Goal: Task Accomplishment & Management: Manage account settings

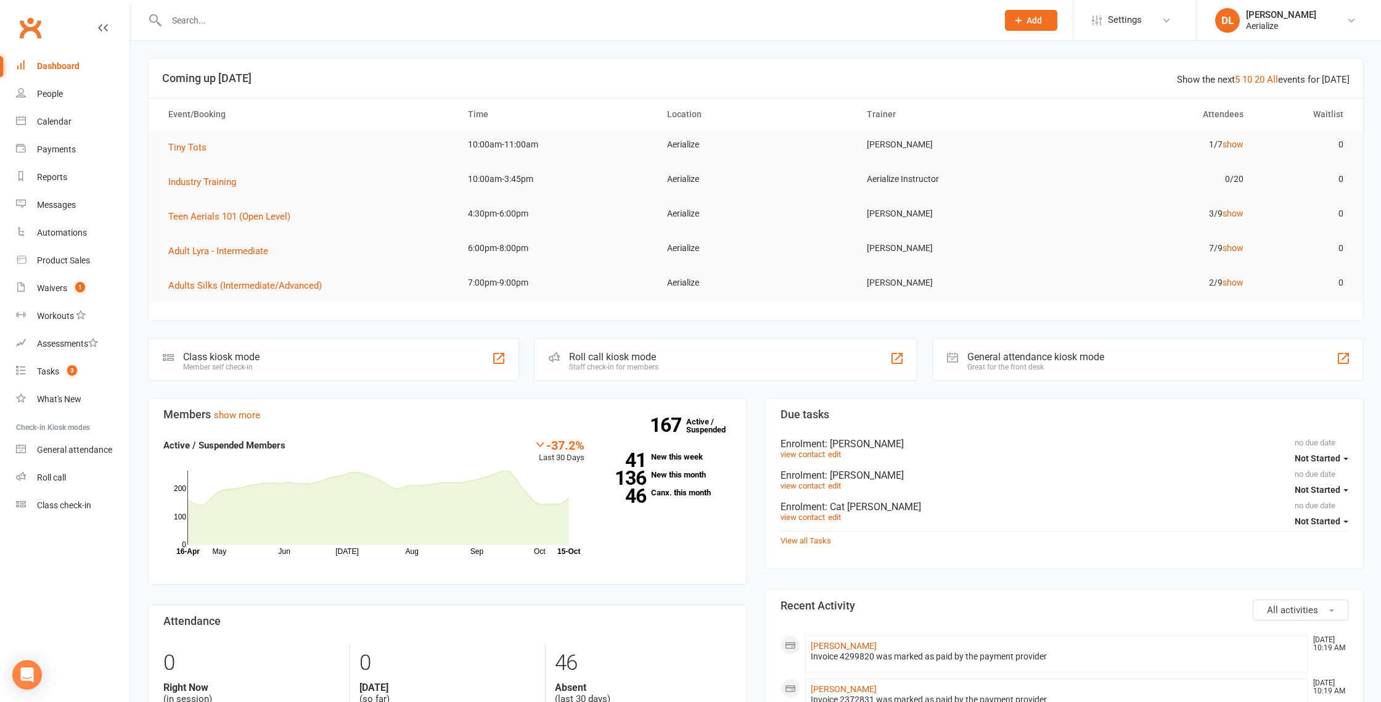
click at [303, 23] on input "text" at bounding box center [576, 20] width 826 height 17
type input "lachlan"
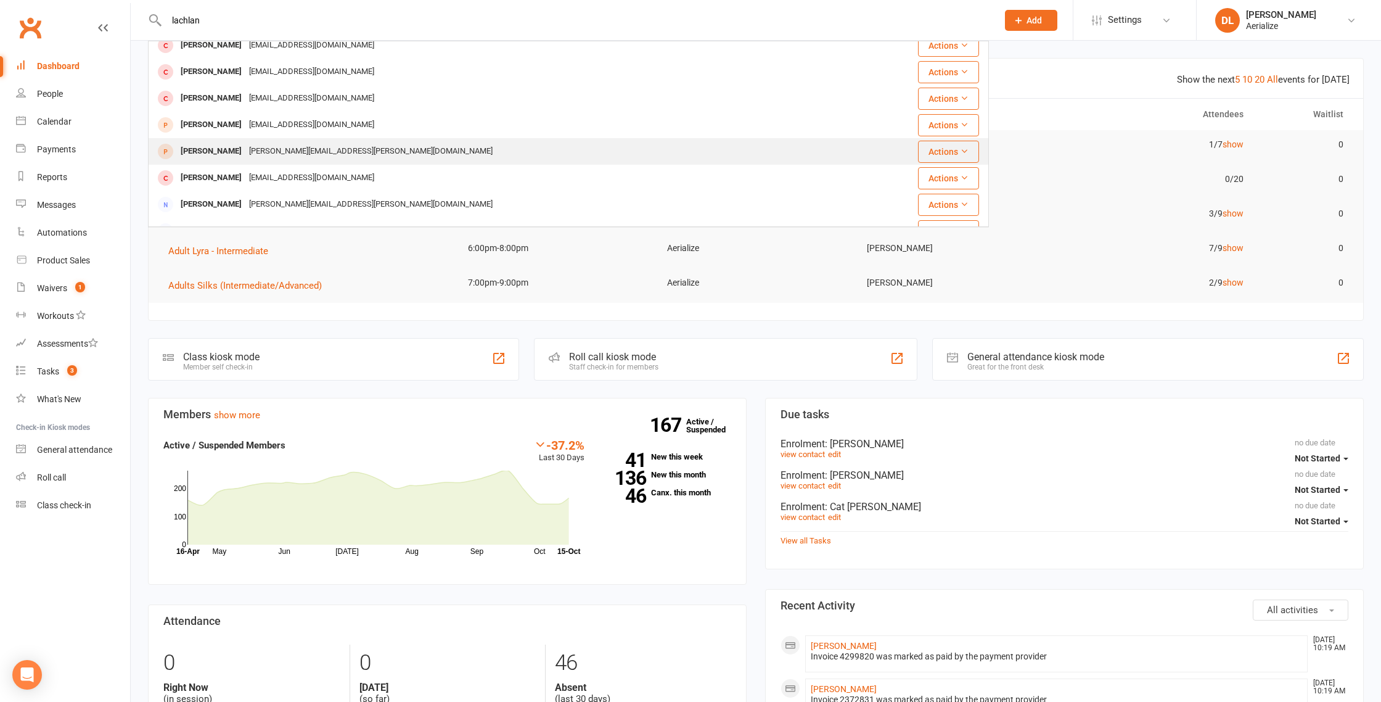
scroll to position [149, 0]
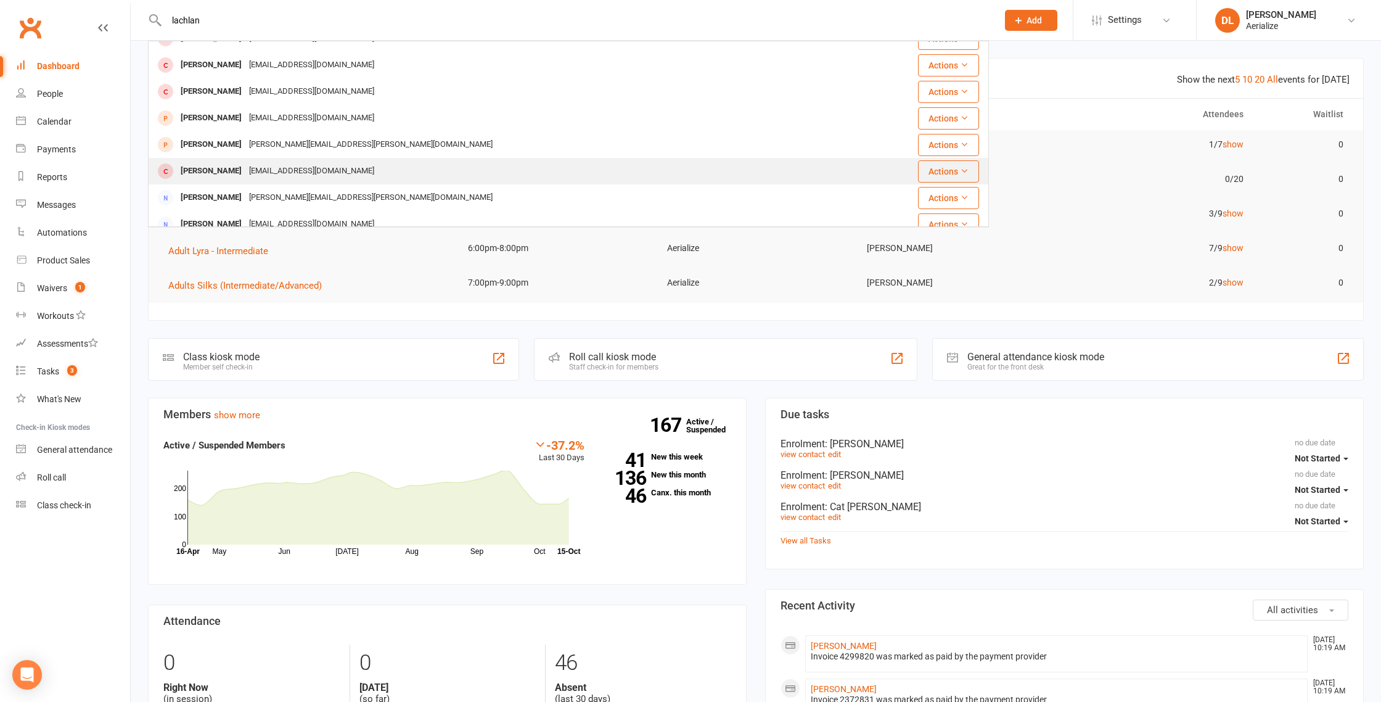
click at [277, 169] on div "gemmatamock@hotmail.com" at bounding box center [311, 171] width 133 height 18
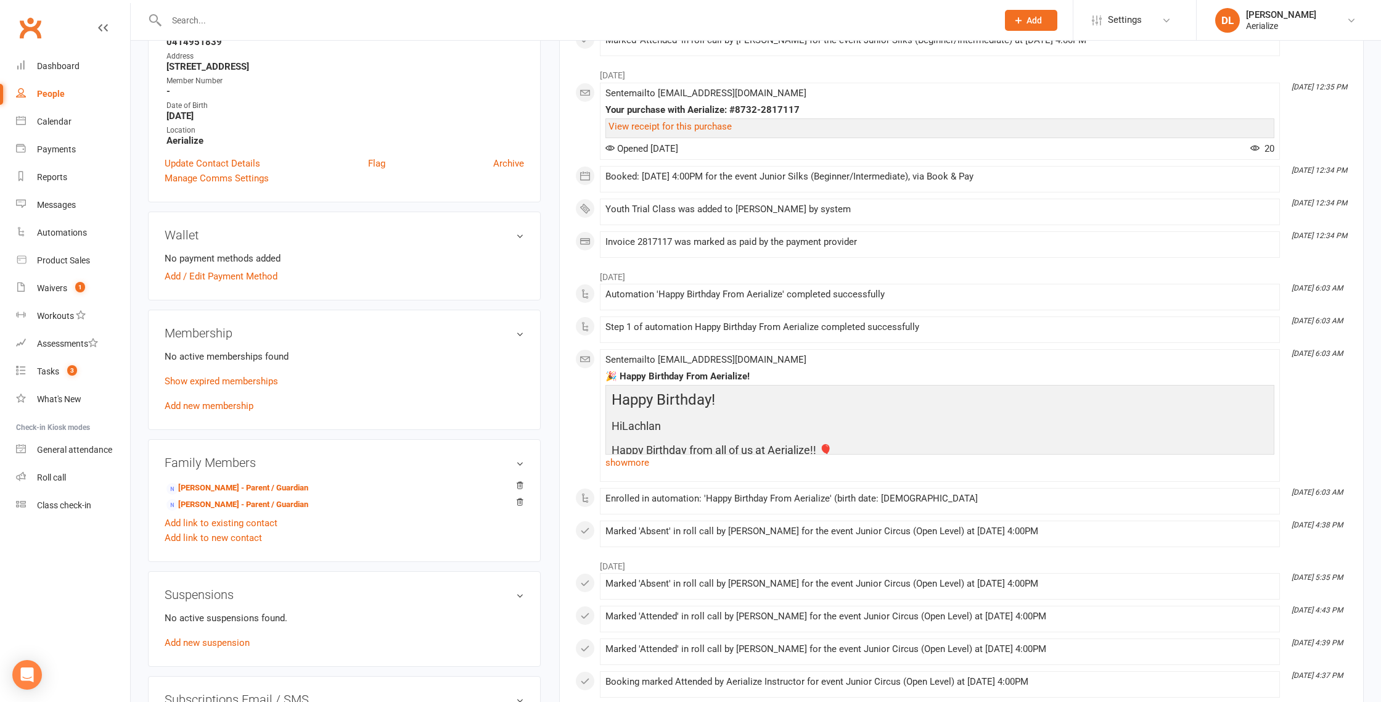
scroll to position [311, 0]
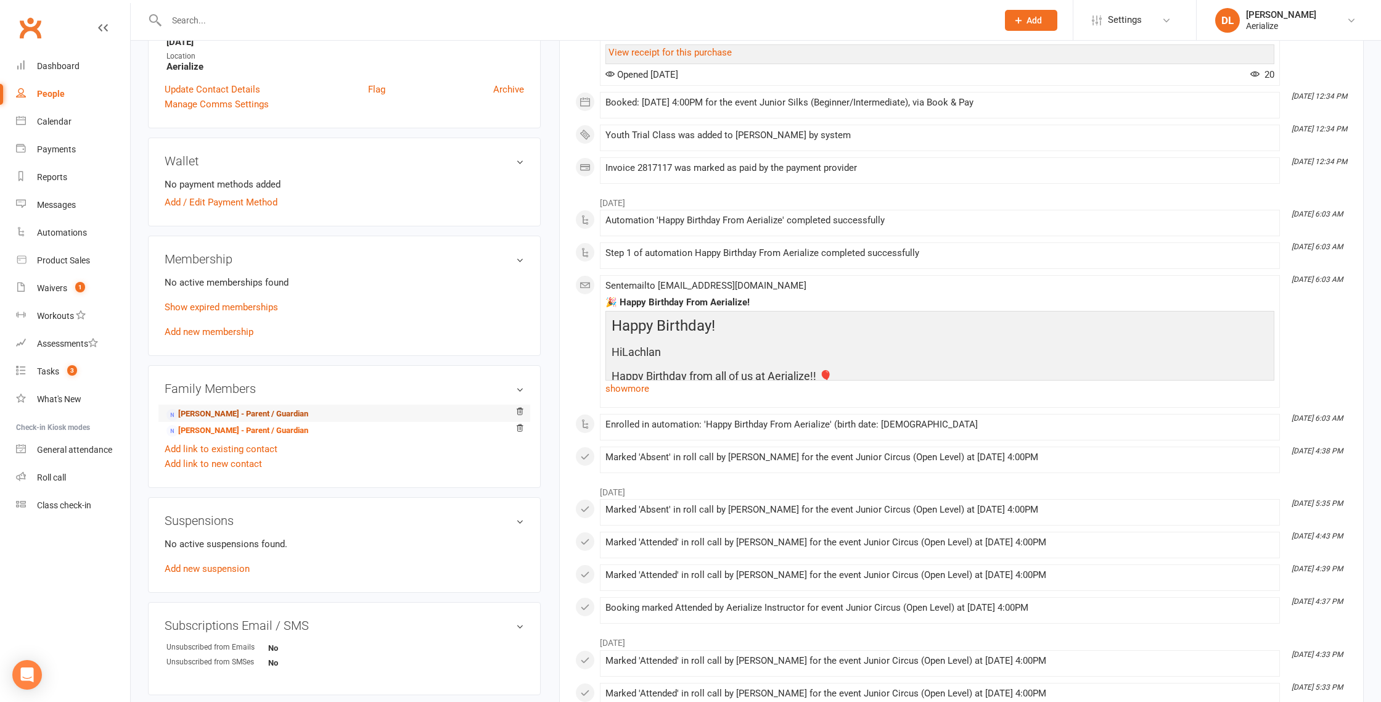
click at [237, 407] on link "Gemma Tamock - Parent / Guardian" at bounding box center [237, 413] width 142 height 13
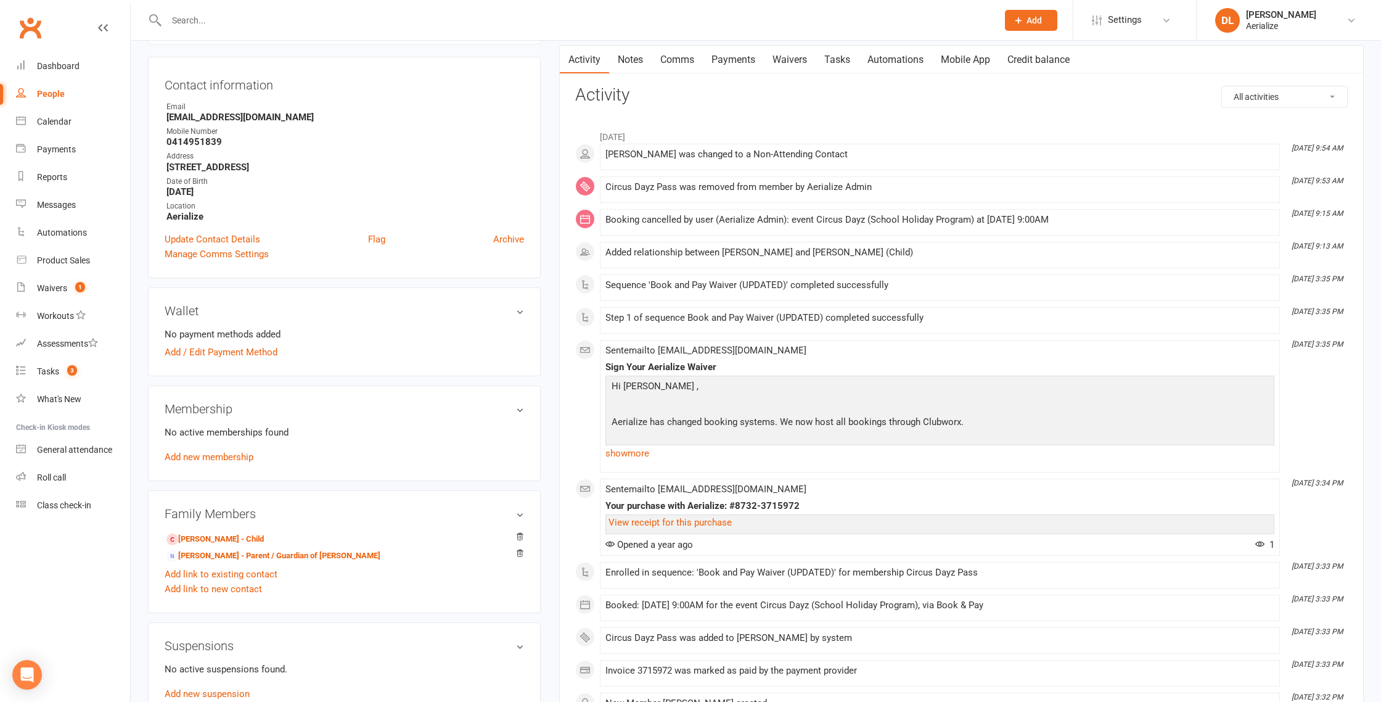
scroll to position [110, 0]
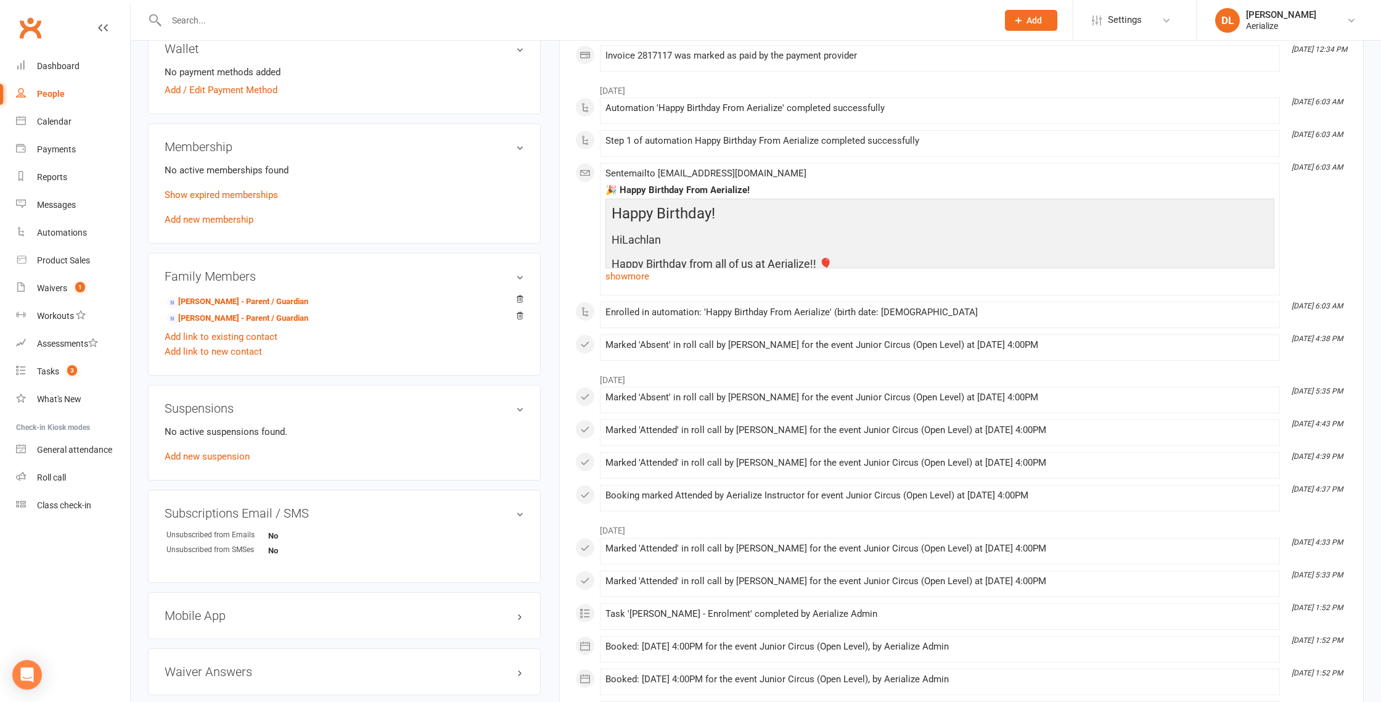
scroll to position [457, 0]
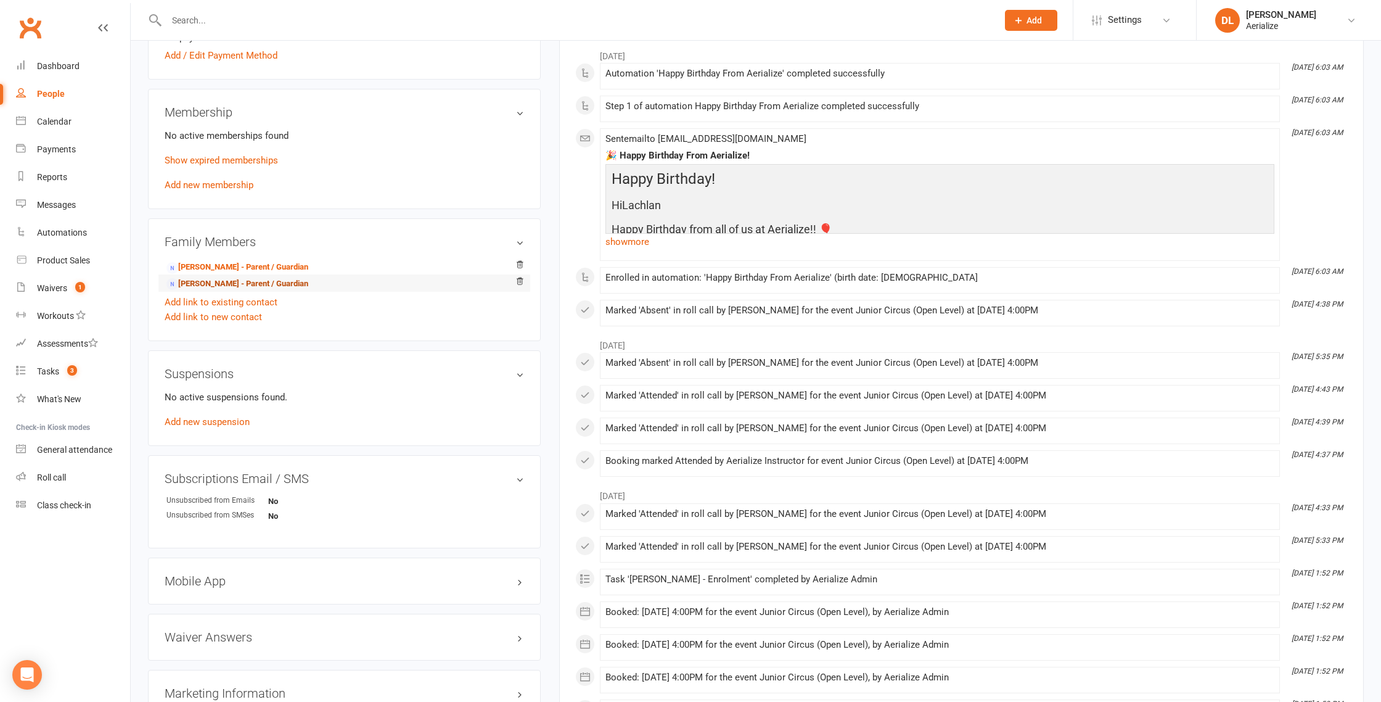
click at [223, 283] on link "Joe Masterson - Parent / Guardian" at bounding box center [237, 283] width 142 height 13
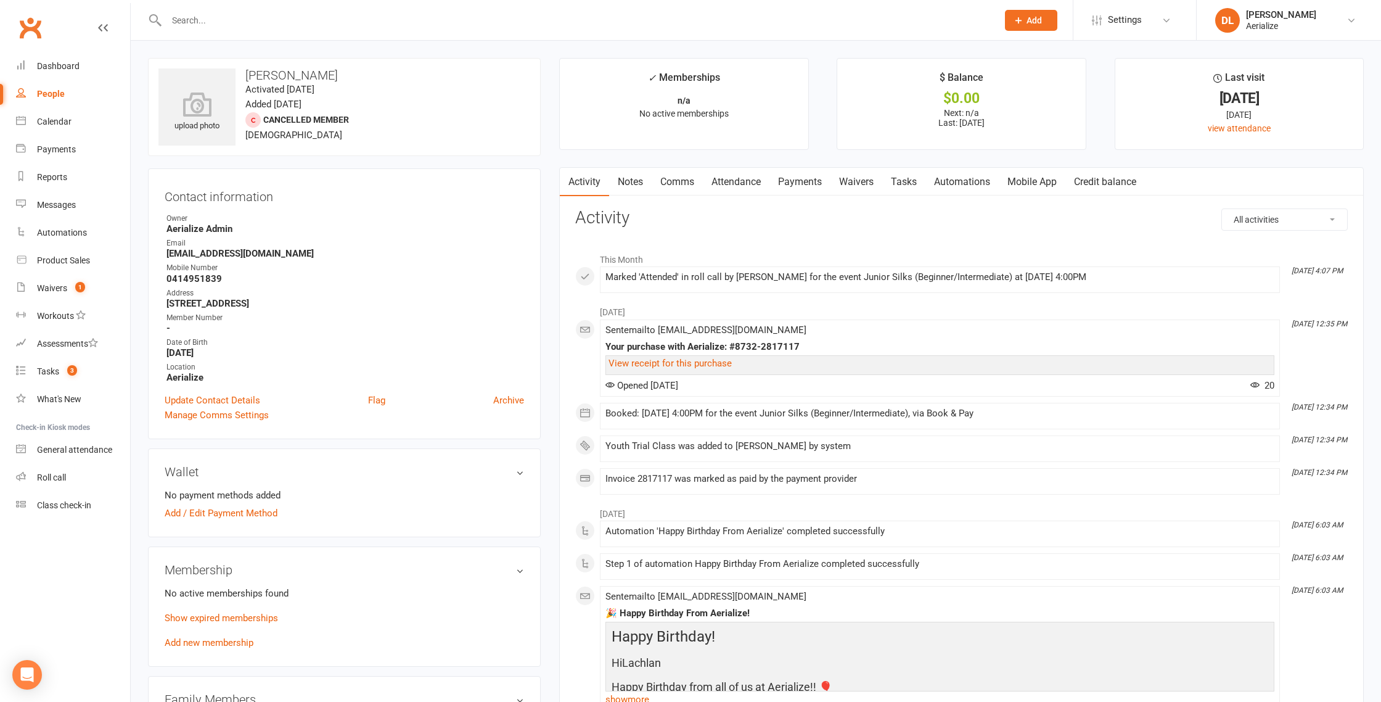
click at [1118, 180] on link "Credit balance" at bounding box center [1105, 182] width 80 height 28
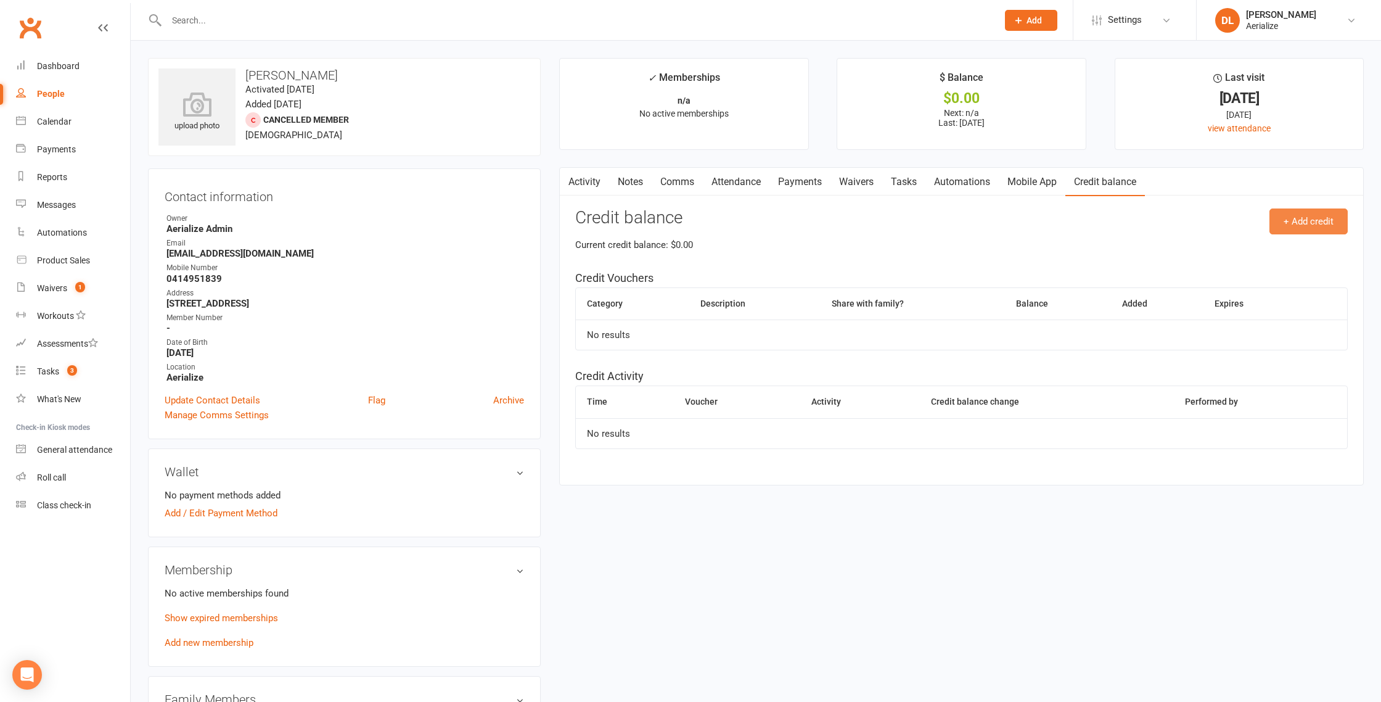
click at [1301, 227] on button "+ Add credit" at bounding box center [1308, 221] width 78 height 26
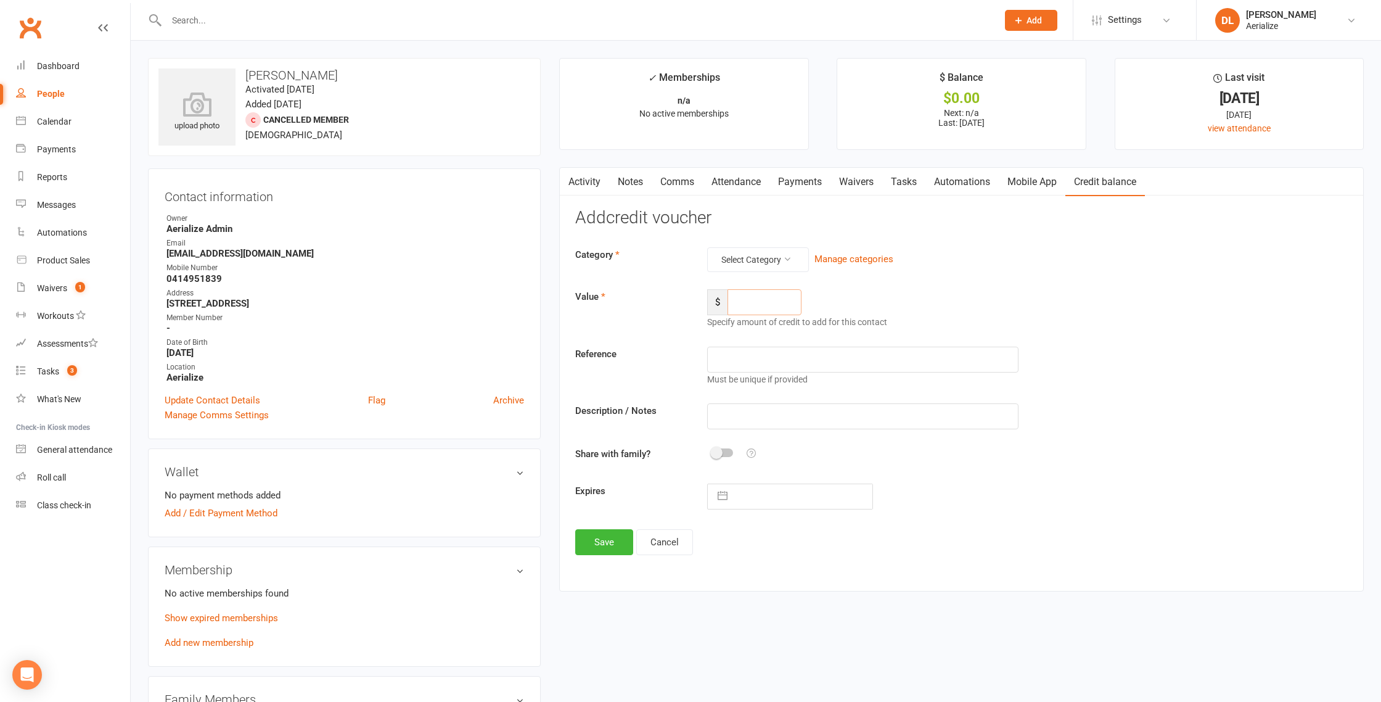
click at [764, 303] on input "number" at bounding box center [764, 302] width 74 height 26
type input "35"
click at [730, 414] on input "text" at bounding box center [862, 416] width 311 height 26
type input "Did a trial class now wants to book the term"
select select "8"
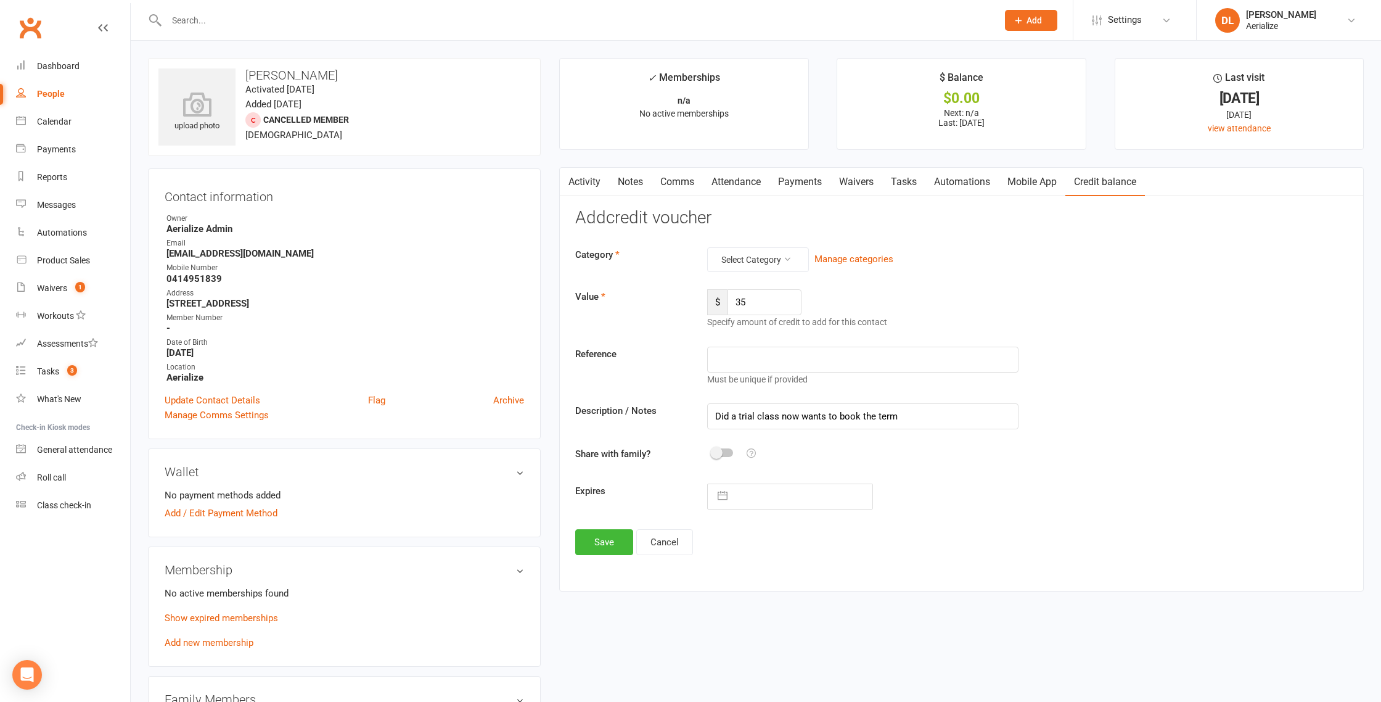
select select "2025"
select select "9"
select select "2025"
select select "10"
select select "2025"
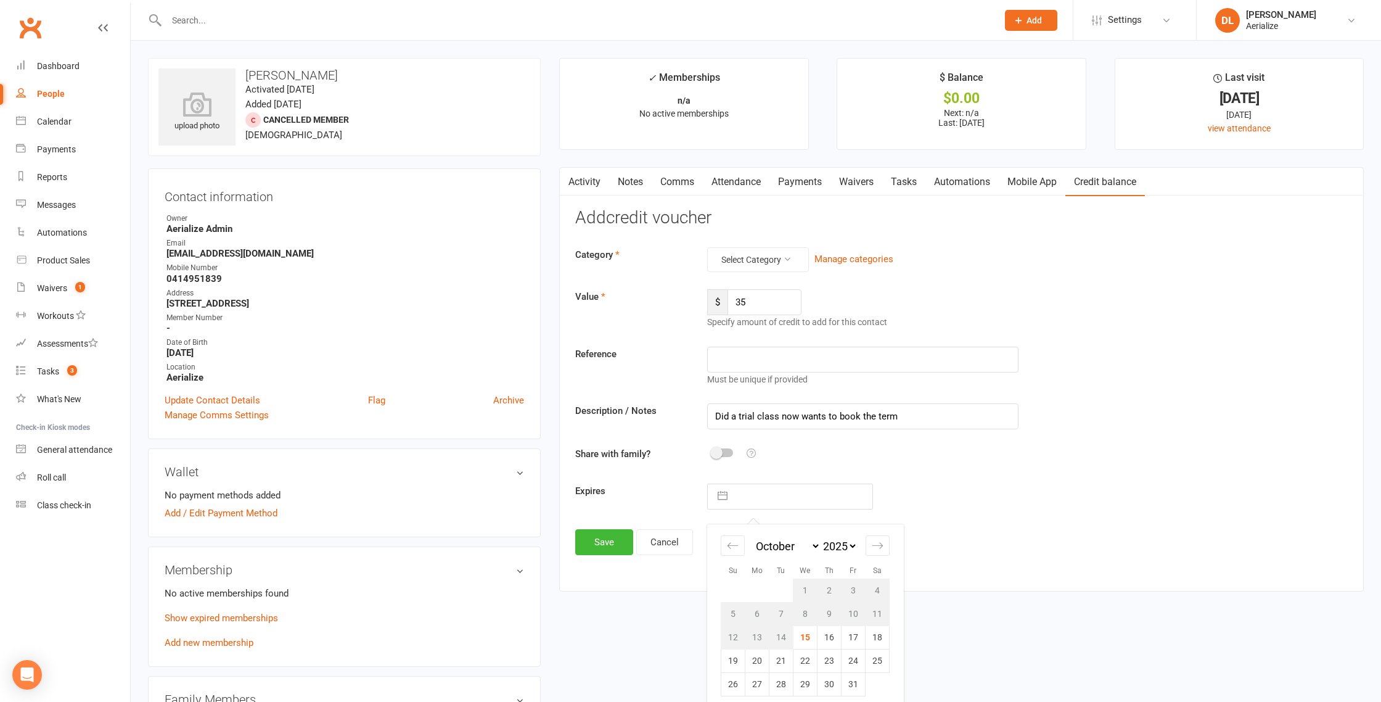
click at [785, 500] on input "text" at bounding box center [803, 496] width 139 height 25
click at [757, 661] on td "20" at bounding box center [757, 660] width 24 height 23
type input "20 Oct 2025"
click at [595, 544] on button "Save" at bounding box center [604, 542] width 58 height 26
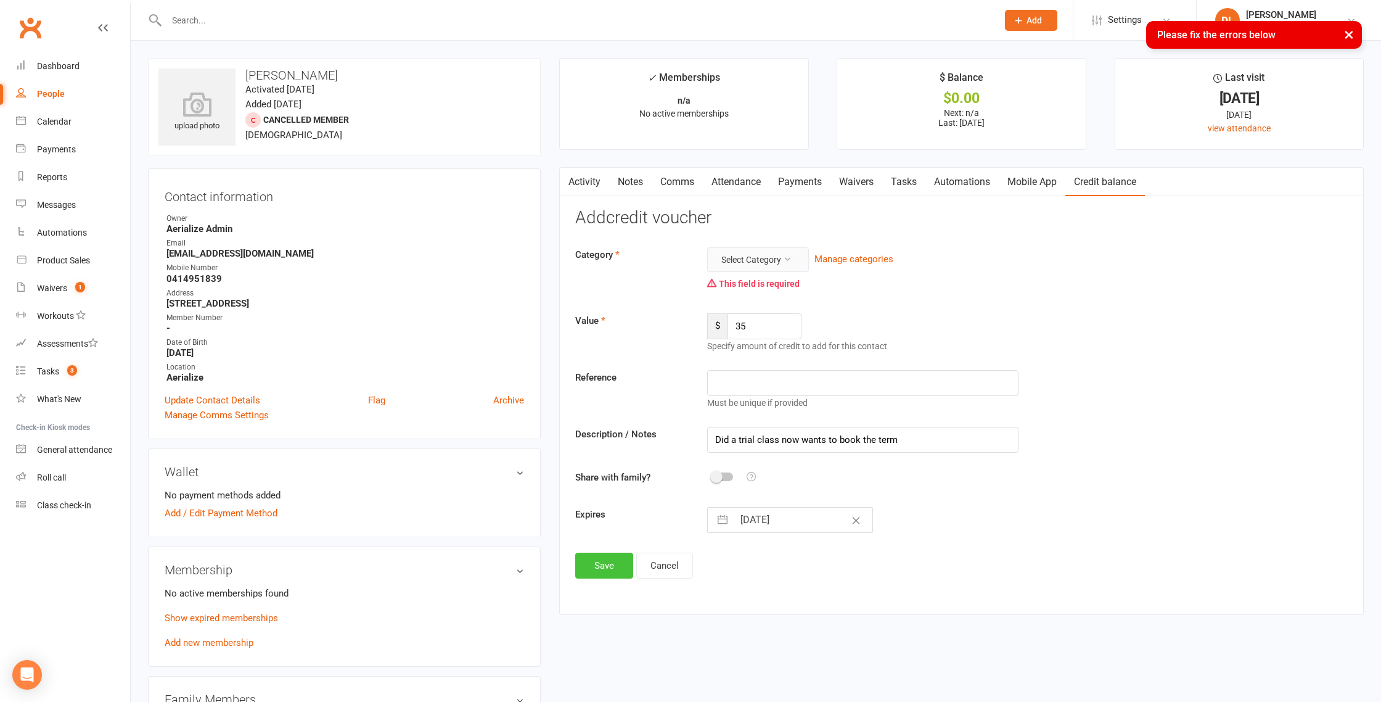
scroll to position [2, 0]
click at [737, 256] on button "Select Category" at bounding box center [758, 257] width 102 height 25
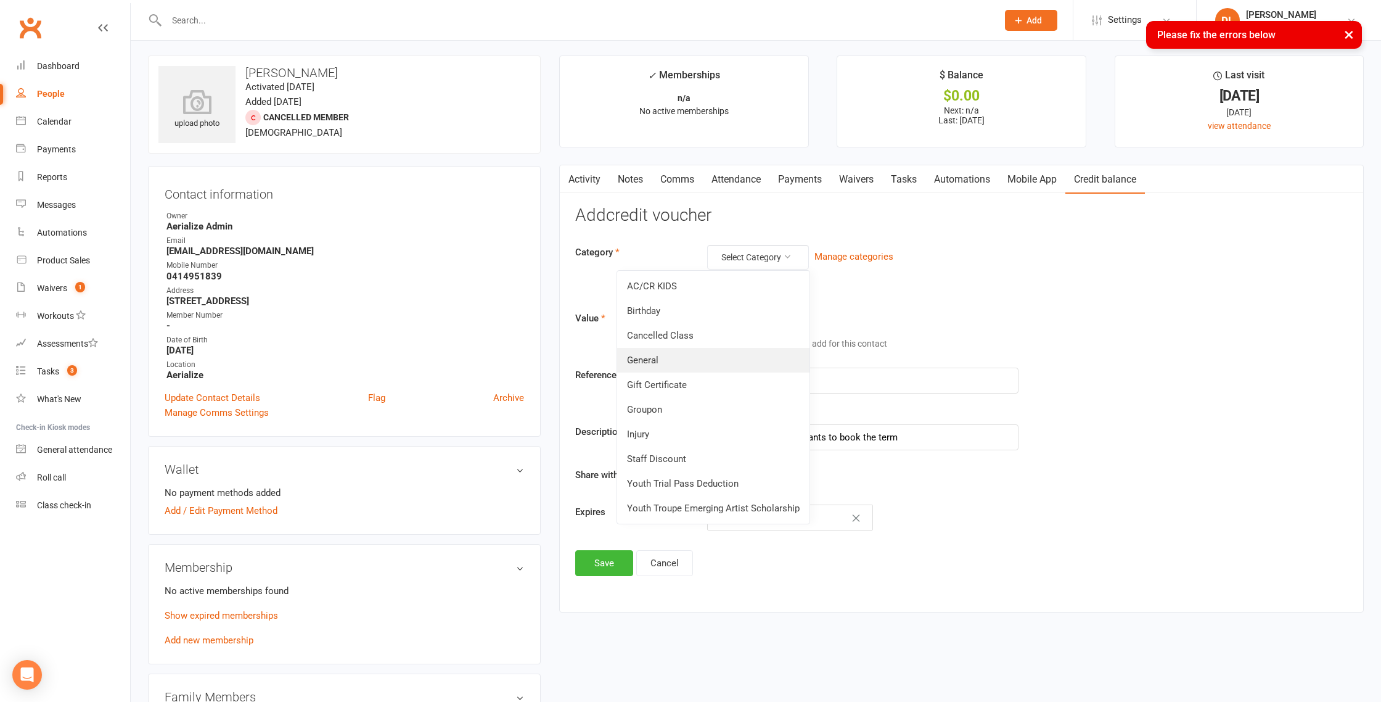
click at [725, 362] on link "General" at bounding box center [713, 360] width 192 height 25
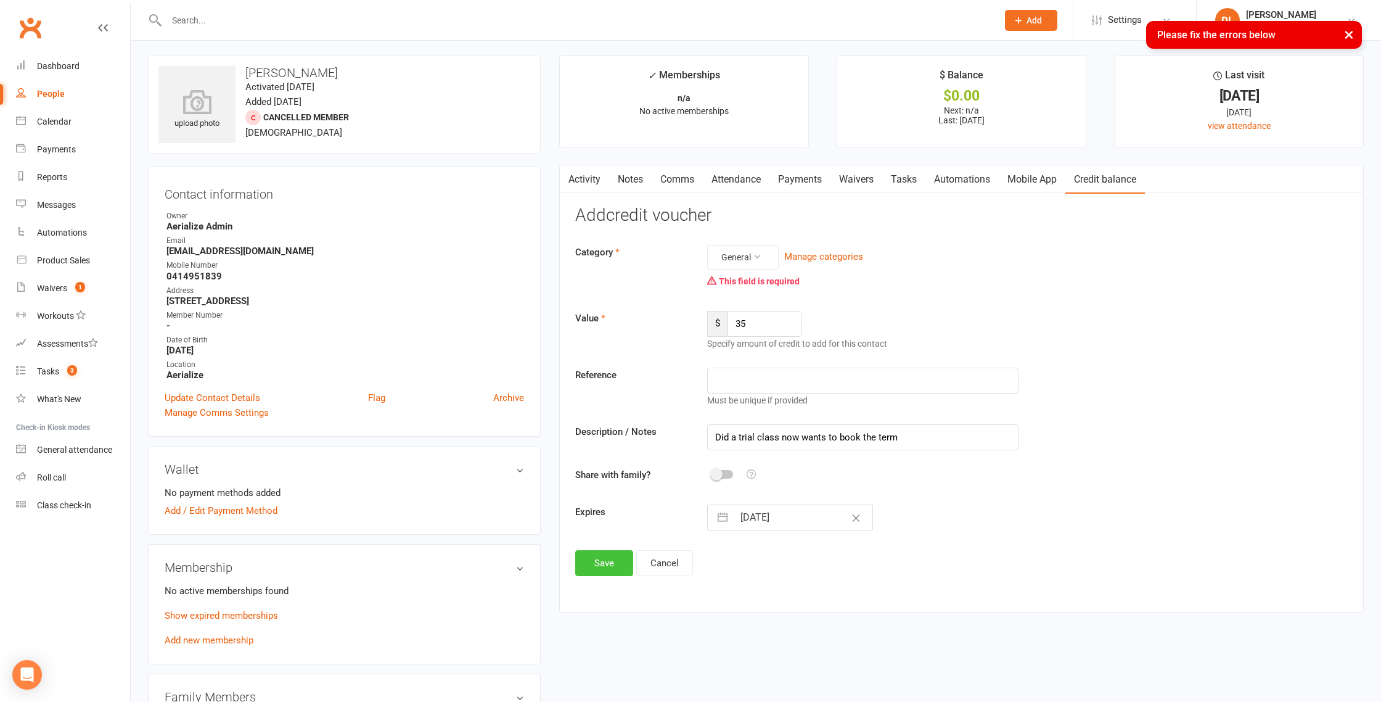
click at [588, 566] on button "Save" at bounding box center [604, 563] width 58 height 26
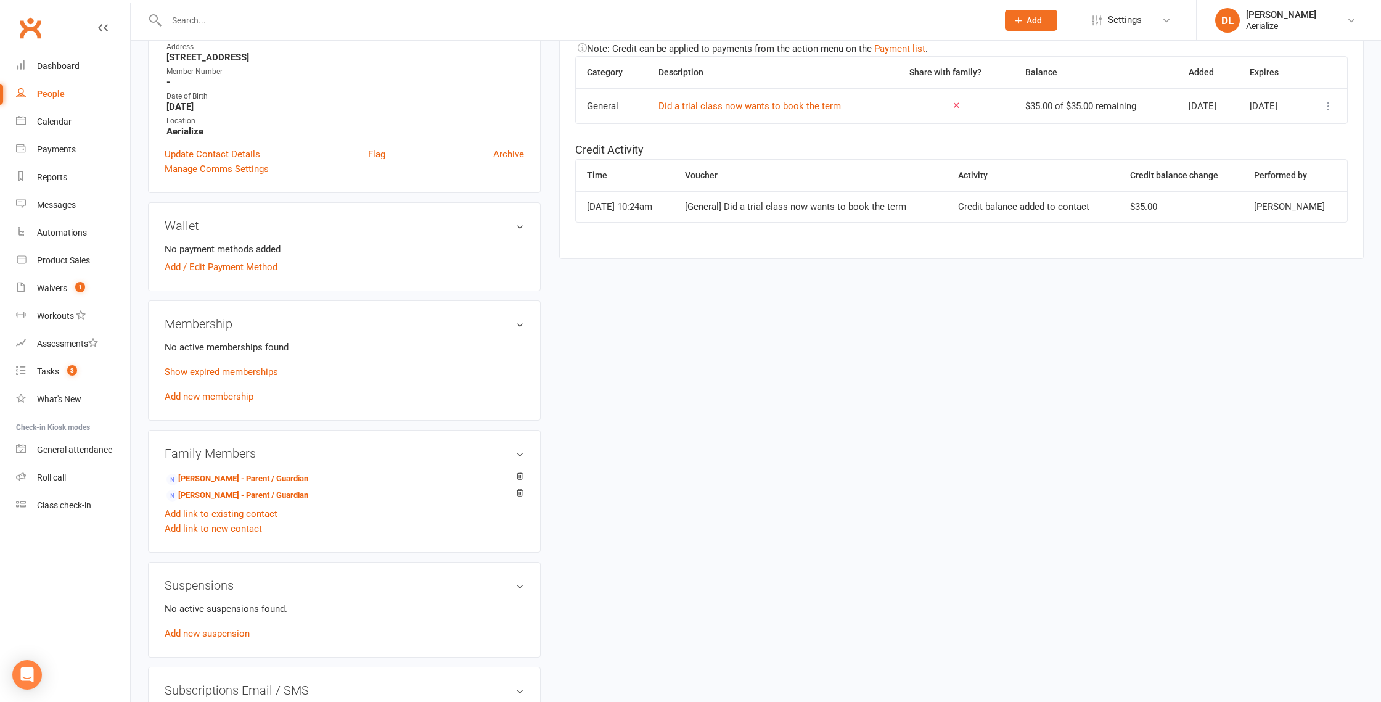
scroll to position [239, 0]
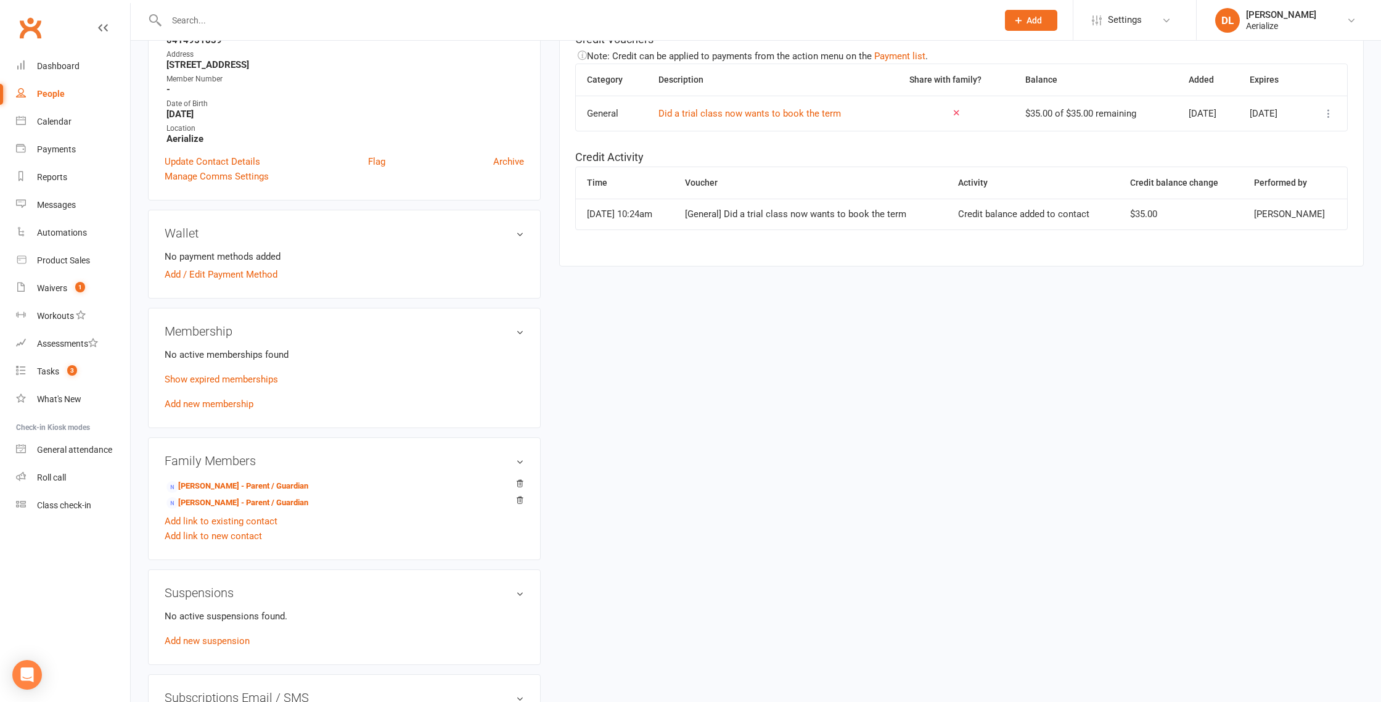
drag, startPoint x: 231, startPoint y: 403, endPoint x: 229, endPoint y: 414, distance: 10.6
click at [234, 405] on link "Add new membership" at bounding box center [209, 403] width 89 height 11
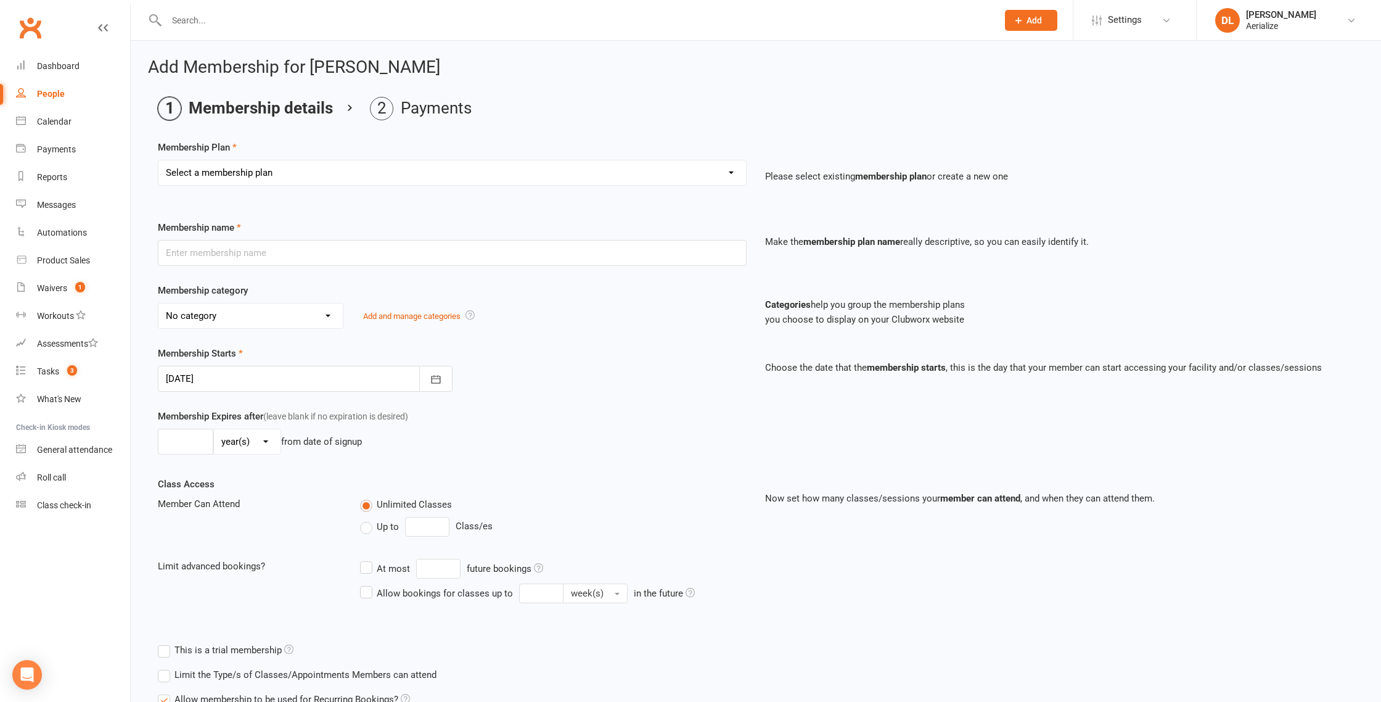
click at [285, 176] on select "Select a membership plan Create new Membership Plan Tiny Tots DROP IN Tiny Tots…" at bounding box center [451, 172] width 587 height 25
select select "3"
click at [158, 160] on select "Select a membership plan Create new Membership Plan Tiny Tots DROP IN Tiny Tots…" at bounding box center [451, 172] width 587 height 25
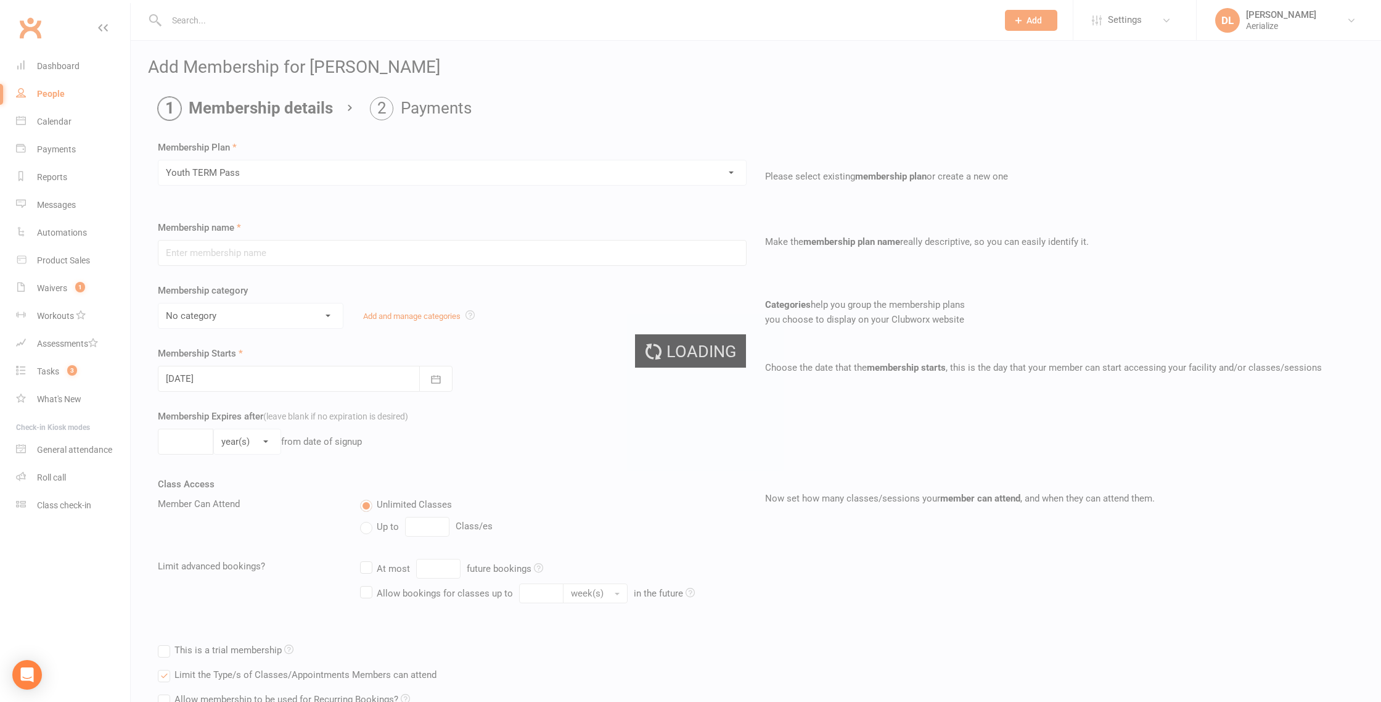
type input "Youth TERM Pass"
select select "10"
type input "16"
select select "1"
type input "1"
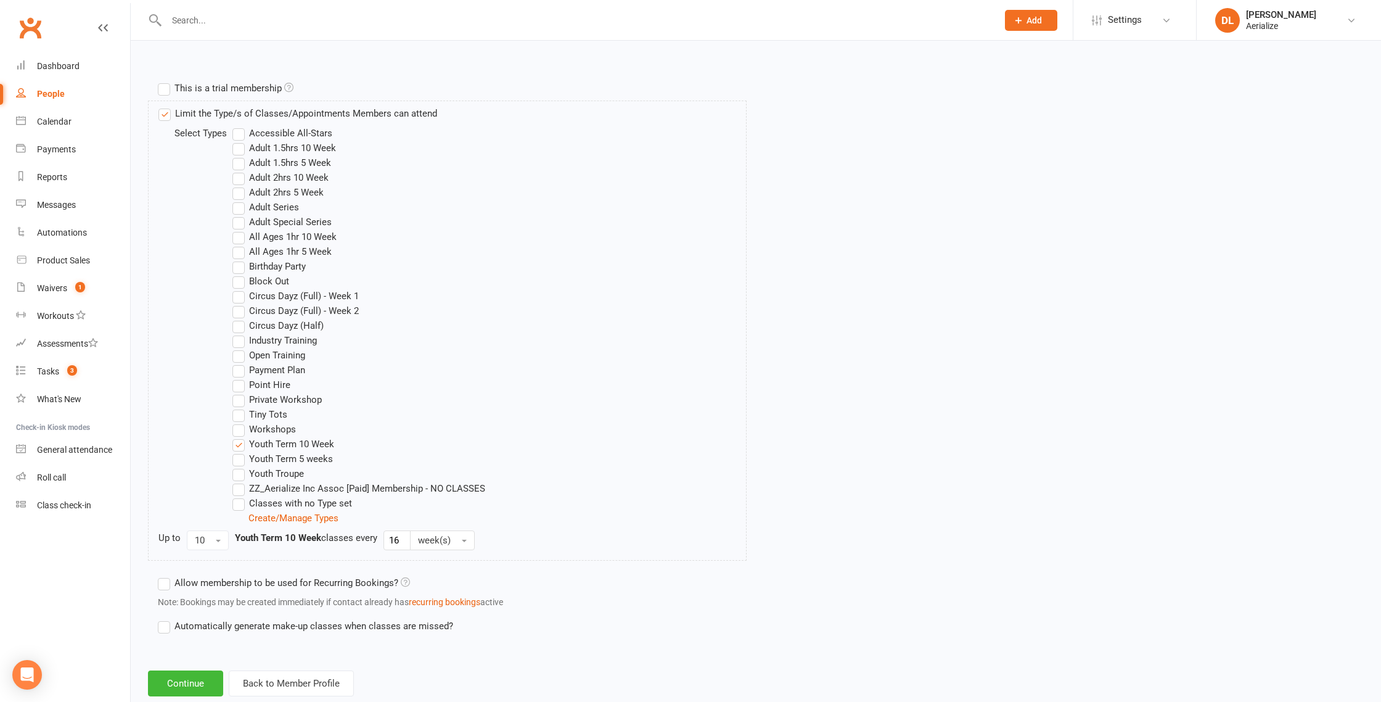
scroll to position [592, 0]
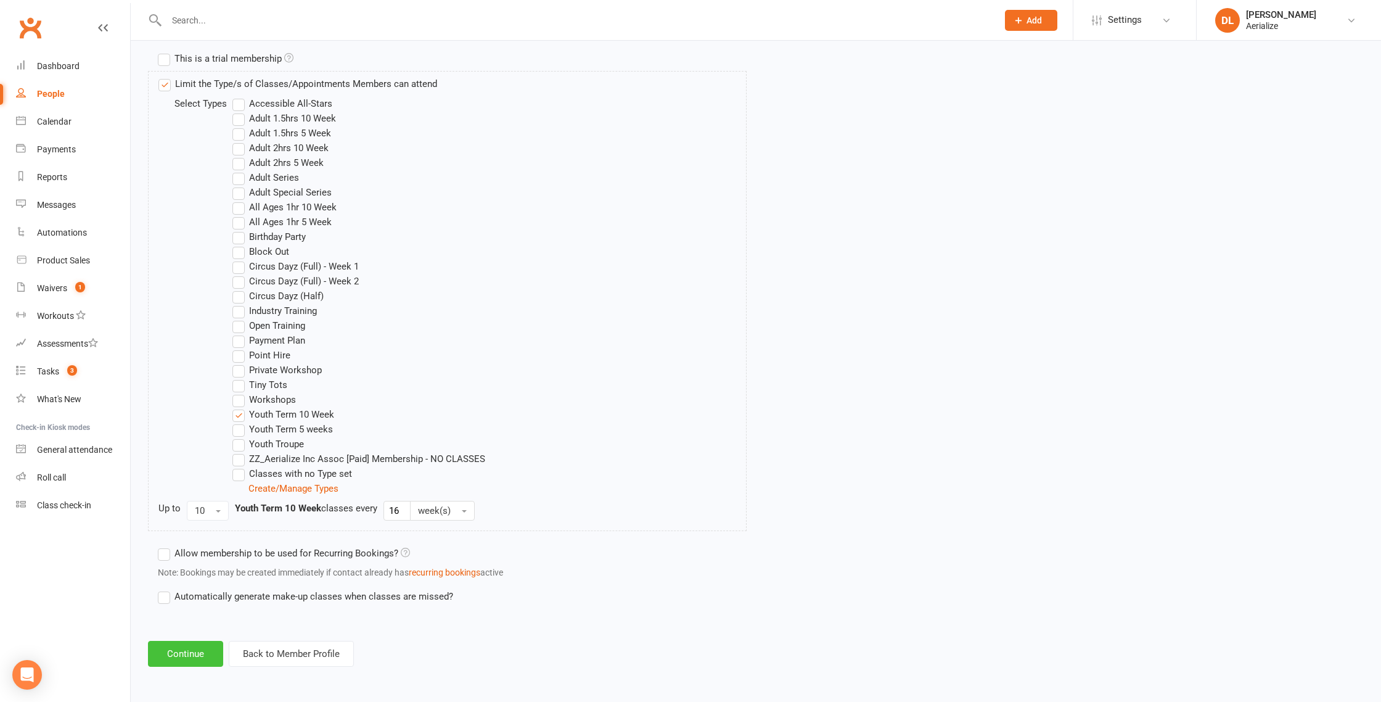
click at [169, 651] on button "Continue" at bounding box center [185, 653] width 75 height 26
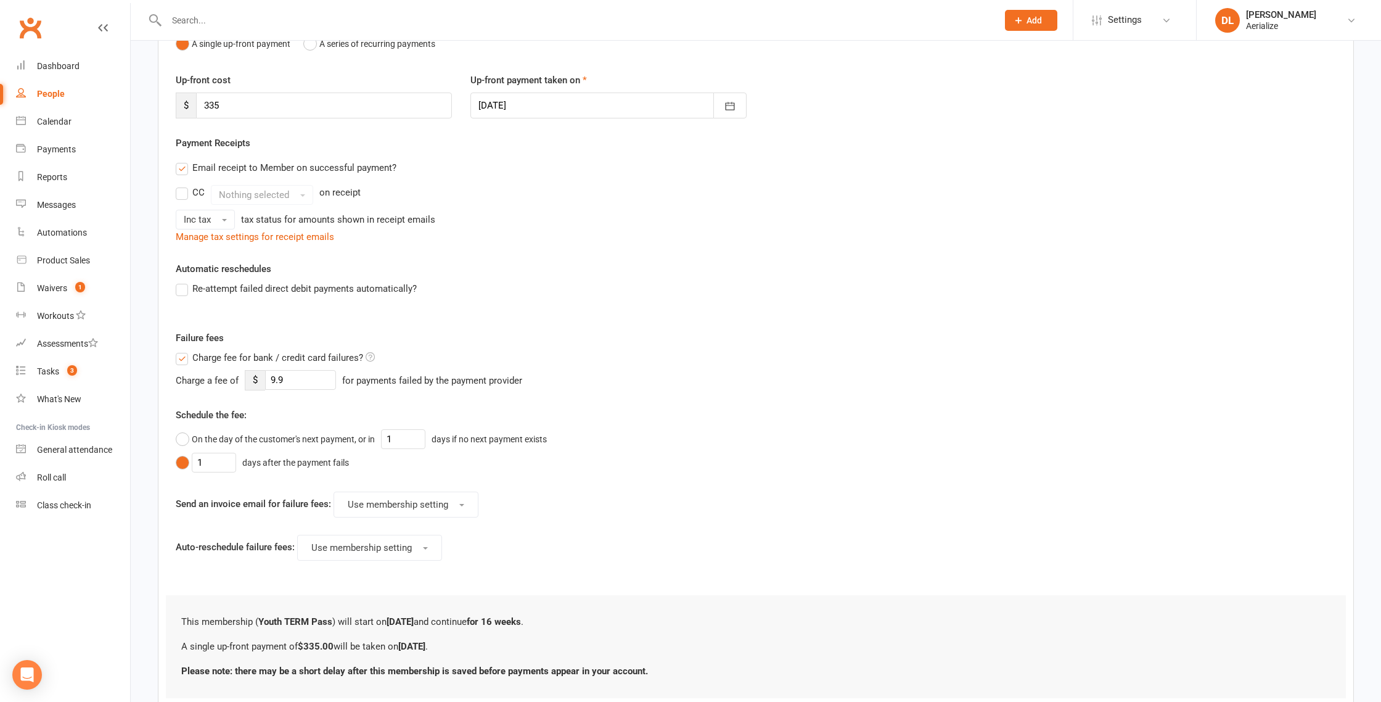
scroll to position [232, 0]
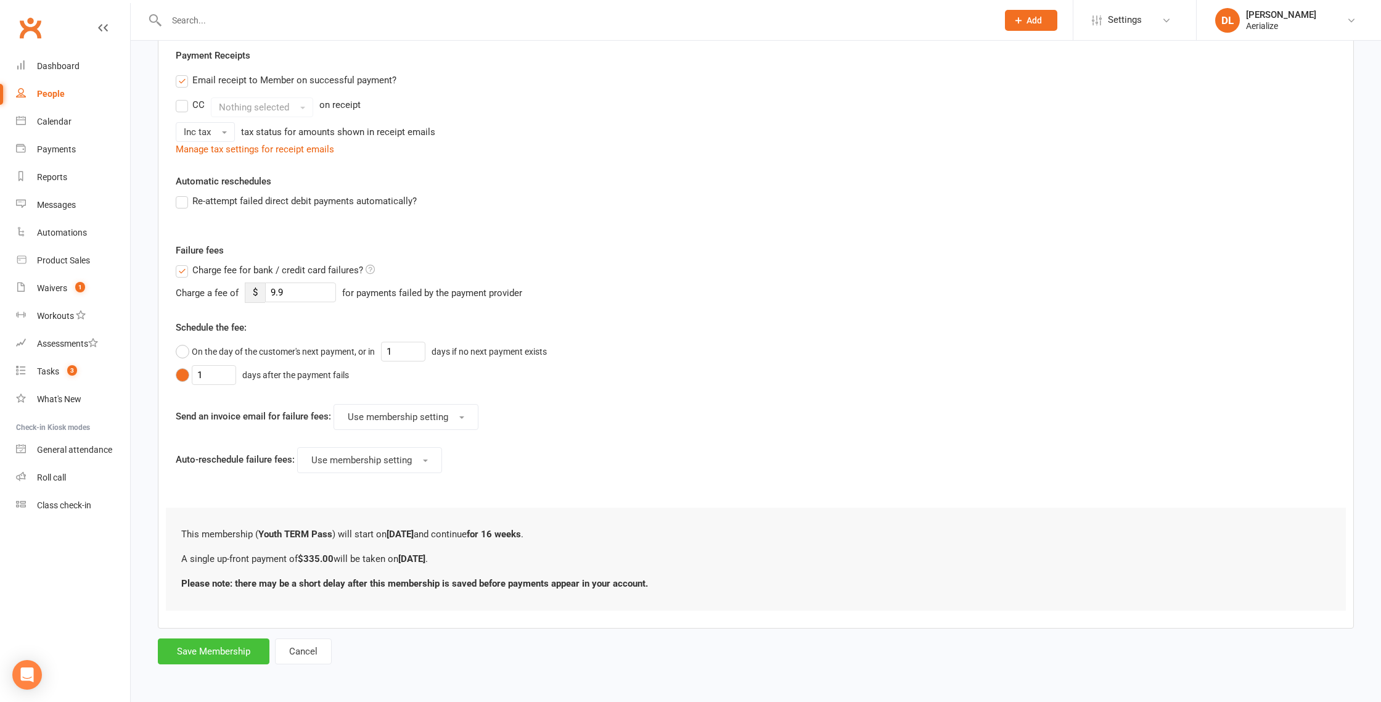
click at [233, 651] on button "Save Membership" at bounding box center [214, 651] width 112 height 26
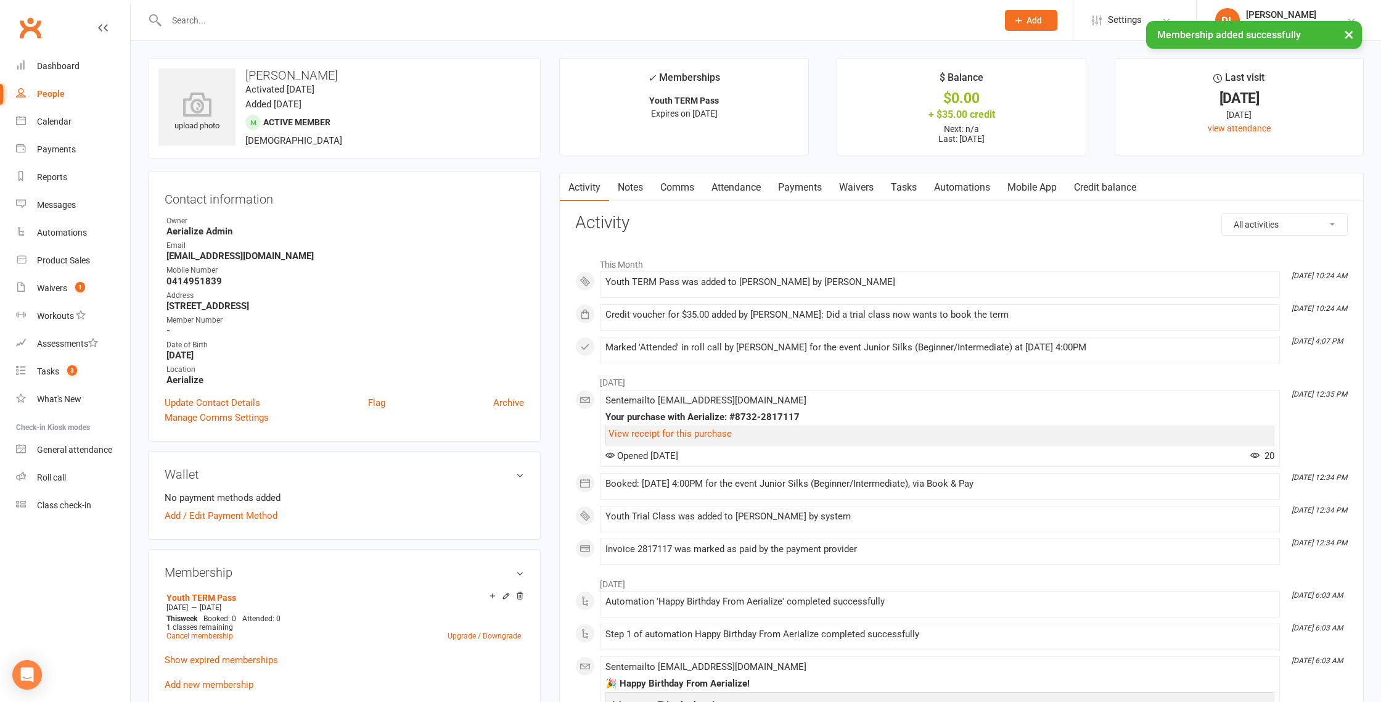
click at [792, 189] on link "Payments" at bounding box center [799, 187] width 61 height 28
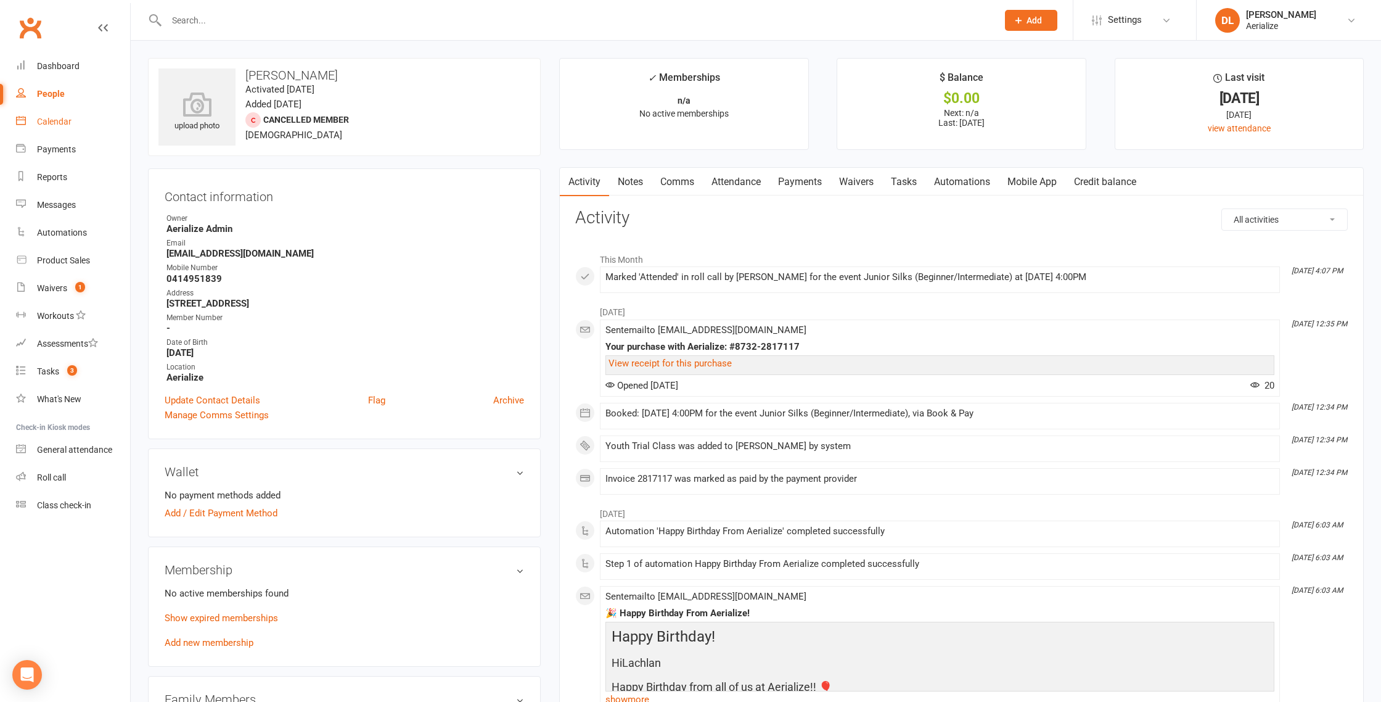
click at [59, 126] on div "Calendar" at bounding box center [54, 122] width 35 height 10
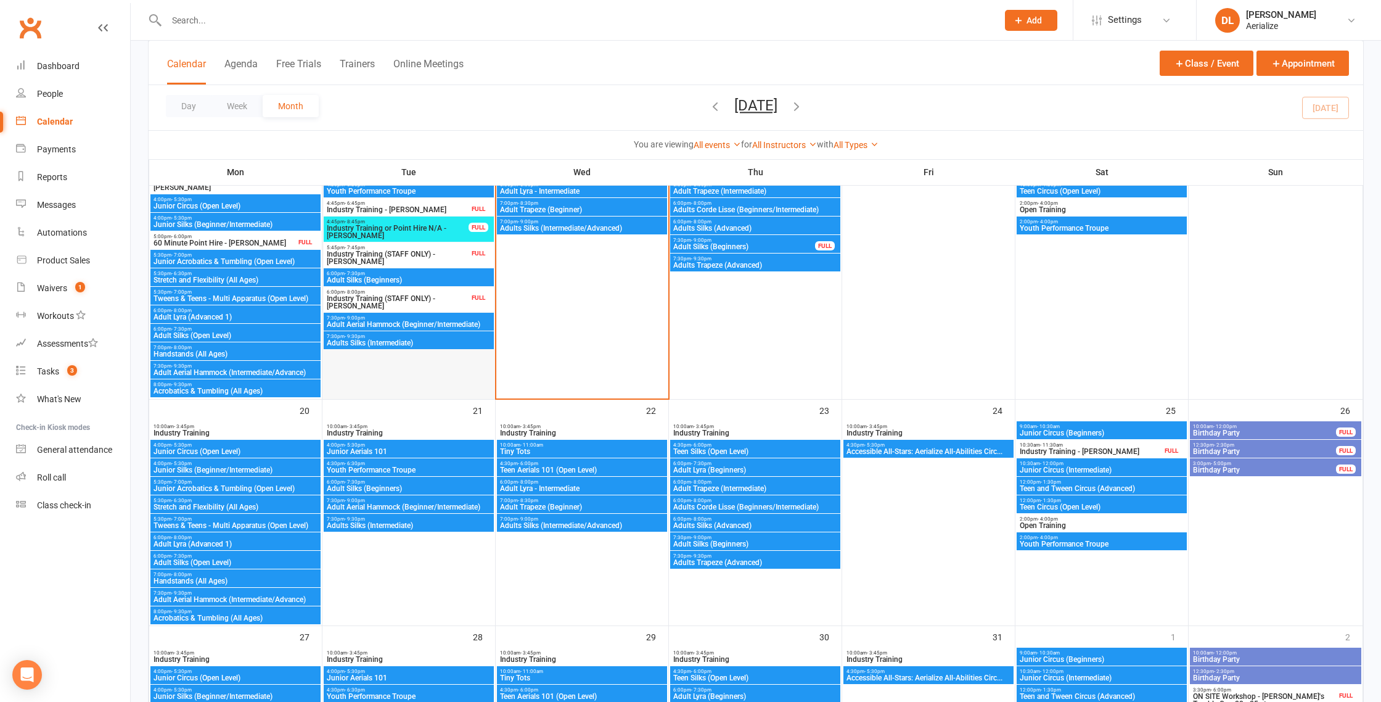
scroll to position [656, 0]
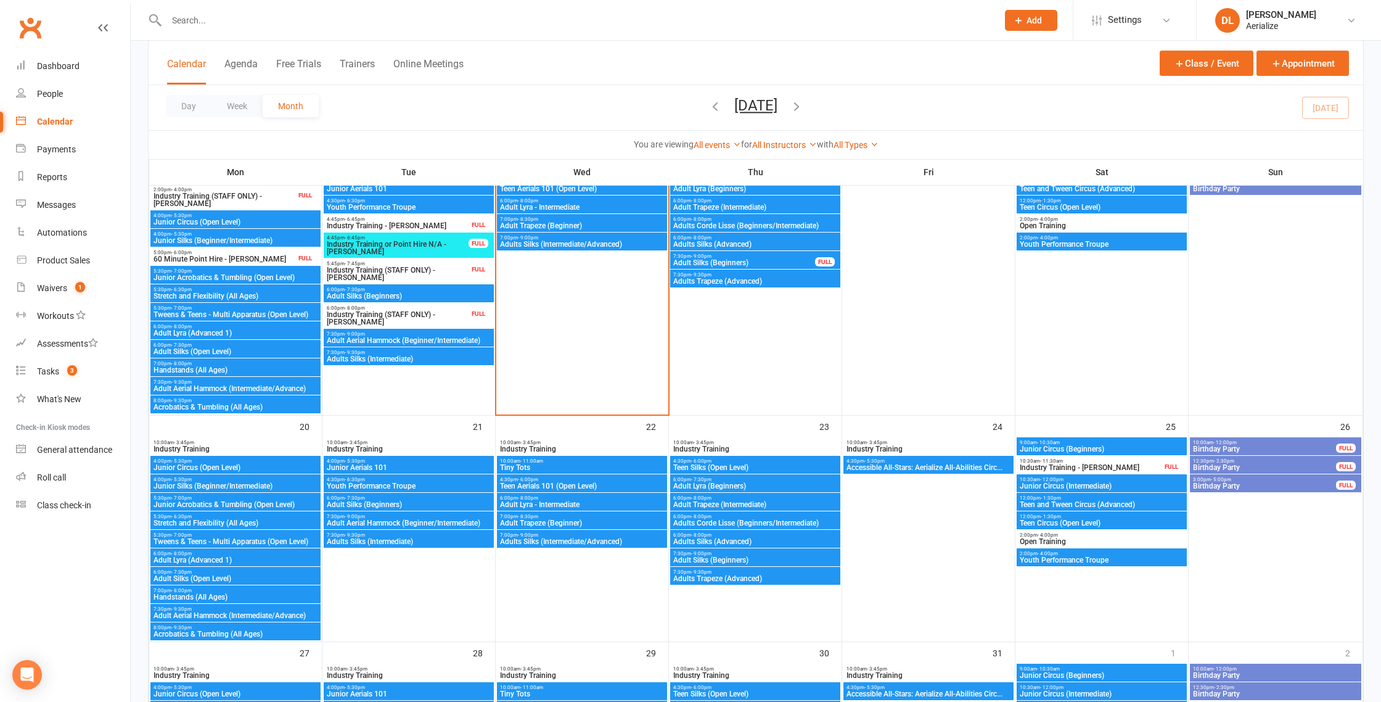
click at [239, 485] on span "Junior Silks (Beginner/Intermediate)" at bounding box center [235, 485] width 165 height 7
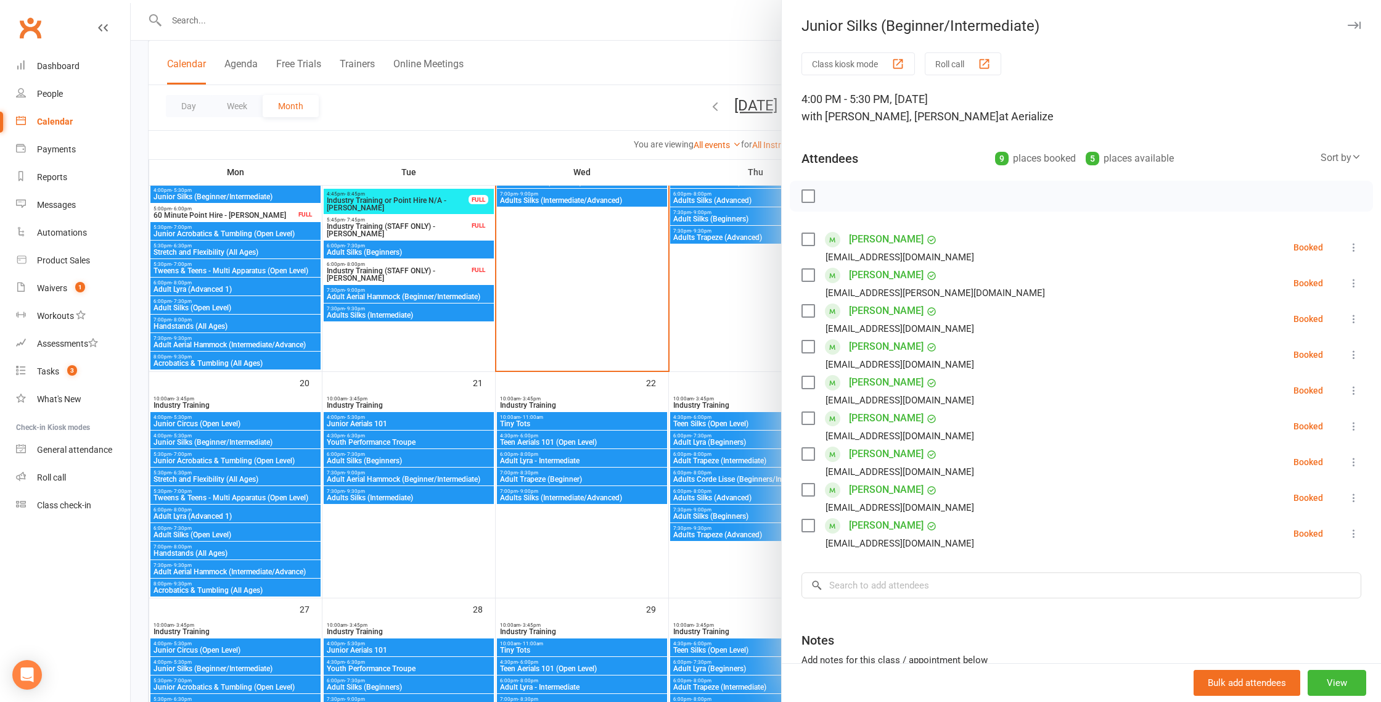
scroll to position [694, 0]
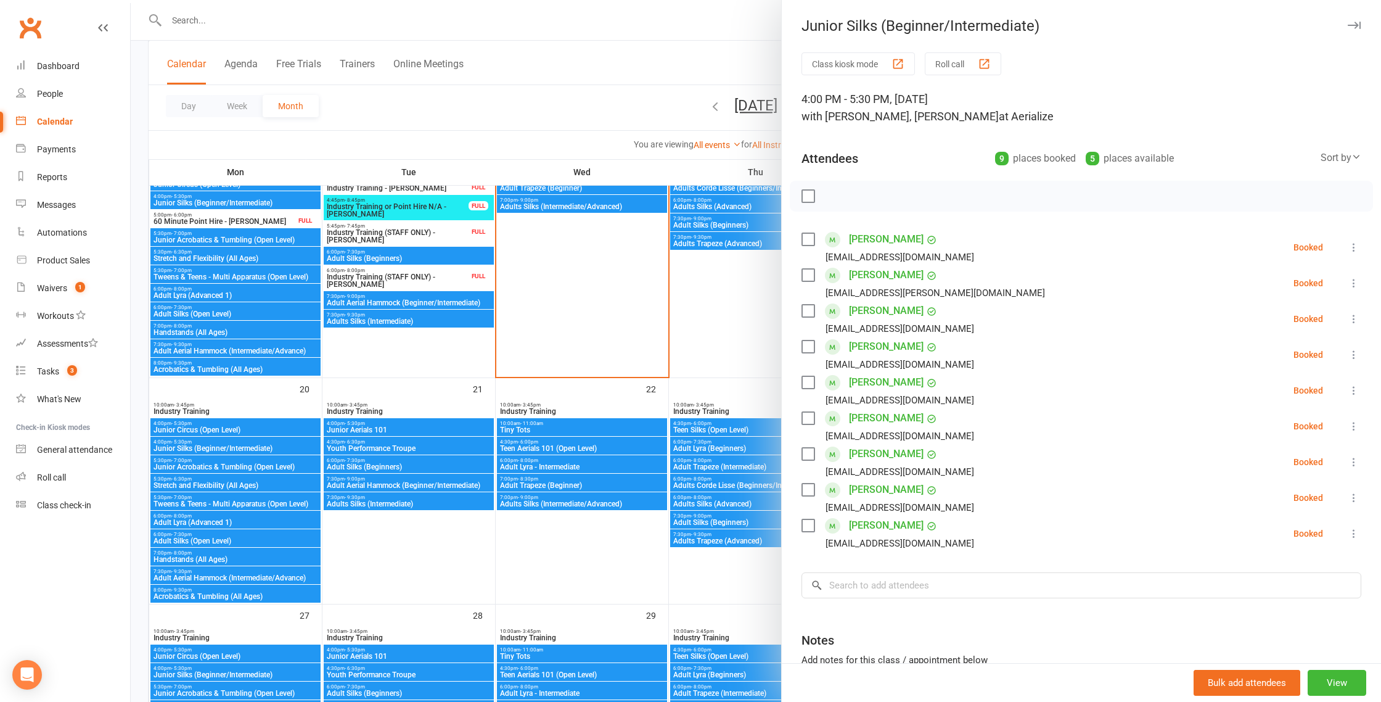
click at [208, 282] on div at bounding box center [756, 351] width 1250 height 702
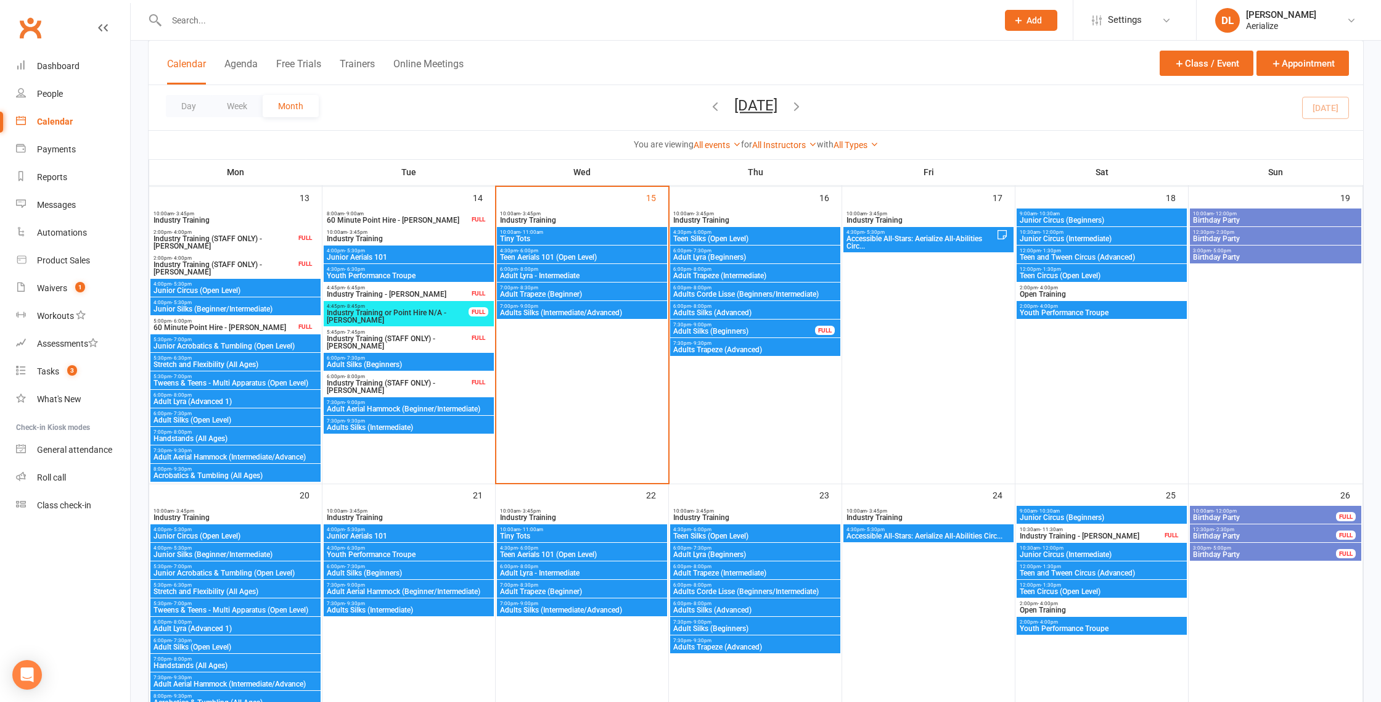
scroll to position [570, 0]
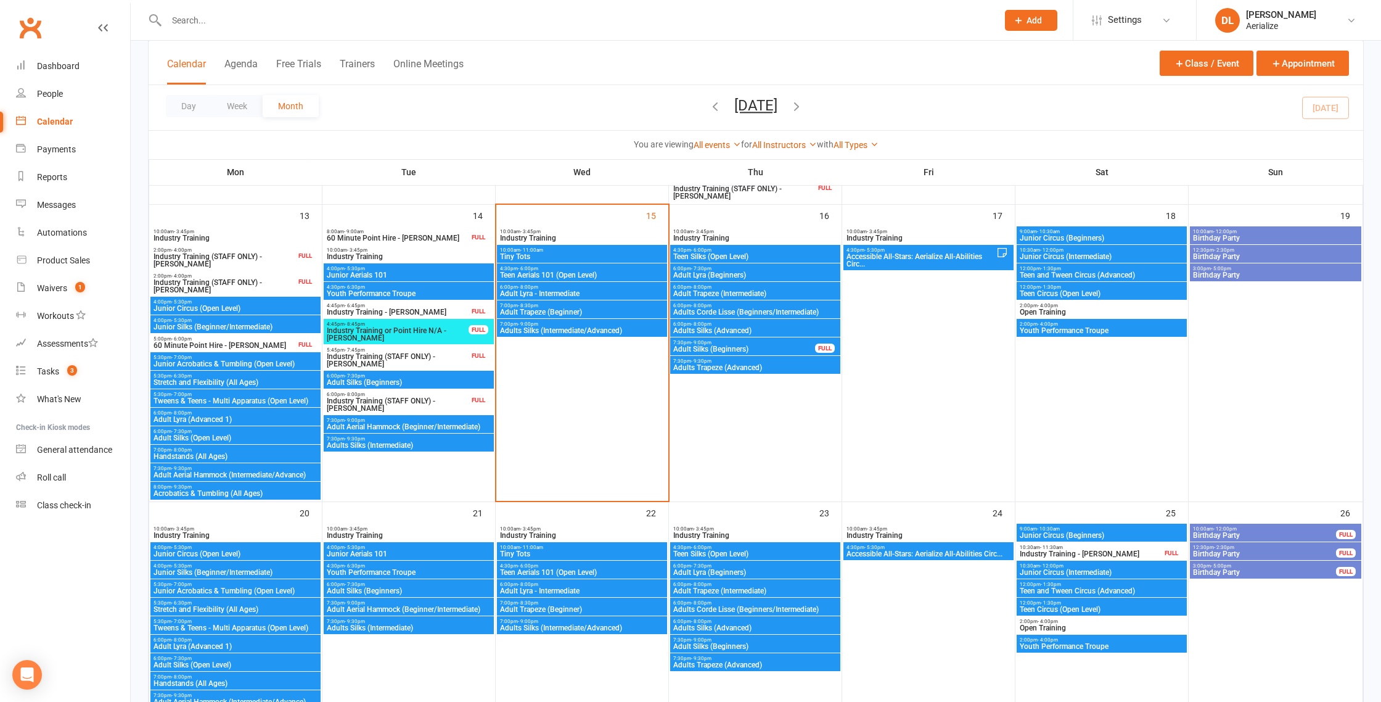
click at [202, 320] on span "4:00pm - 5:30pm" at bounding box center [235, 320] width 165 height 6
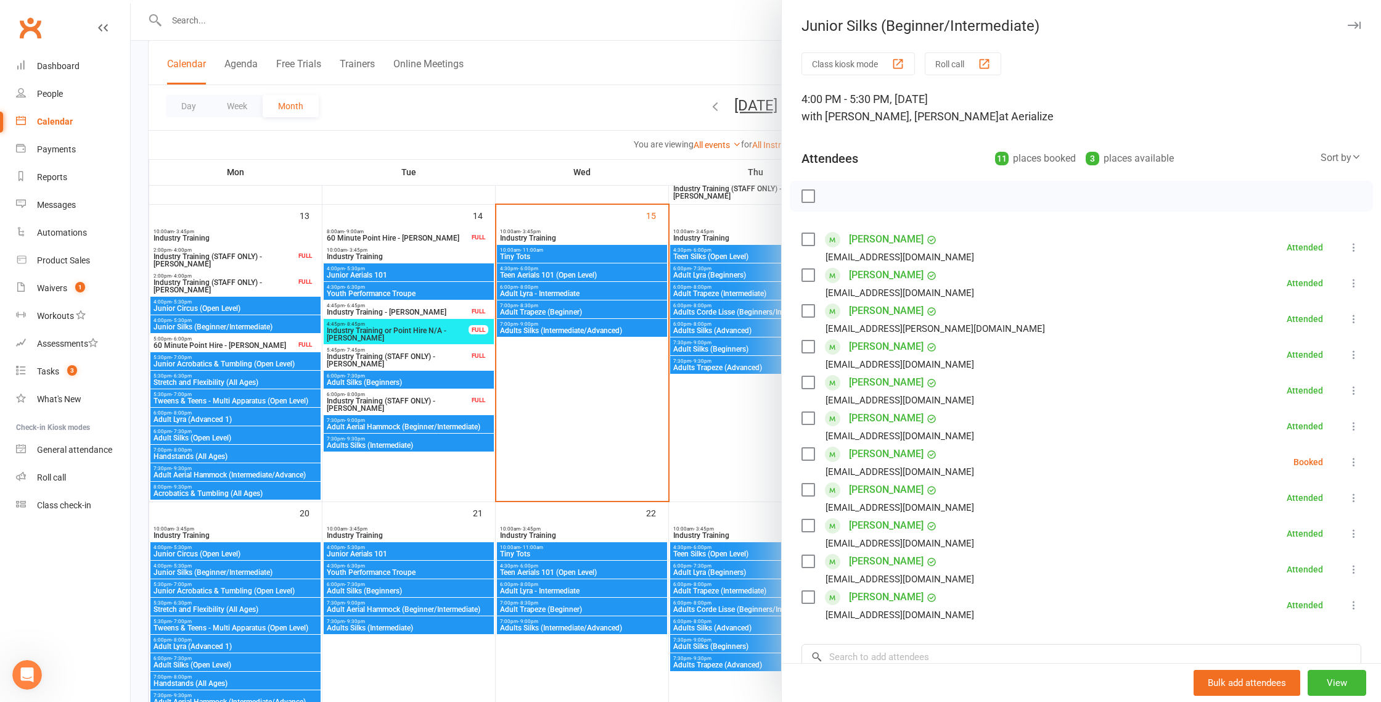
scroll to position [0, 0]
click at [205, 25] on div at bounding box center [756, 351] width 1250 height 702
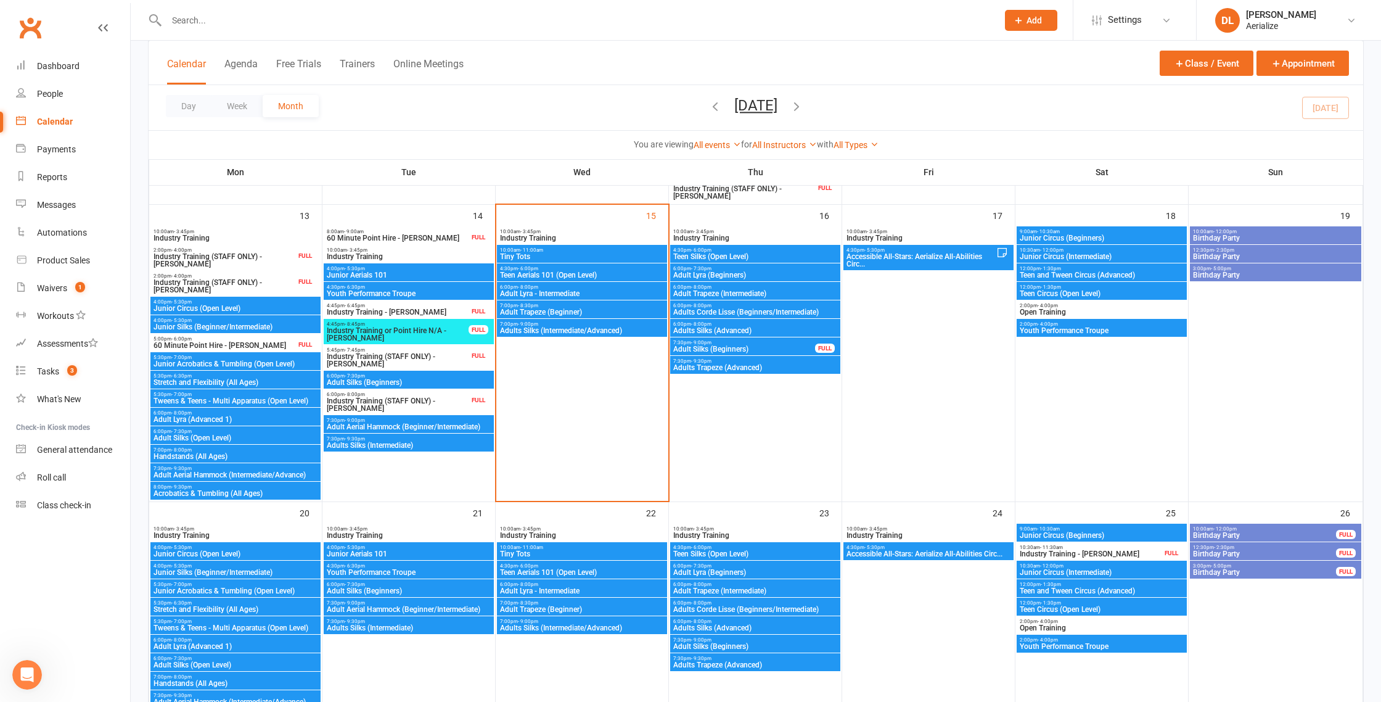
click at [207, 23] on input "text" at bounding box center [576, 20] width 826 height 17
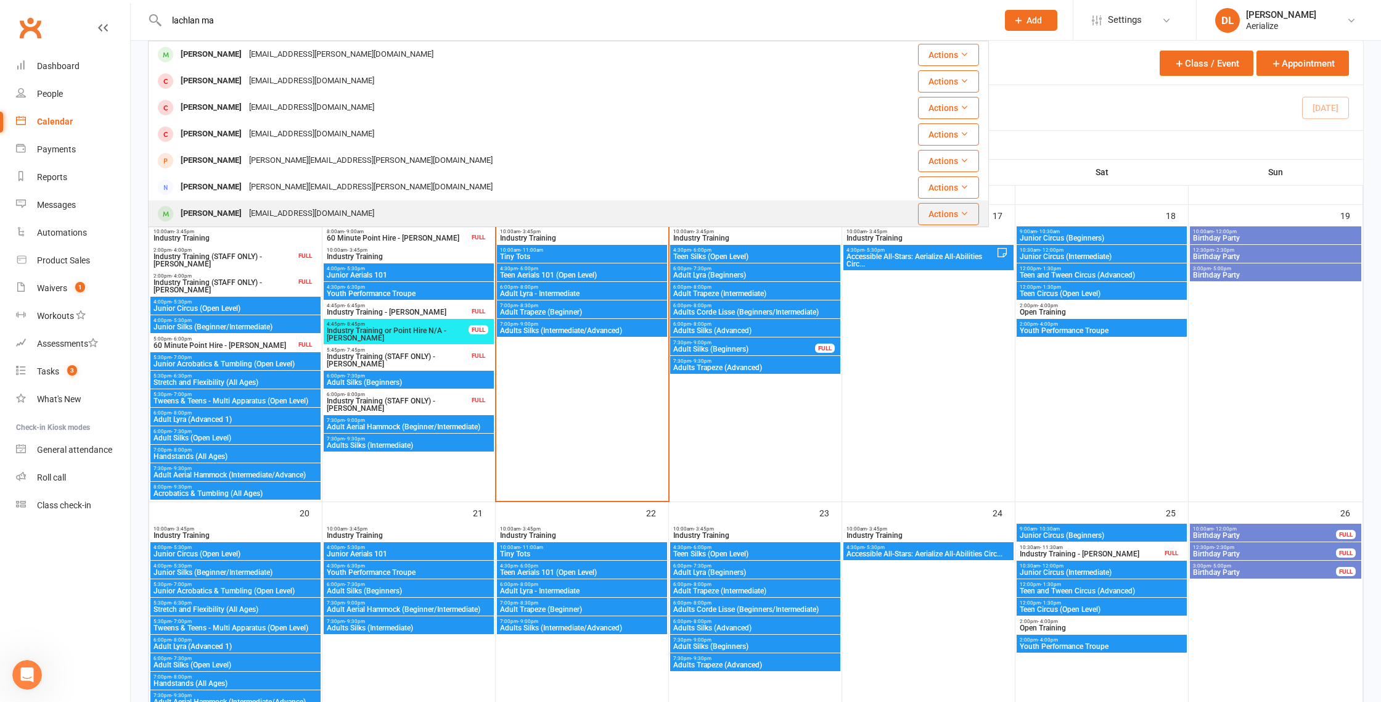
type input "lachlan ma"
click at [226, 216] on div "Lachlan Masterson" at bounding box center [211, 214] width 68 height 18
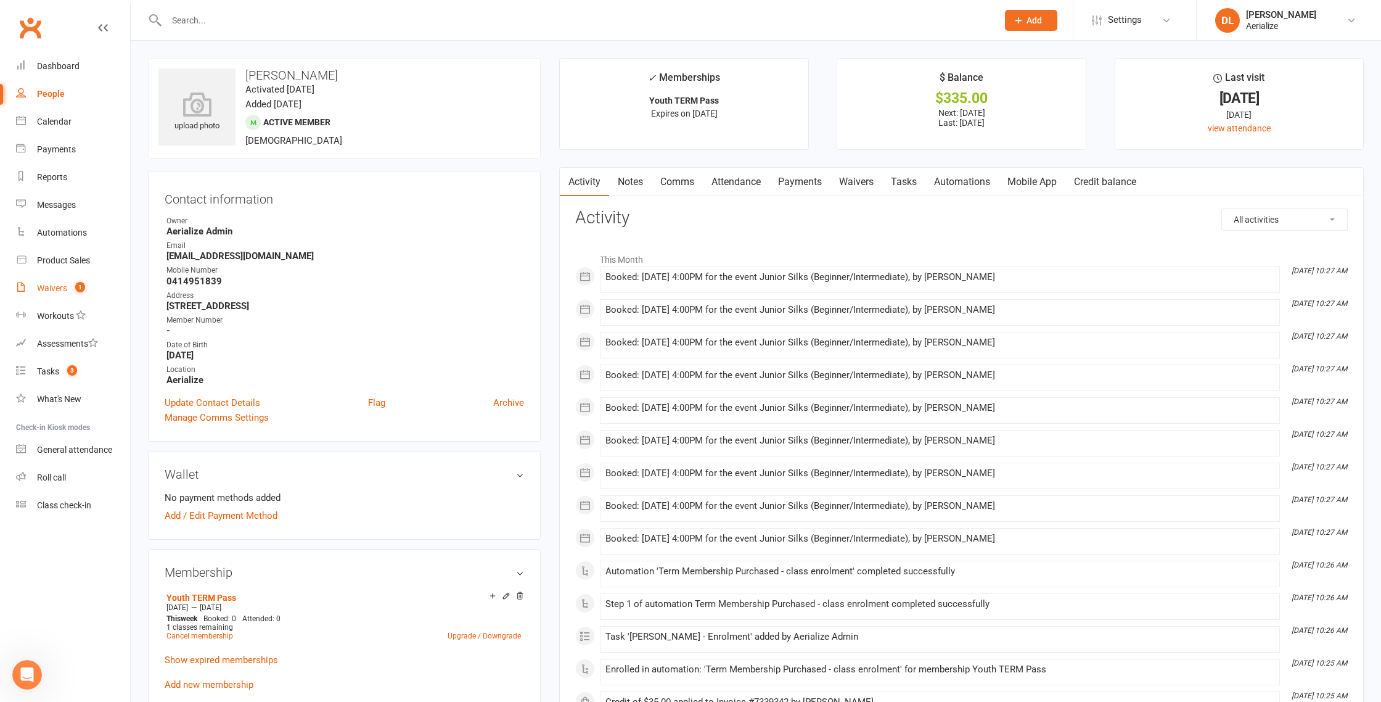
click at [70, 290] on count-badge "1" at bounding box center [77, 288] width 16 height 10
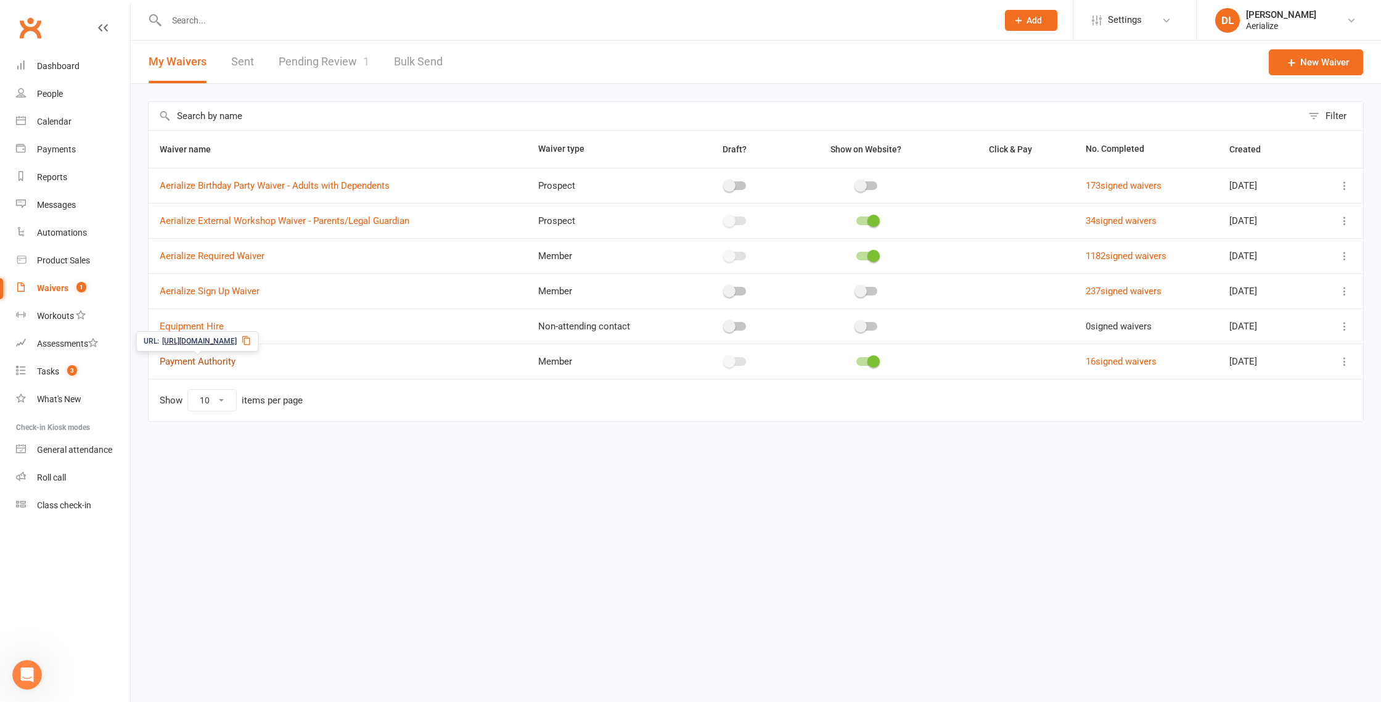
click at [197, 358] on link "Payment Authority" at bounding box center [198, 361] width 76 height 11
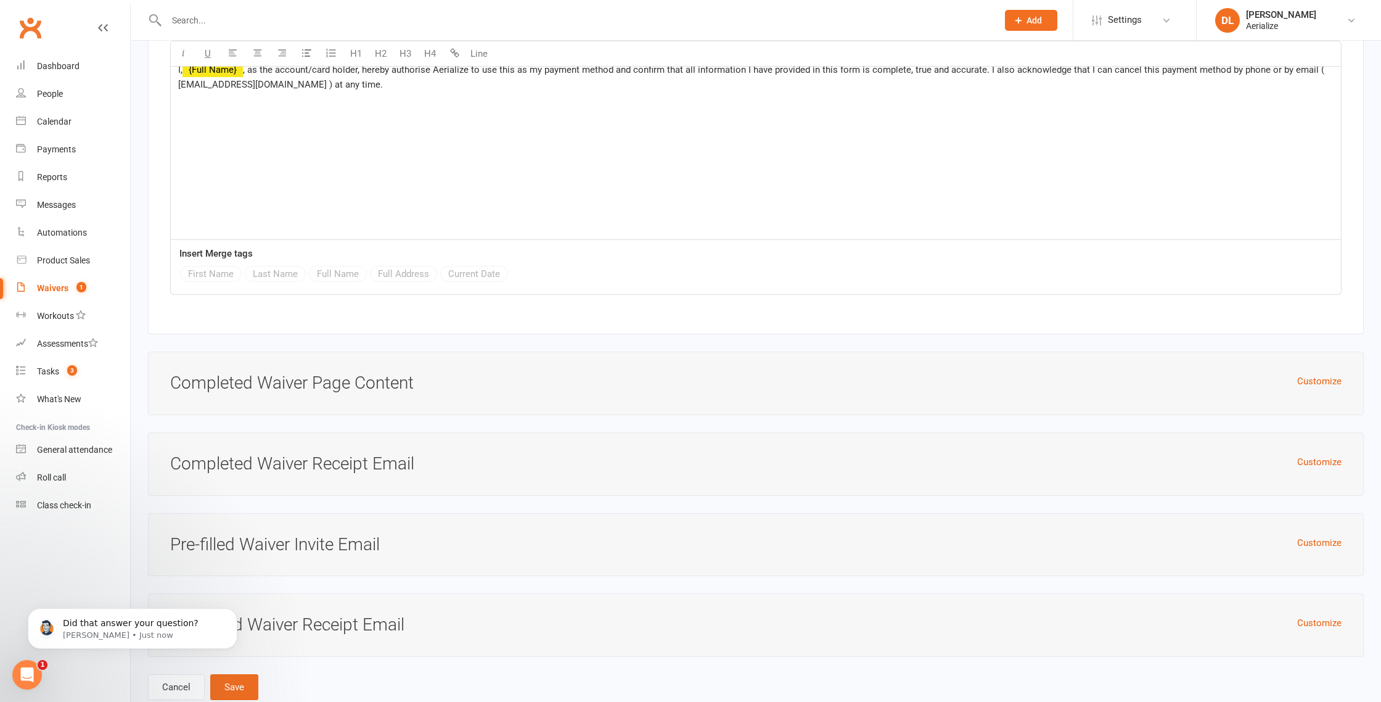
scroll to position [2560, 0]
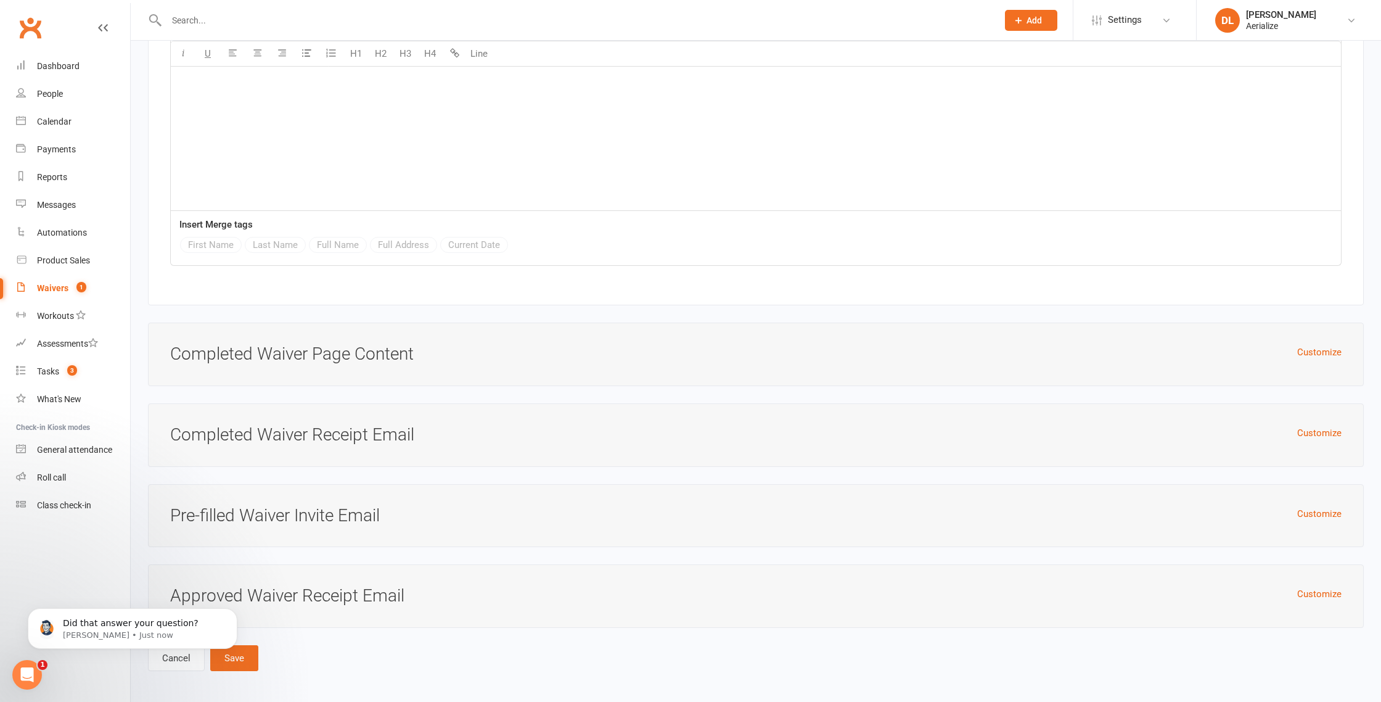
click at [245, 661] on body "Did that answer your question? Toby • Just now" at bounding box center [132, 625] width 237 height 76
click at [245, 658] on body "Did that answer your question? Toby • Just now" at bounding box center [132, 625] width 237 height 76
click at [240, 658] on body "Did that answer your question? Toby • Just now" at bounding box center [132, 625] width 237 height 76
click at [15, 670] on div "Open Intercom Messenger" at bounding box center [25, 672] width 41 height 41
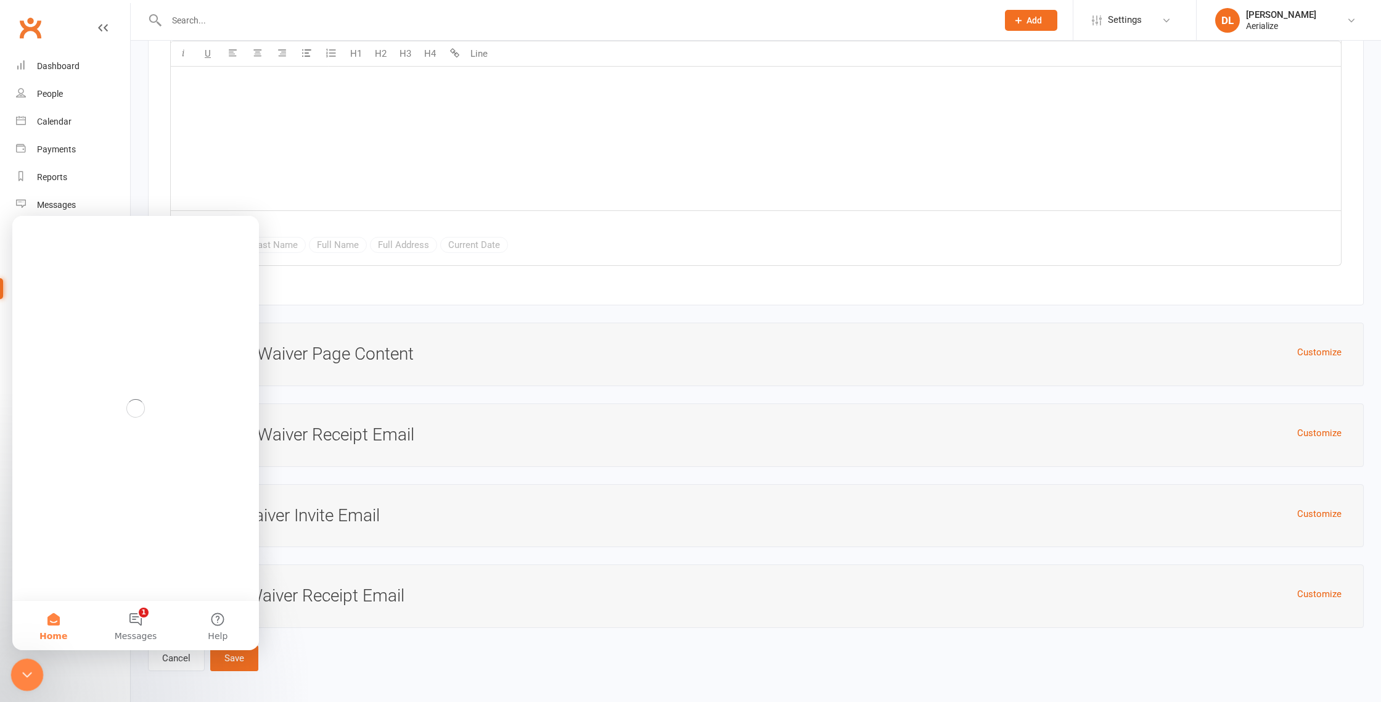
scroll to position [0, 0]
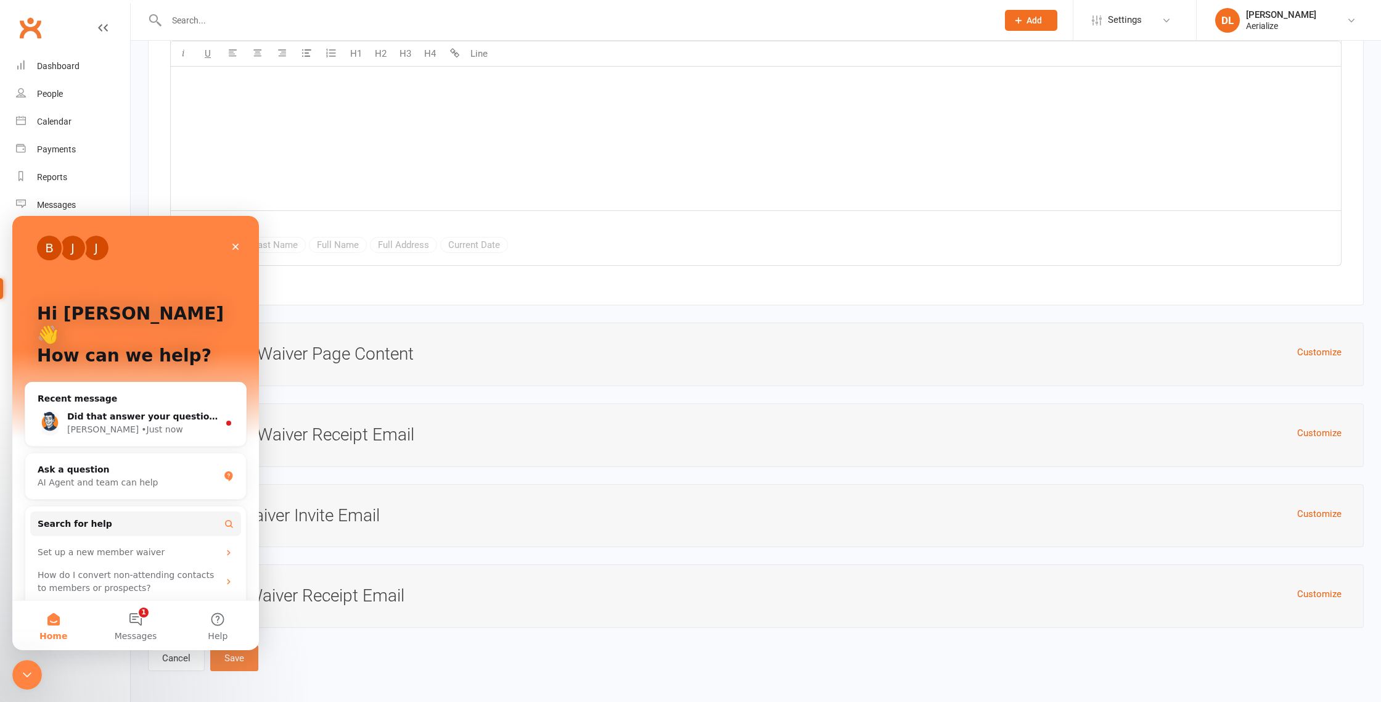
click at [226, 660] on button "Save" at bounding box center [234, 658] width 48 height 26
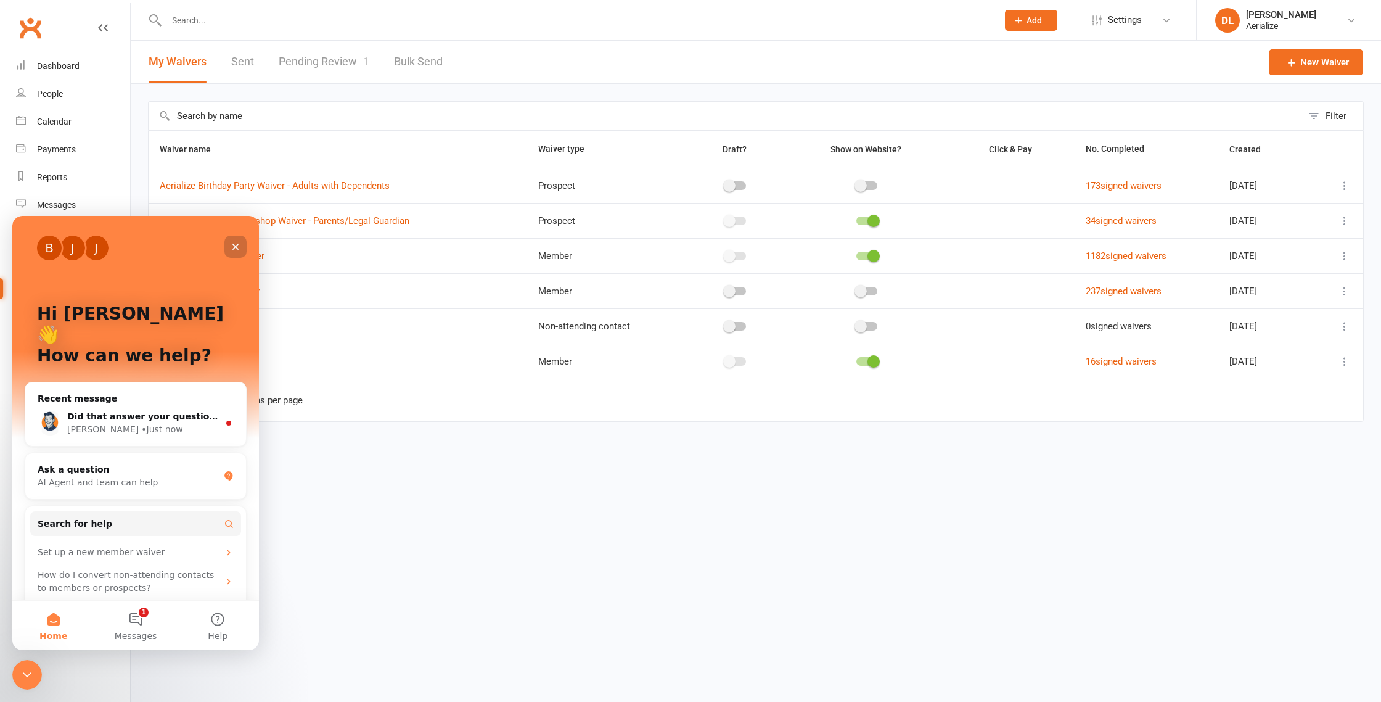
click at [239, 246] on icon "Close" at bounding box center [236, 247] width 10 height 10
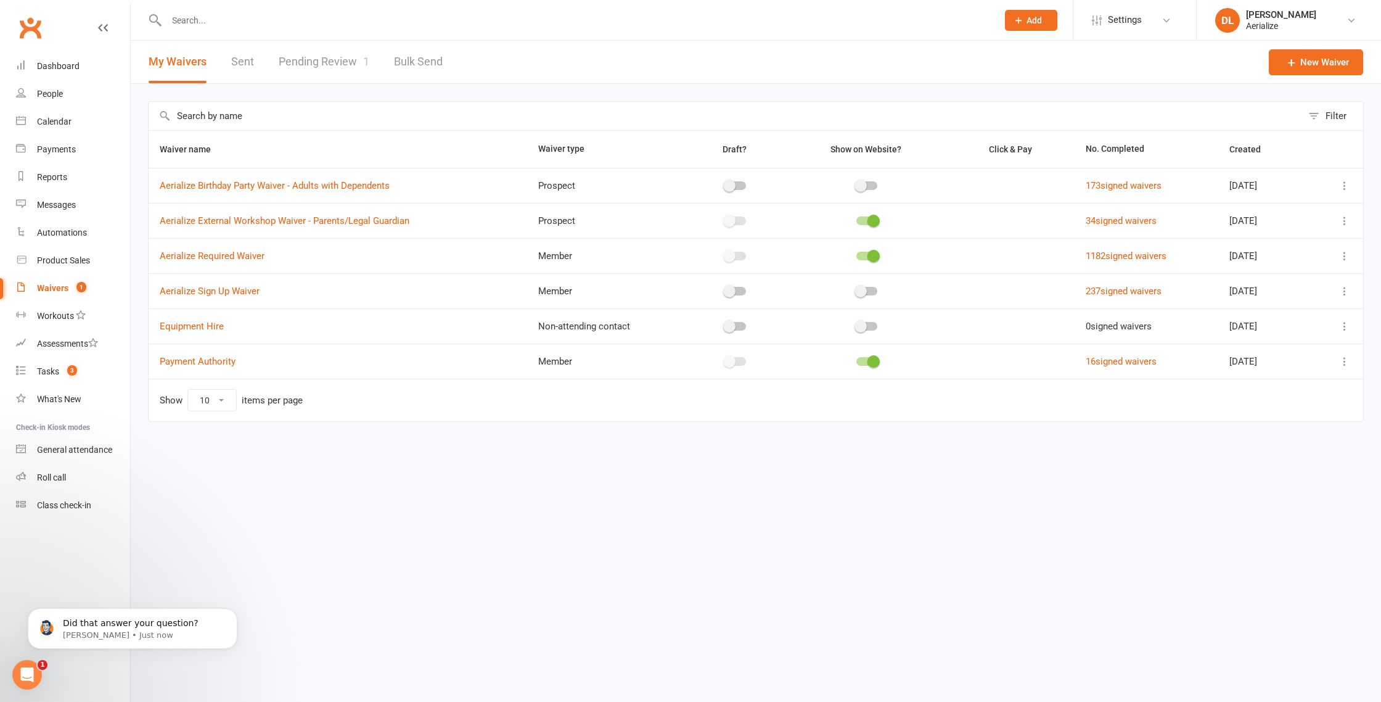
click at [1341, 359] on icon at bounding box center [1344, 361] width 12 height 12
click at [1299, 435] on link "Copy external link to clipboard" at bounding box center [1278, 434] width 145 height 25
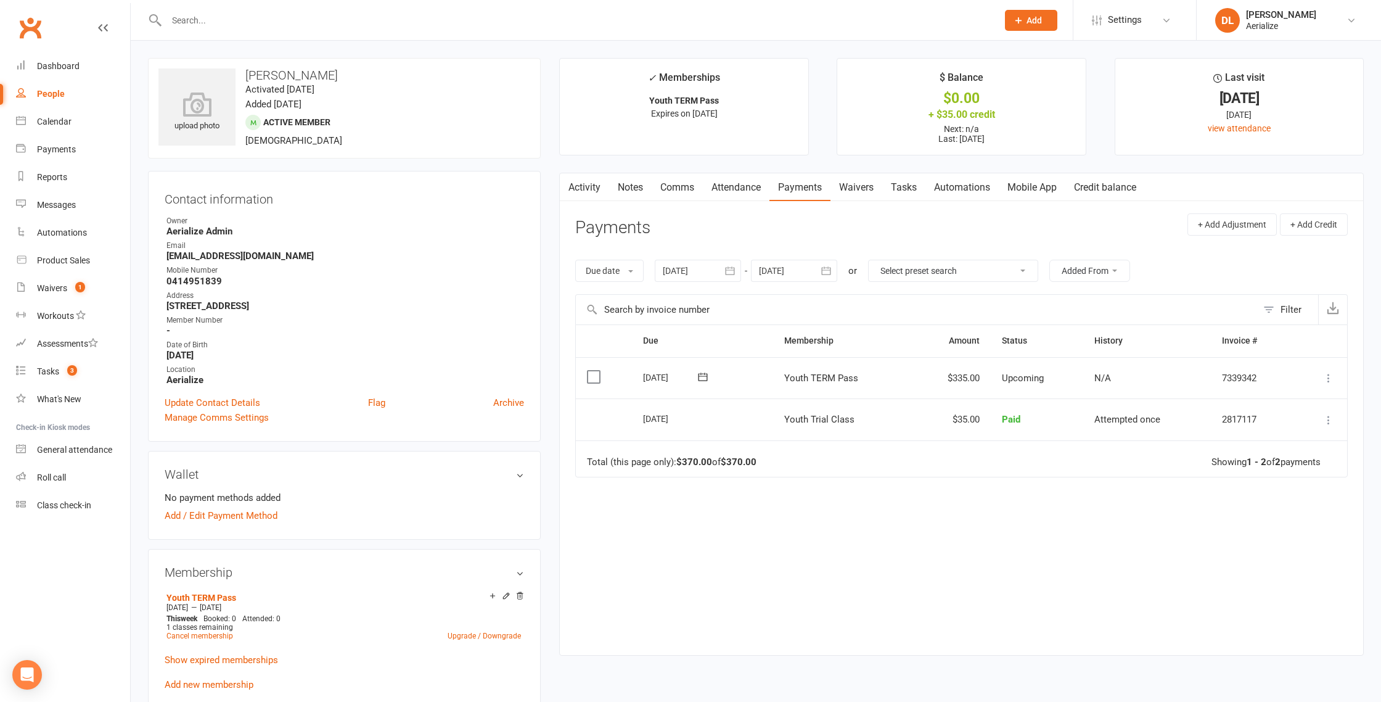
click at [1327, 377] on icon at bounding box center [1328, 378] width 12 height 12
click at [1279, 507] on link "Apply credit" at bounding box center [1274, 500] width 122 height 25
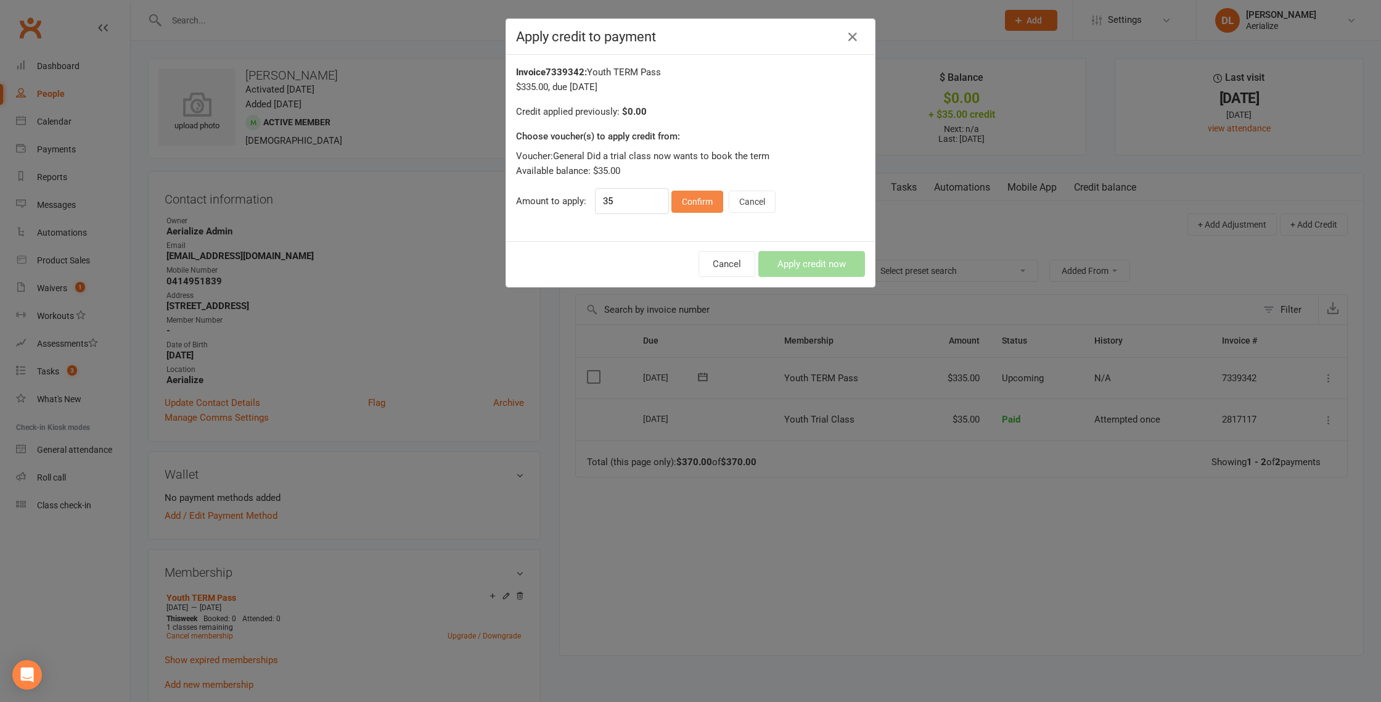
click at [703, 198] on button "Confirm" at bounding box center [697, 201] width 52 height 22
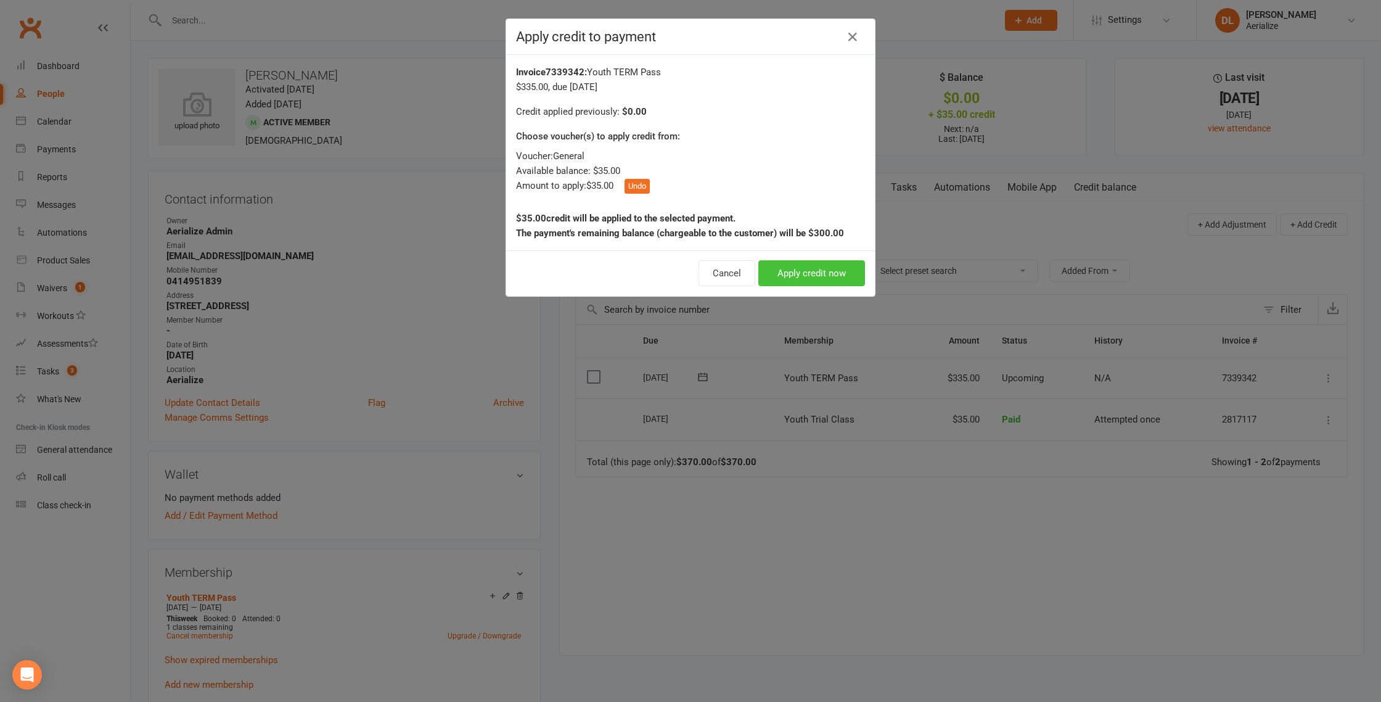
drag, startPoint x: 824, startPoint y: 282, endPoint x: 812, endPoint y: 281, distance: 11.8
click at [823, 282] on button "Apply credit now" at bounding box center [811, 273] width 107 height 26
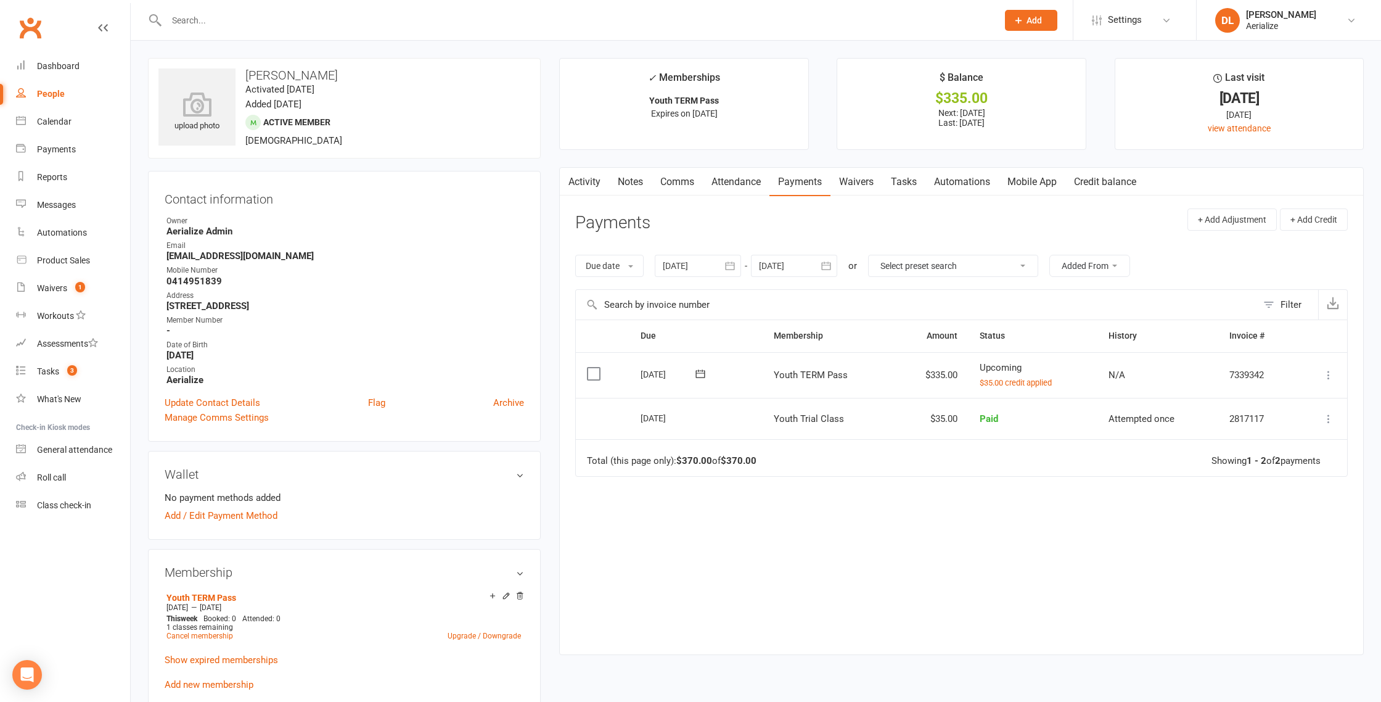
click at [732, 189] on link "Attendance" at bounding box center [736, 182] width 67 height 28
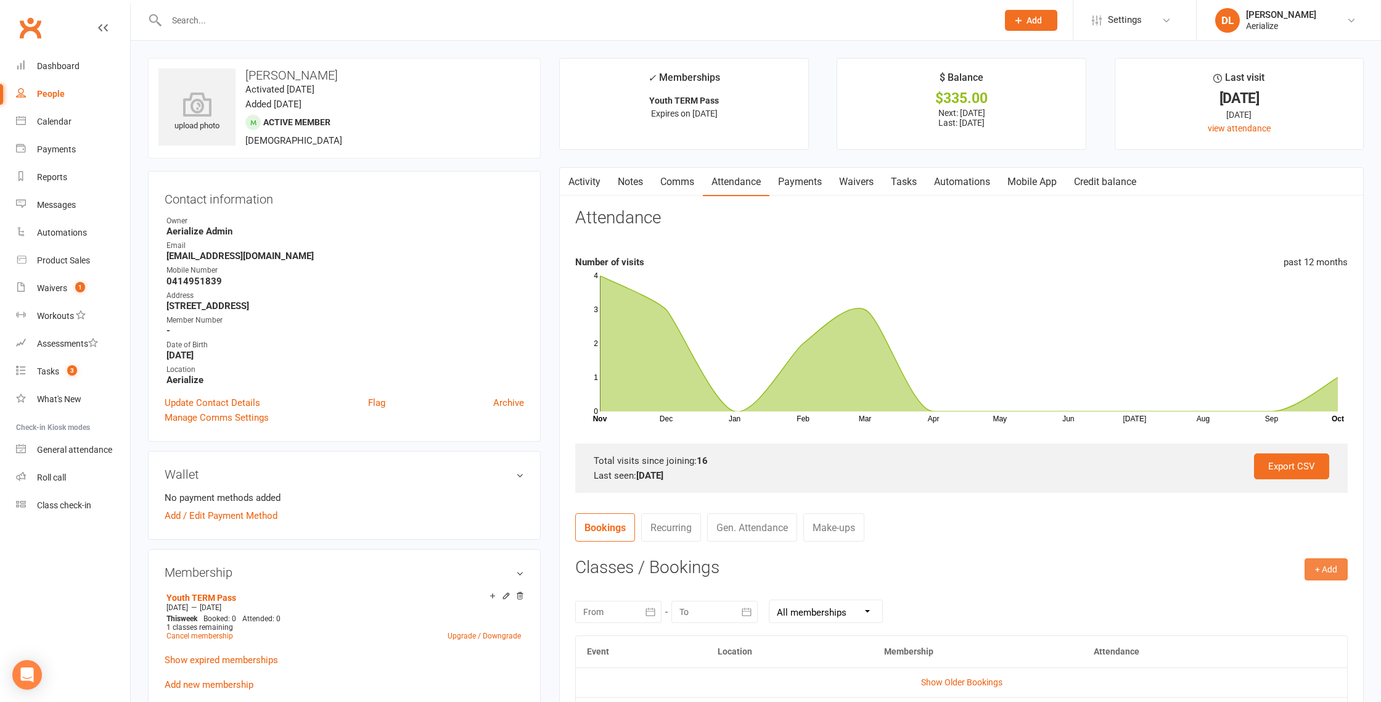
click at [1322, 567] on button "+ Add" at bounding box center [1325, 569] width 43 height 22
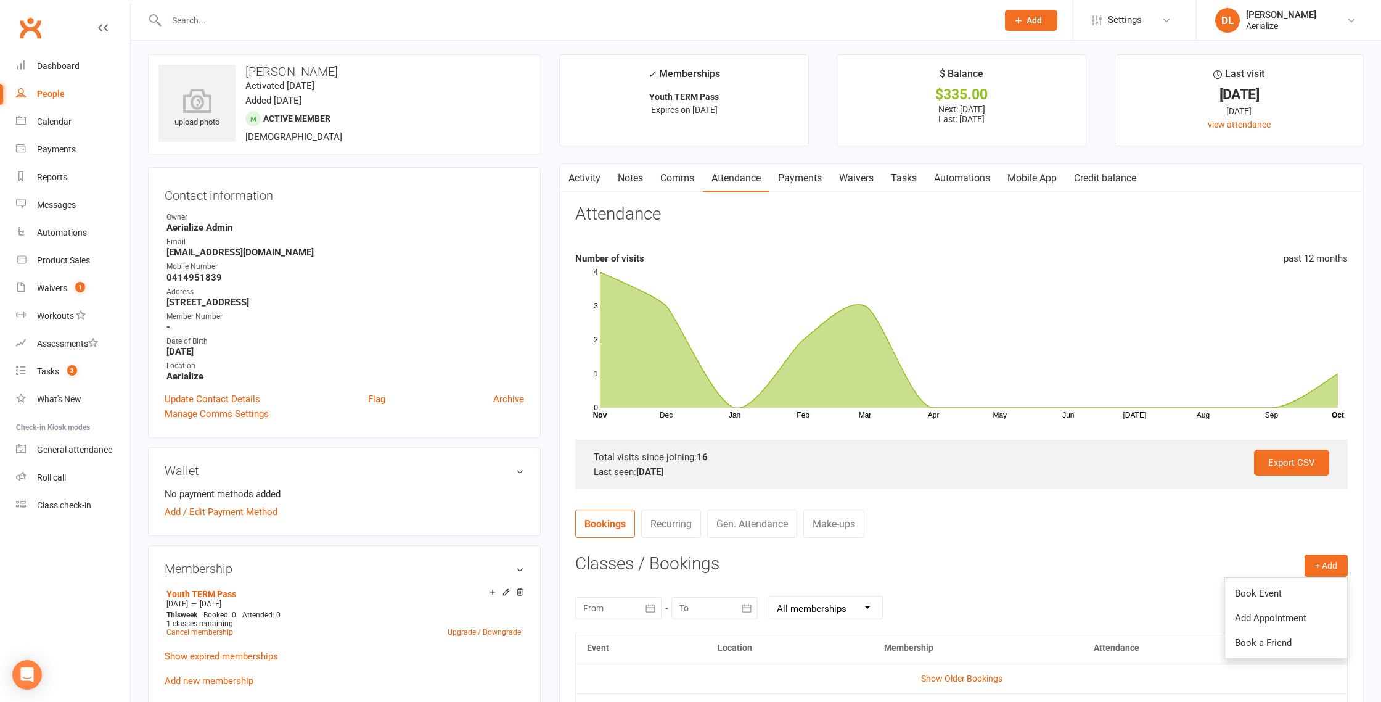
click at [1285, 595] on link "Book Event" at bounding box center [1286, 593] width 122 height 25
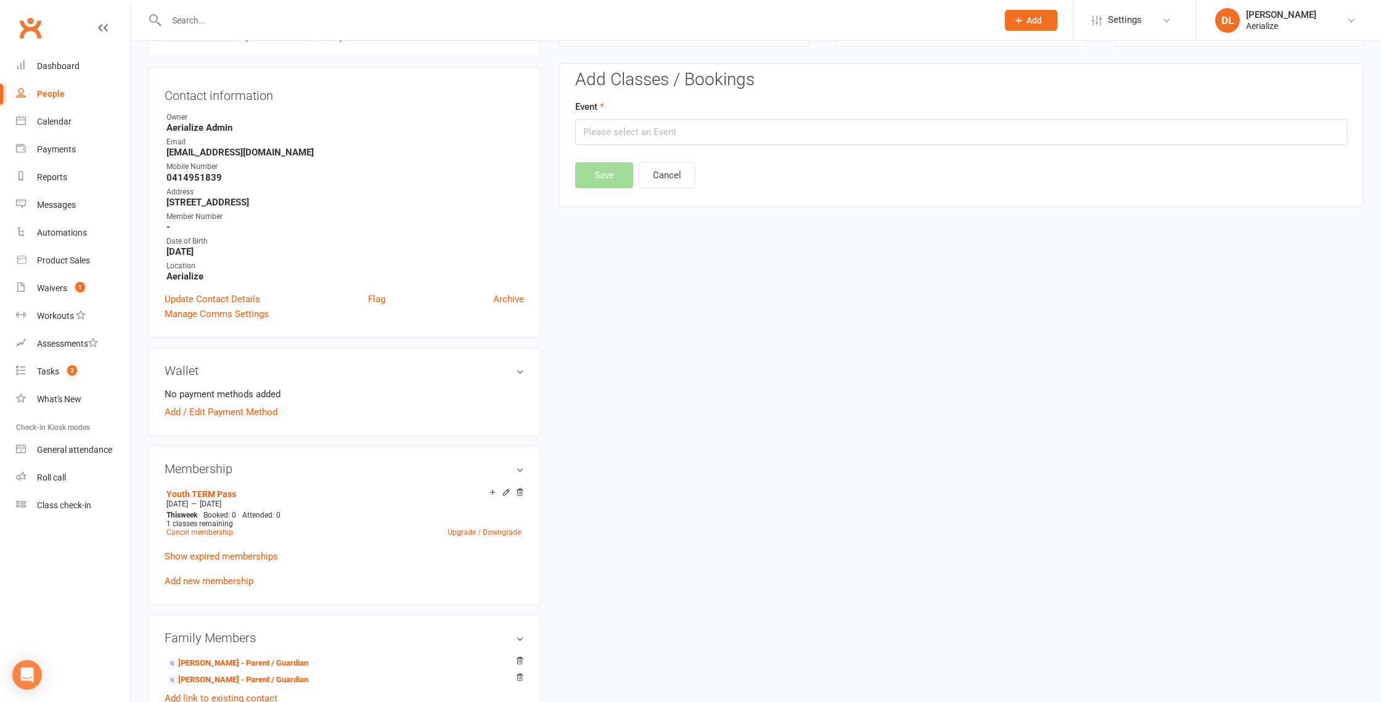
scroll to position [105, 0]
click at [666, 129] on input "text" at bounding box center [961, 130] width 772 height 26
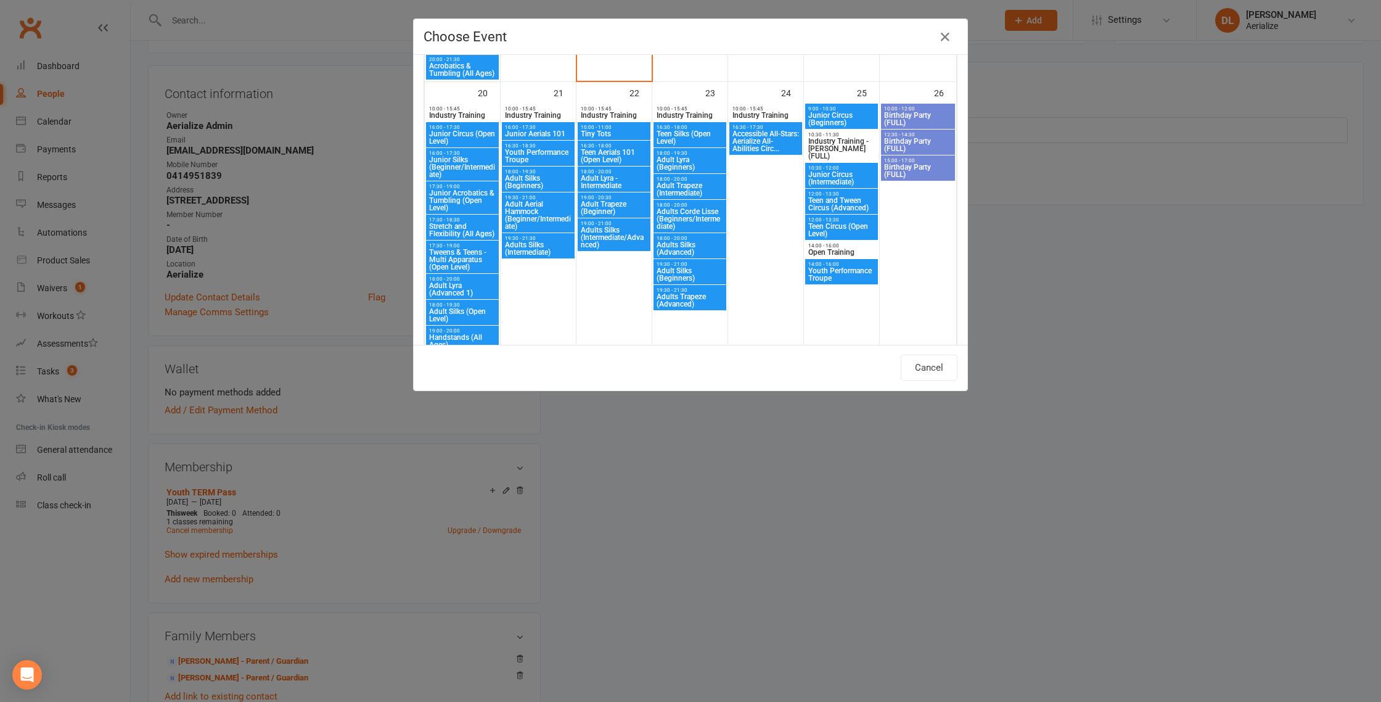
scroll to position [1236, 0]
click at [457, 162] on span "Junior Silks (Beginner/Intermediate)" at bounding box center [462, 168] width 68 height 22
type input "Junior Silks (Beginner/Intermediate) - Oct 20, 2025 4:00:00 PM"
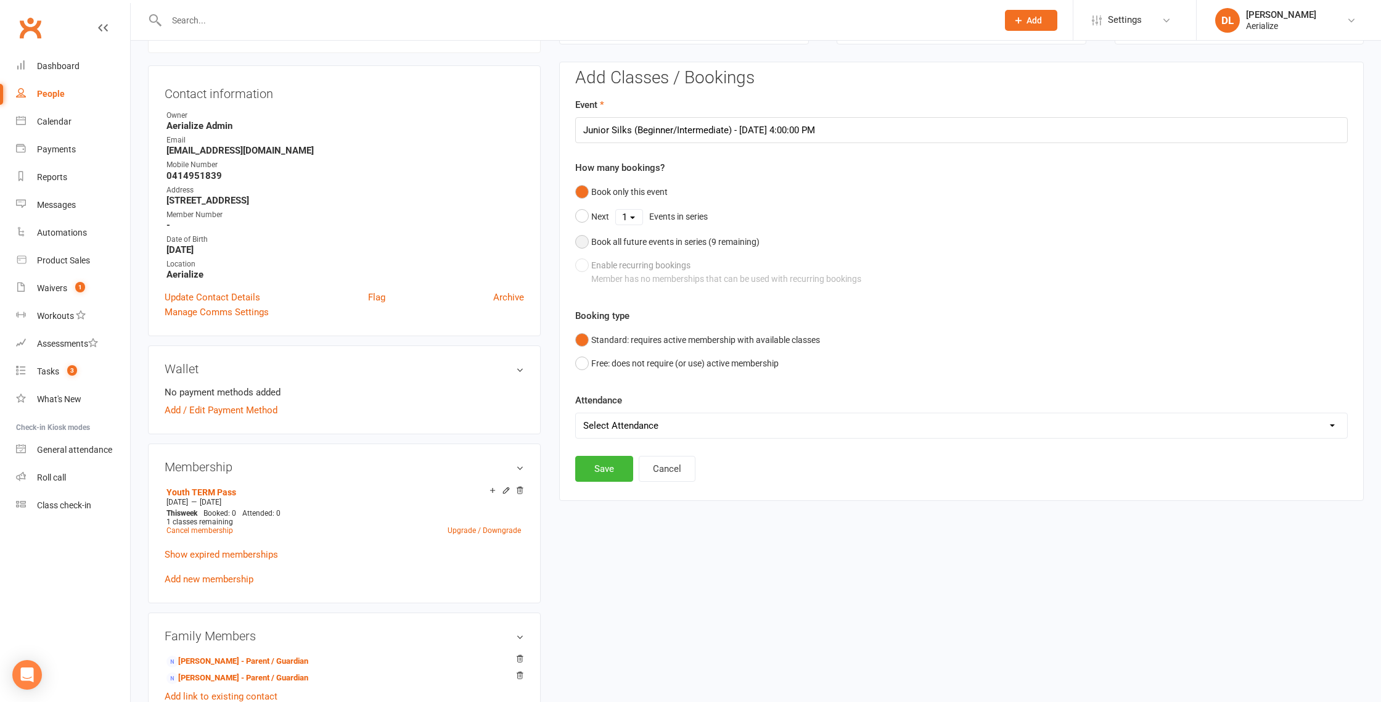
drag, startPoint x: 626, startPoint y: 234, endPoint x: 624, endPoint y: 248, distance: 13.6
click at [626, 235] on div "Book all future events in series ( 9 remaining)" at bounding box center [675, 242] width 168 height 14
drag, startPoint x: 599, startPoint y: 402, endPoint x: 588, endPoint y: 409, distance: 12.5
click at [599, 402] on button "Save" at bounding box center [604, 406] width 58 height 26
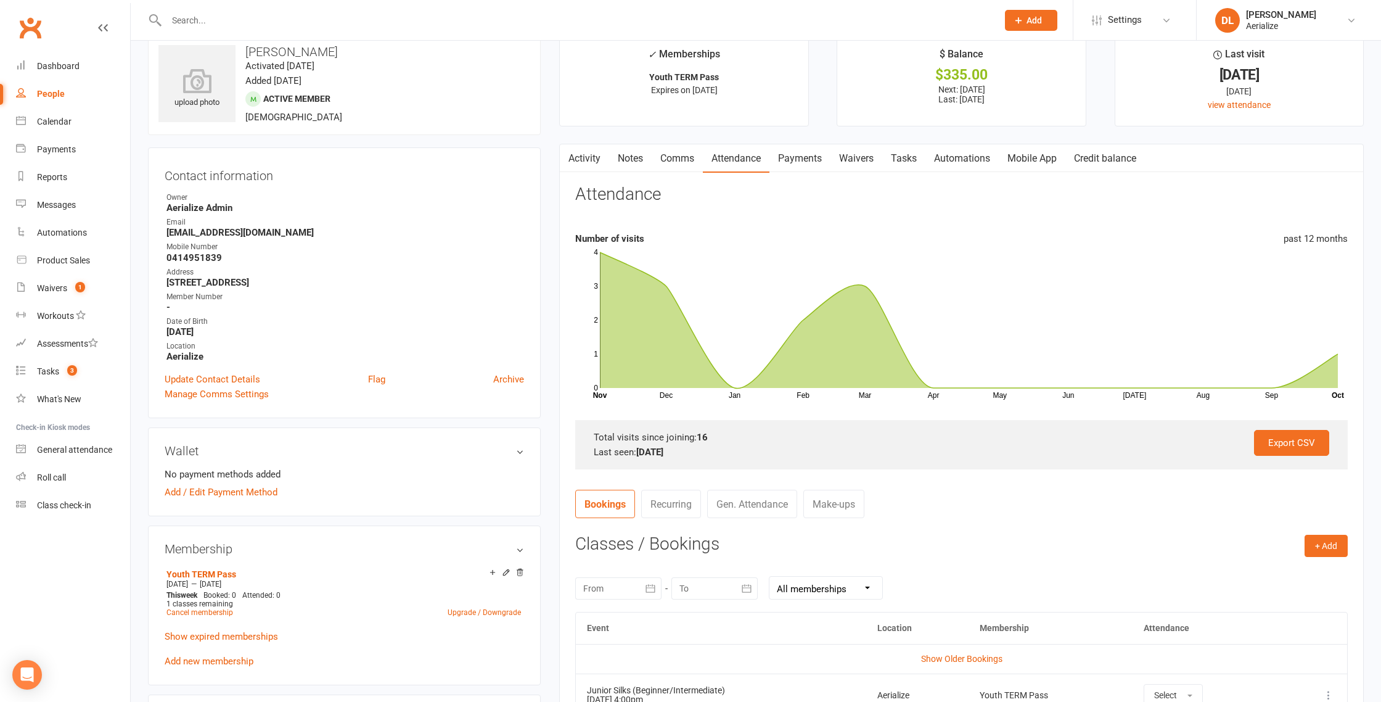
scroll to position [0, 0]
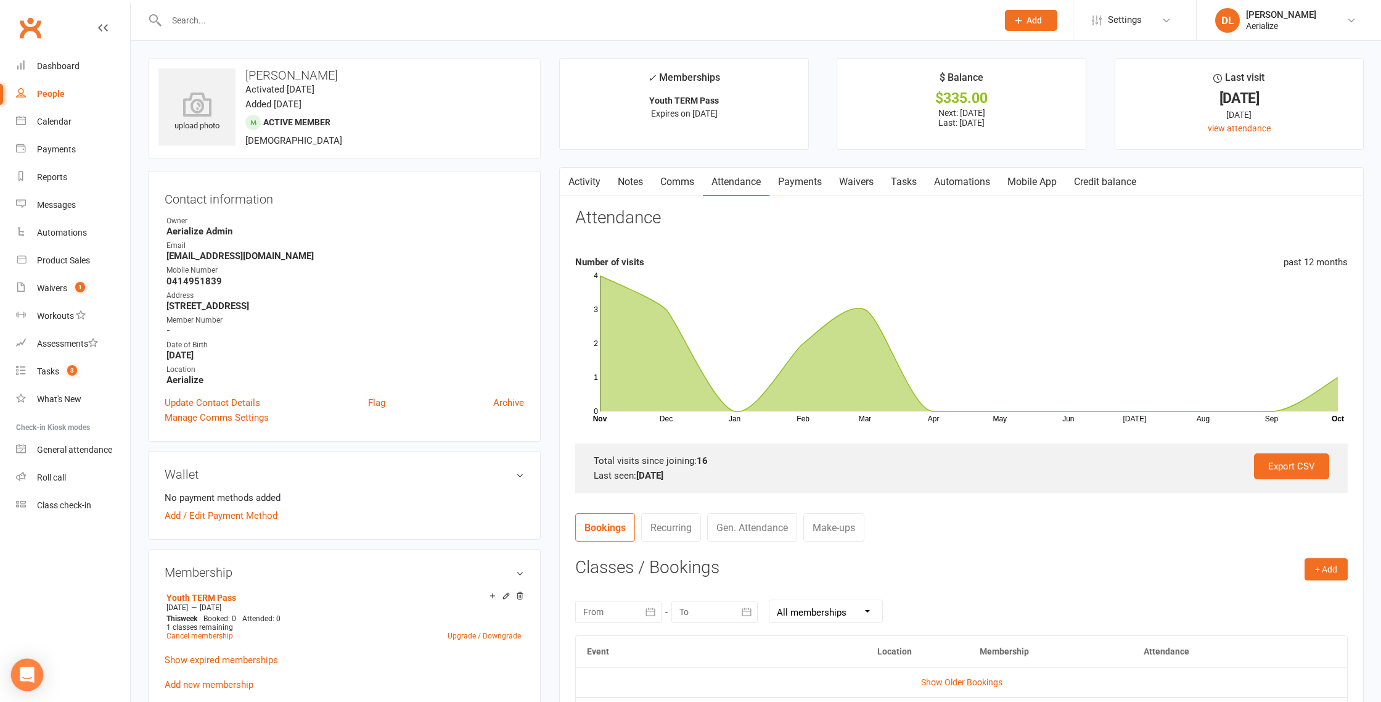
click at [23, 682] on div "Open Intercom Messenger" at bounding box center [27, 674] width 33 height 33
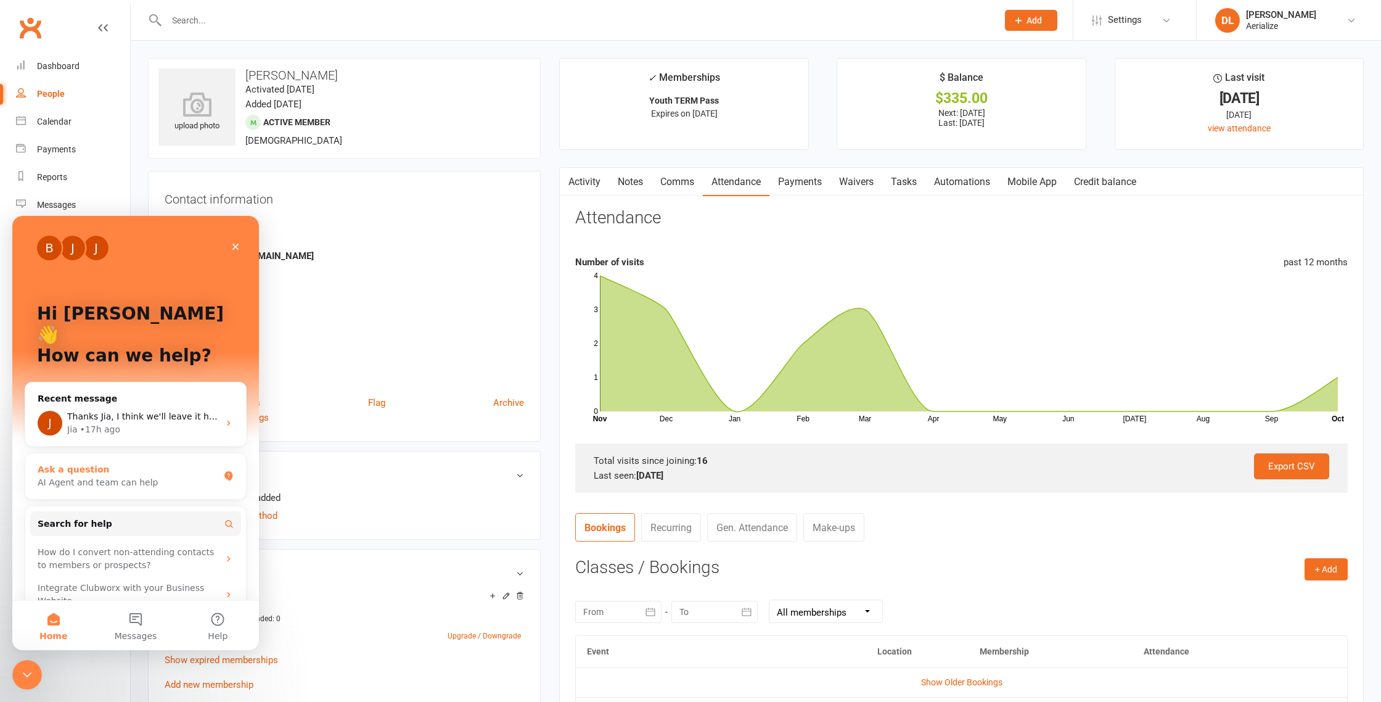
click at [99, 463] on div "Ask a question" at bounding box center [128, 469] width 181 height 13
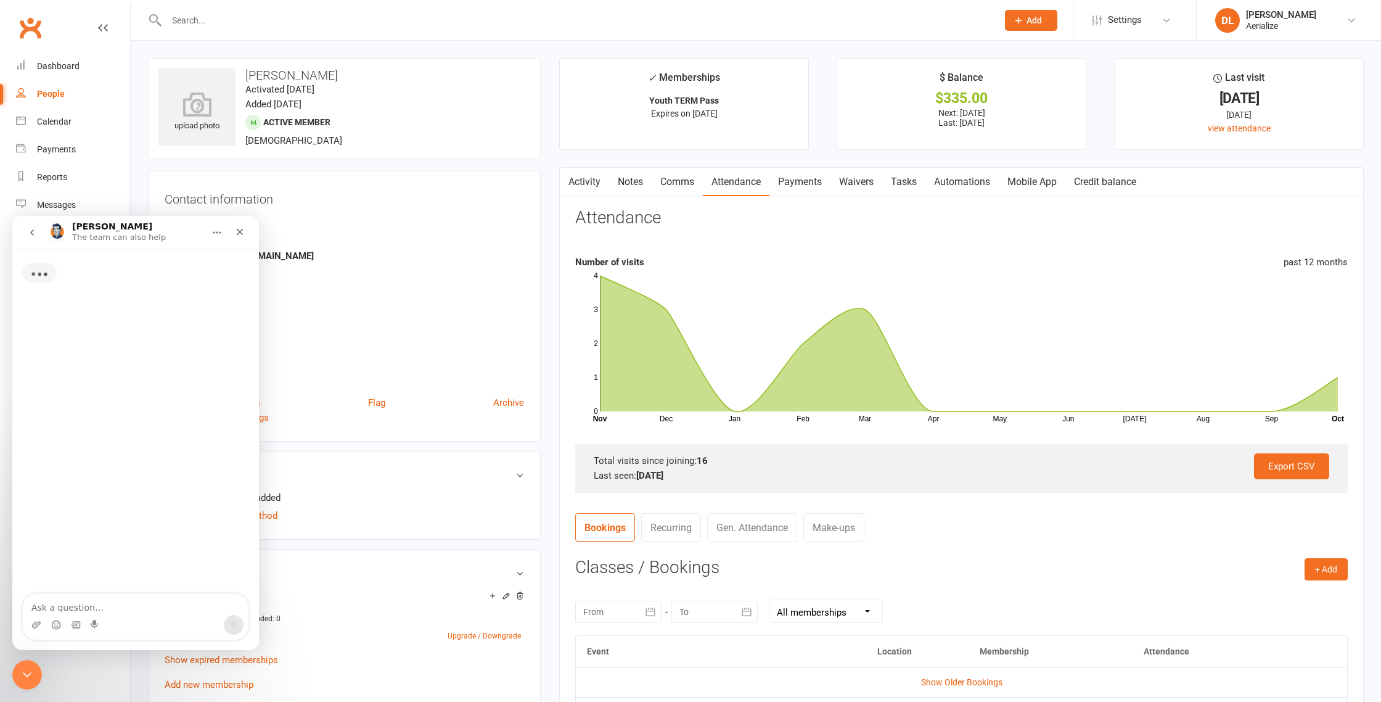
click at [67, 604] on textarea "Ask a question…" at bounding box center [136, 604] width 226 height 21
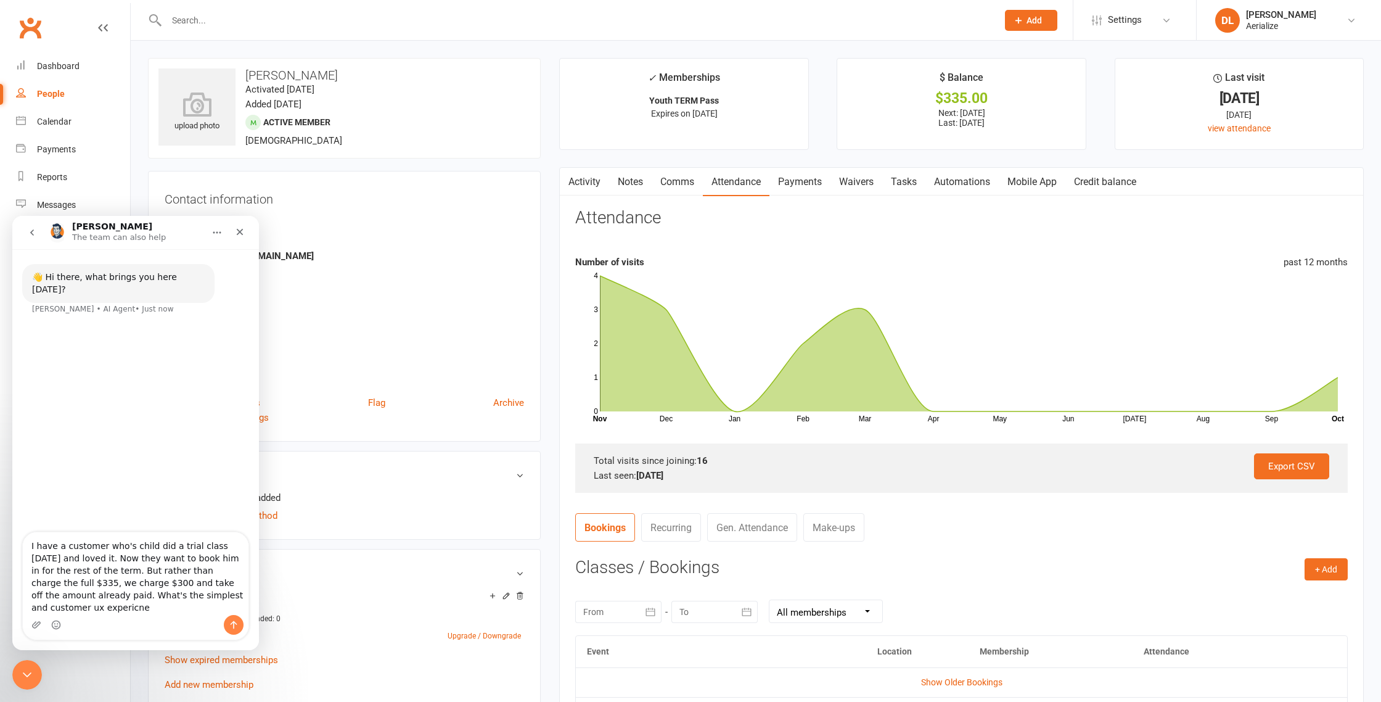
scroll to position [1, 0]
click at [182, 595] on textarea "I have a customer who's child did a trial class last monday and loved it. Now t…" at bounding box center [136, 573] width 226 height 83
type textarea "I have a customer who's child did a trial class last monday and loved it. Now t…"
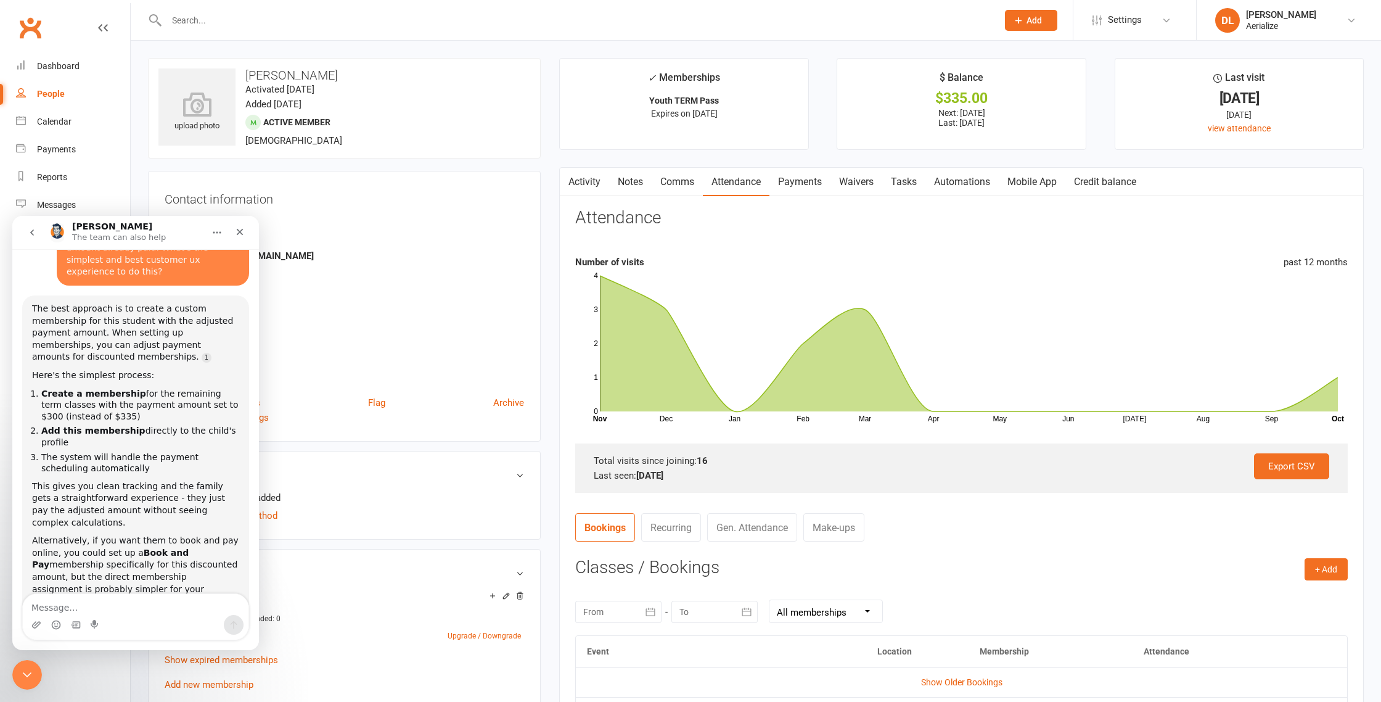
scroll to position [153, 0]
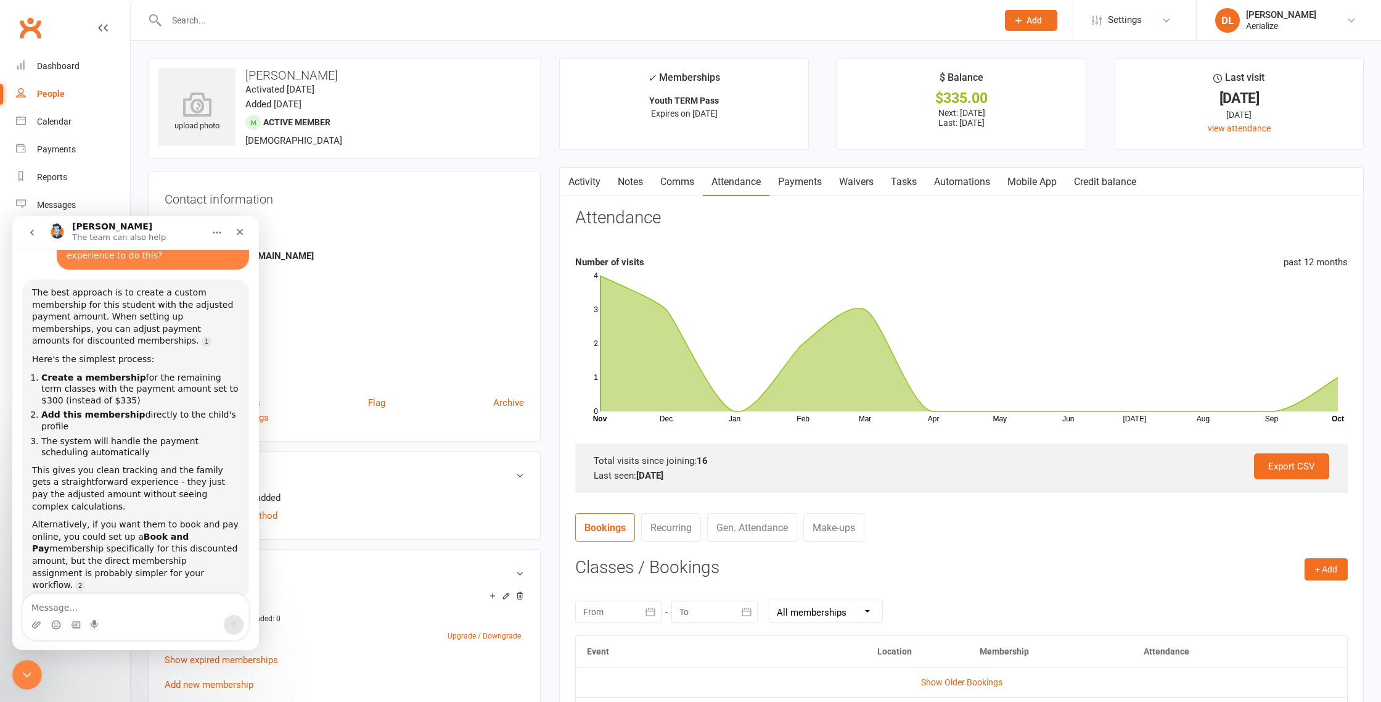
type textarea "O"
type textarea "The only problem is, i have no payment details for them in their wallet - in ei…"
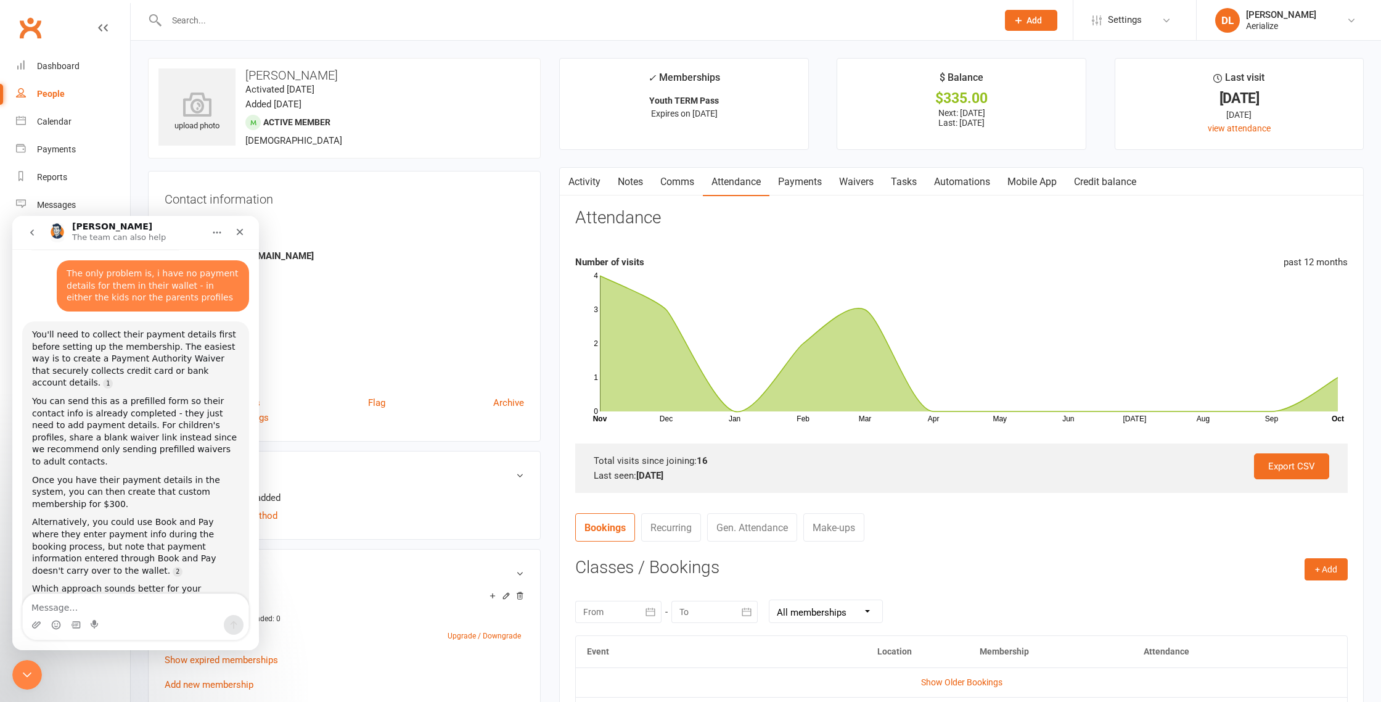
scroll to position [528, 0]
type textarea "What approach sounds better for the customer?"
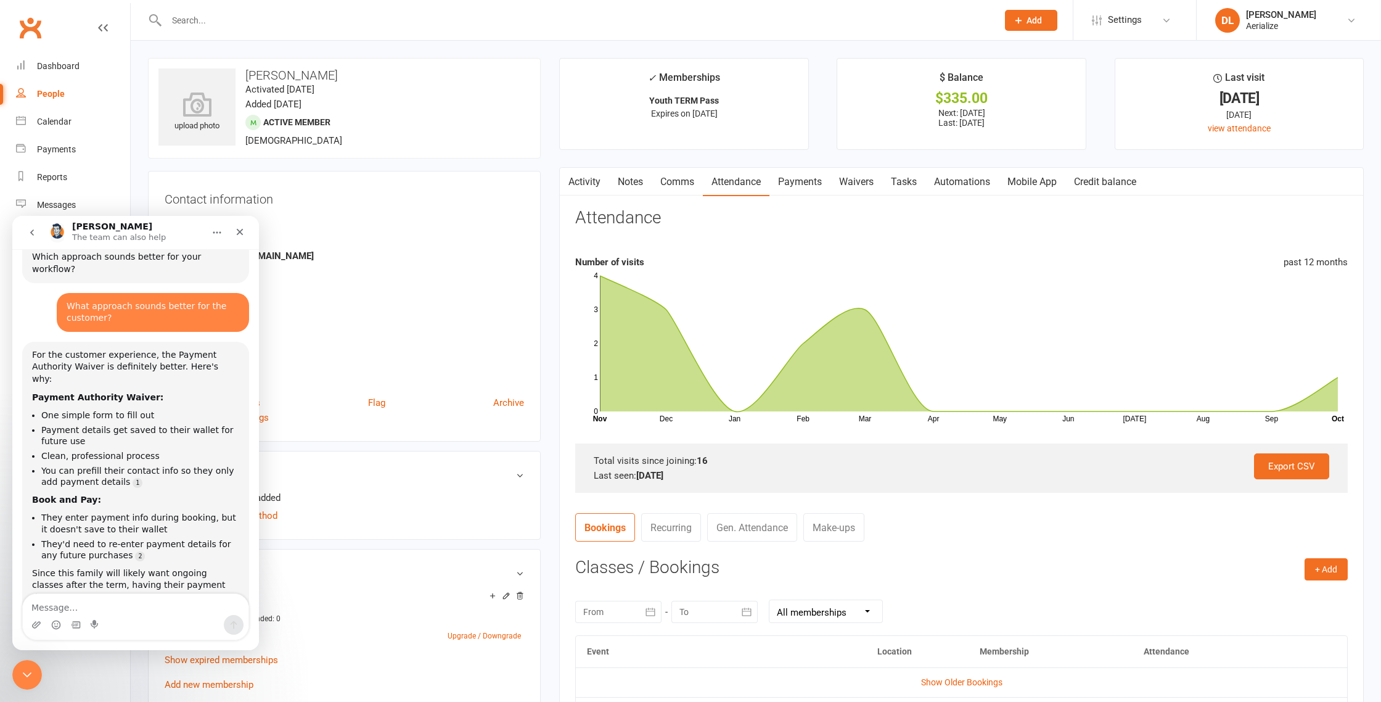
scroll to position [897, 0]
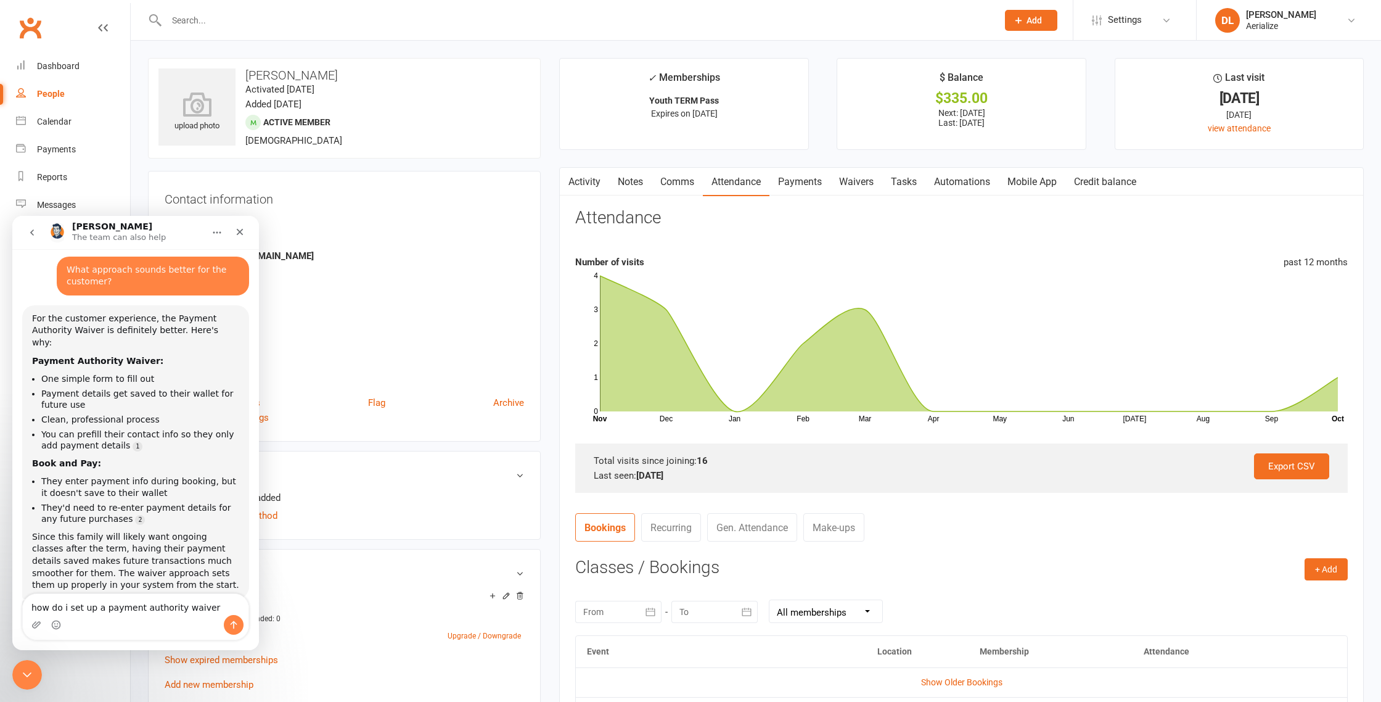
type textarea "how do i set up a payment authority waiver?"
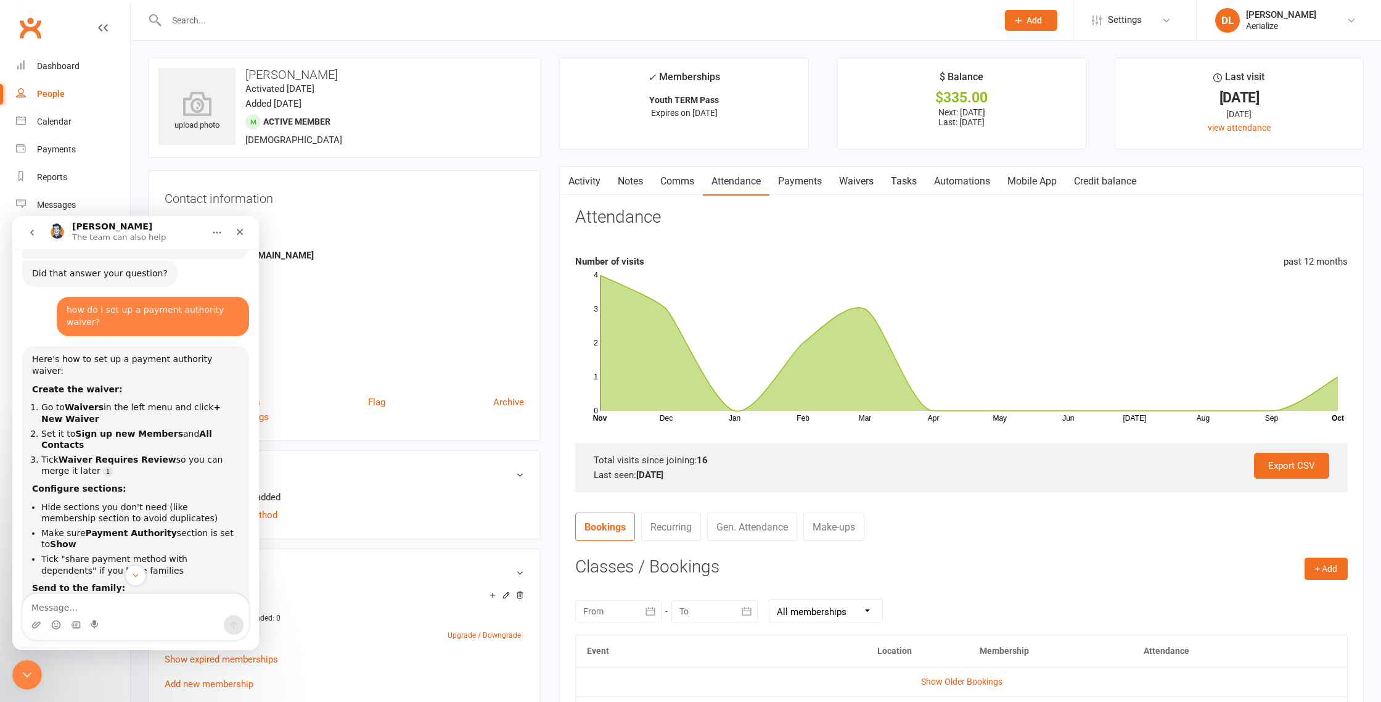
scroll to position [1235, 0]
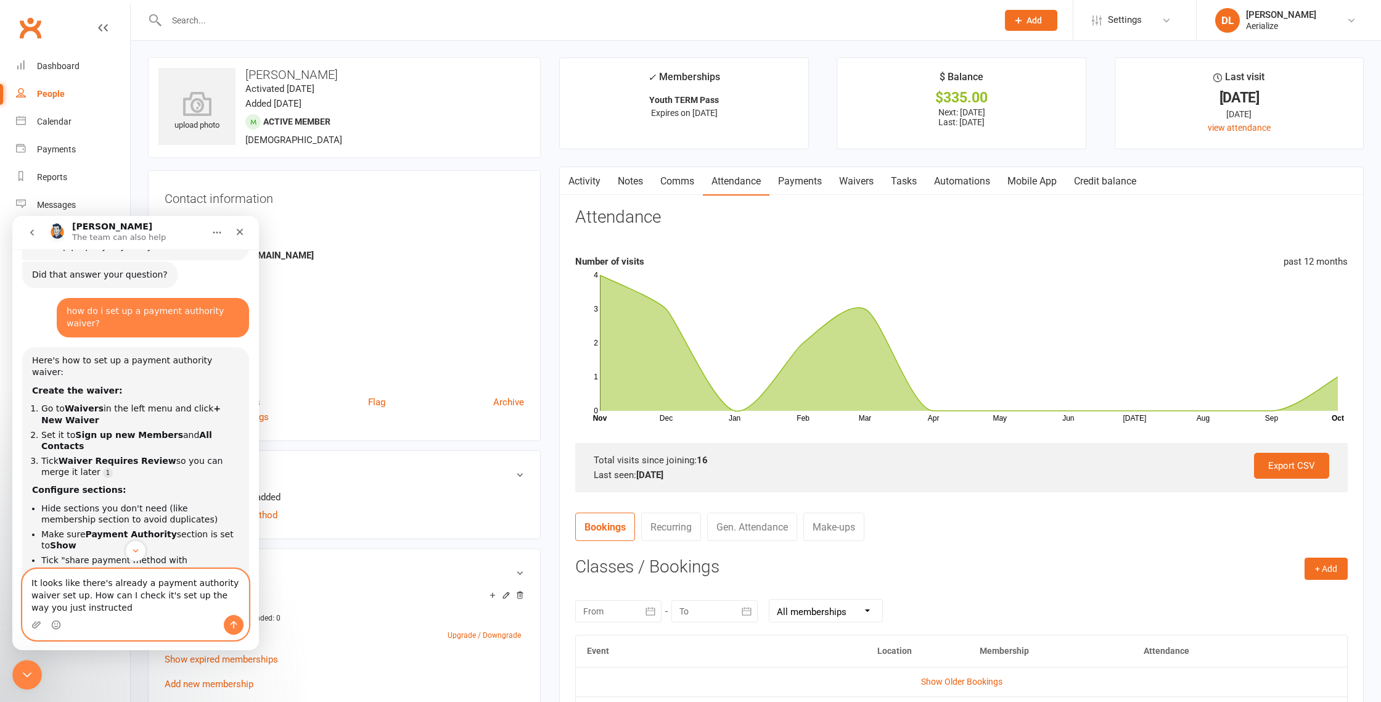
type textarea "It looks like there's already a payment authority waiver set up. How can I chec…"
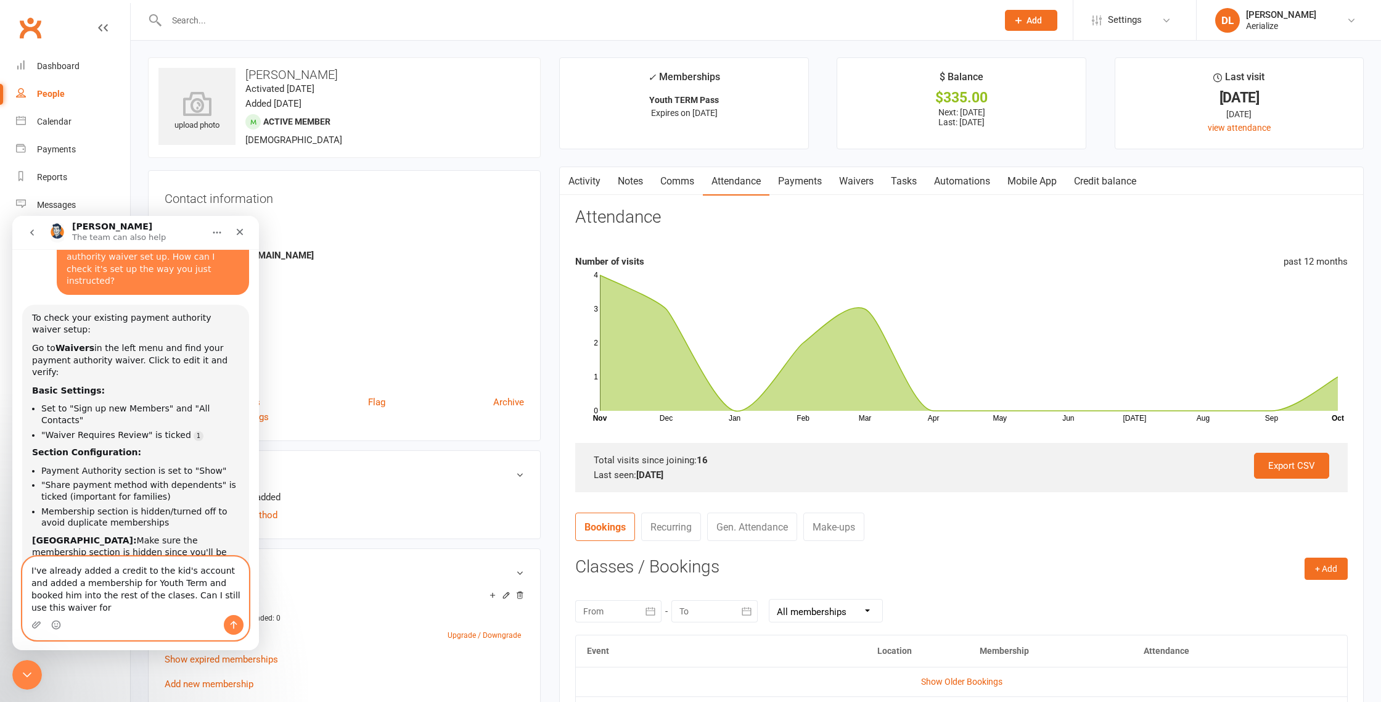
scroll to position [1800, 0]
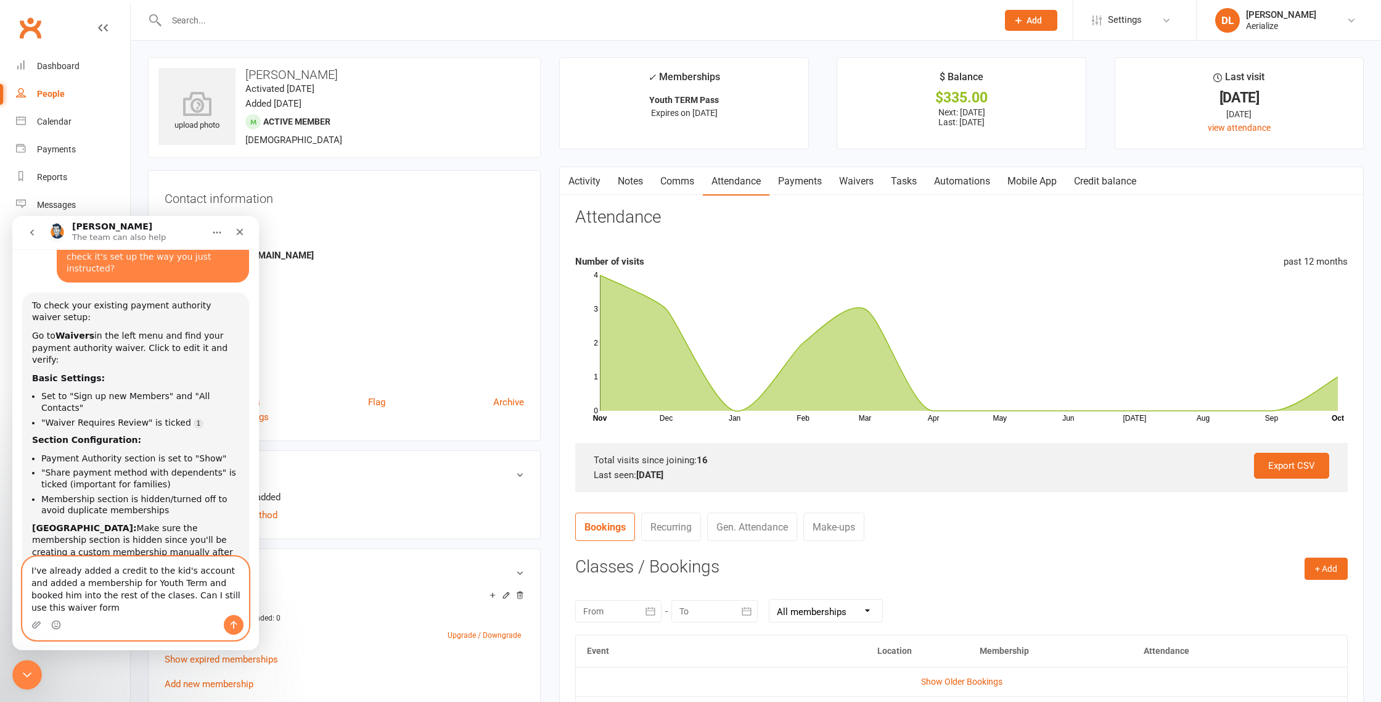
type textarea "I've already added a credit to the kid's account and added a membership for You…"
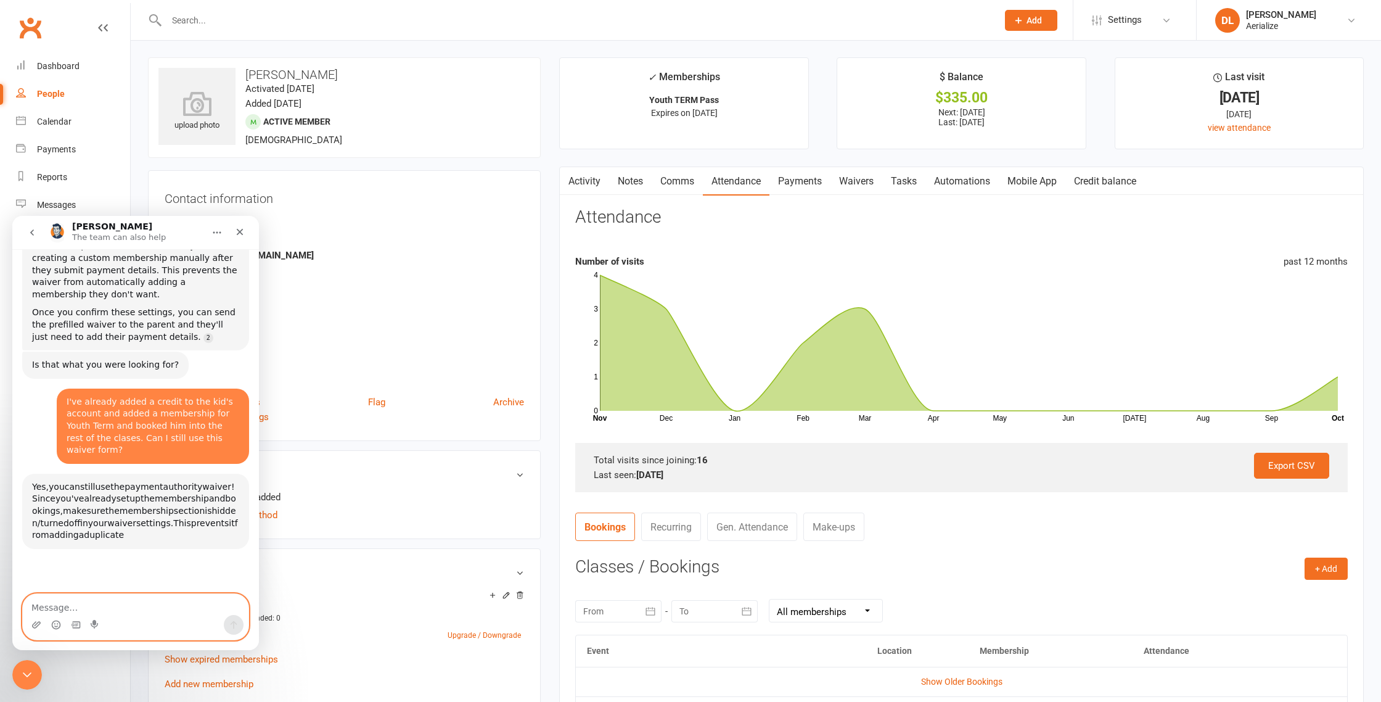
scroll to position [2095, 0]
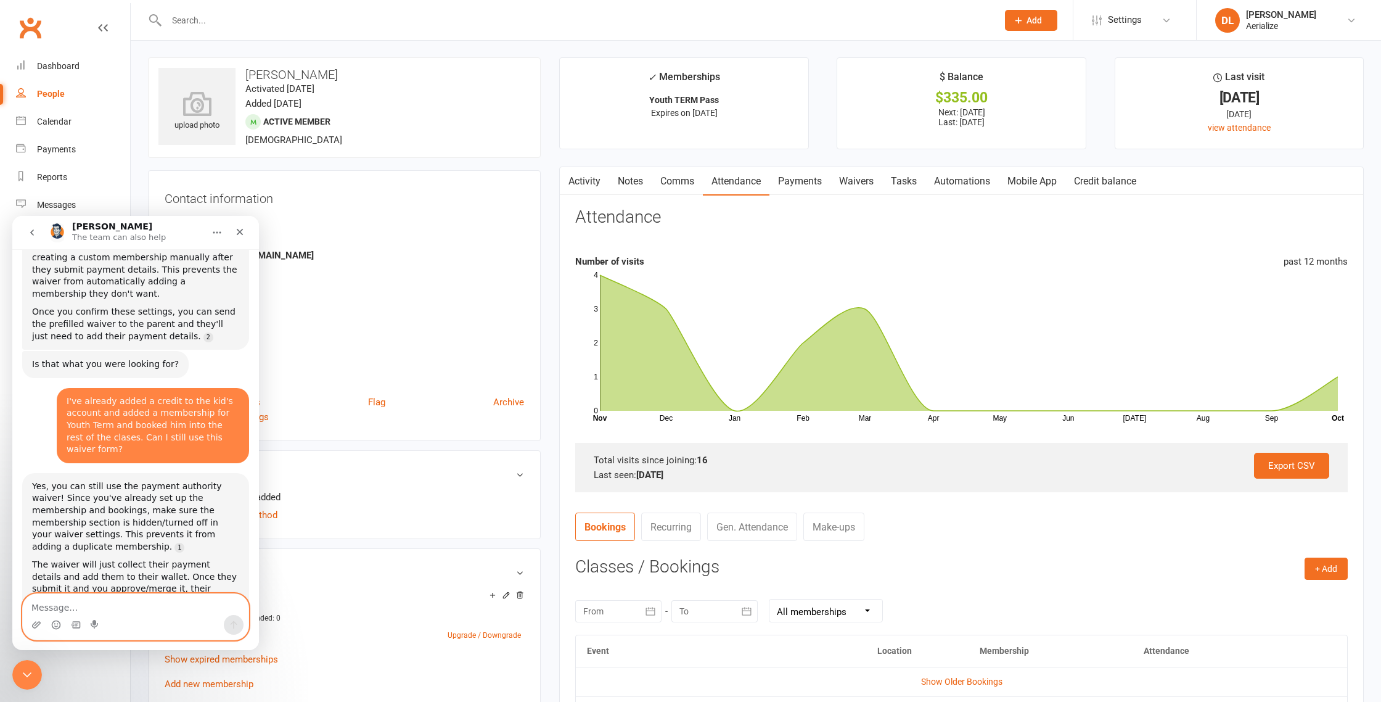
click at [74, 602] on textarea "Message…" at bounding box center [136, 604] width 226 height 21
click at [123, 610] on textarea "Ok. How can I test this waiver so I can see" at bounding box center [136, 604] width 226 height 21
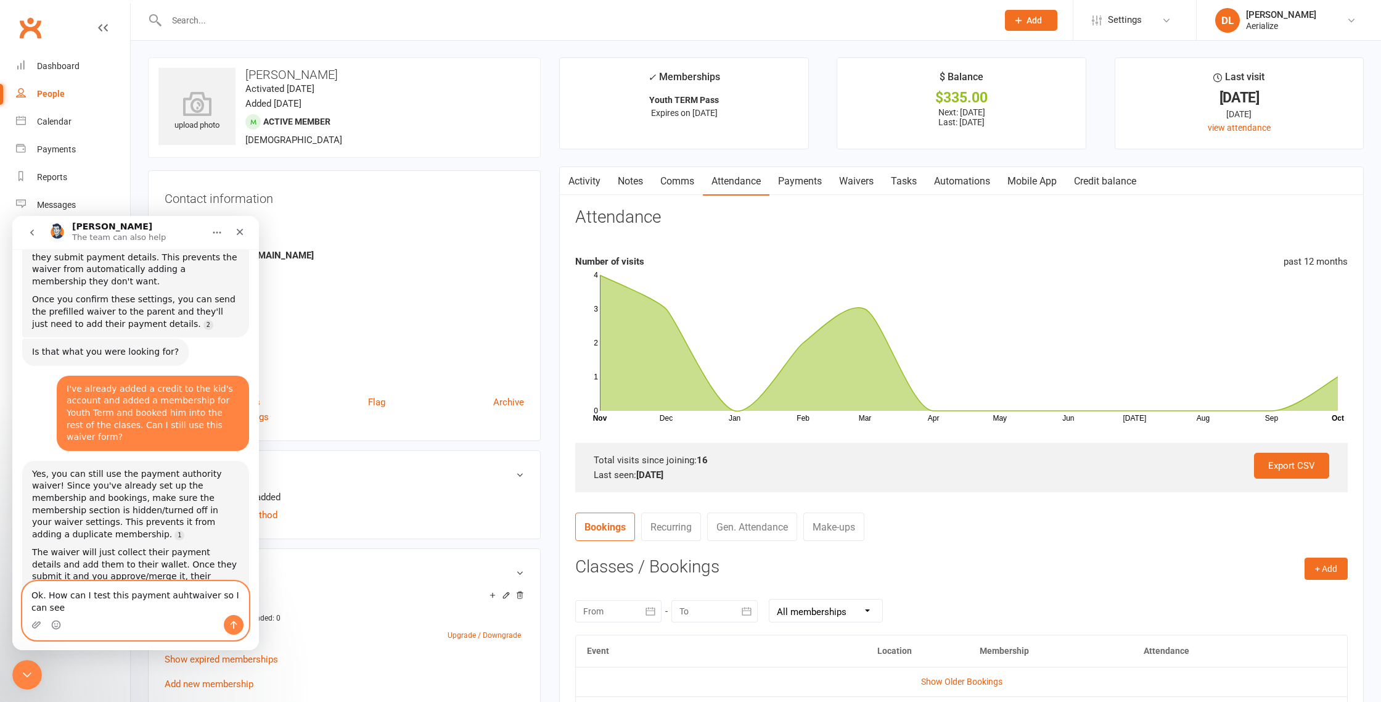
scroll to position [2082, 0]
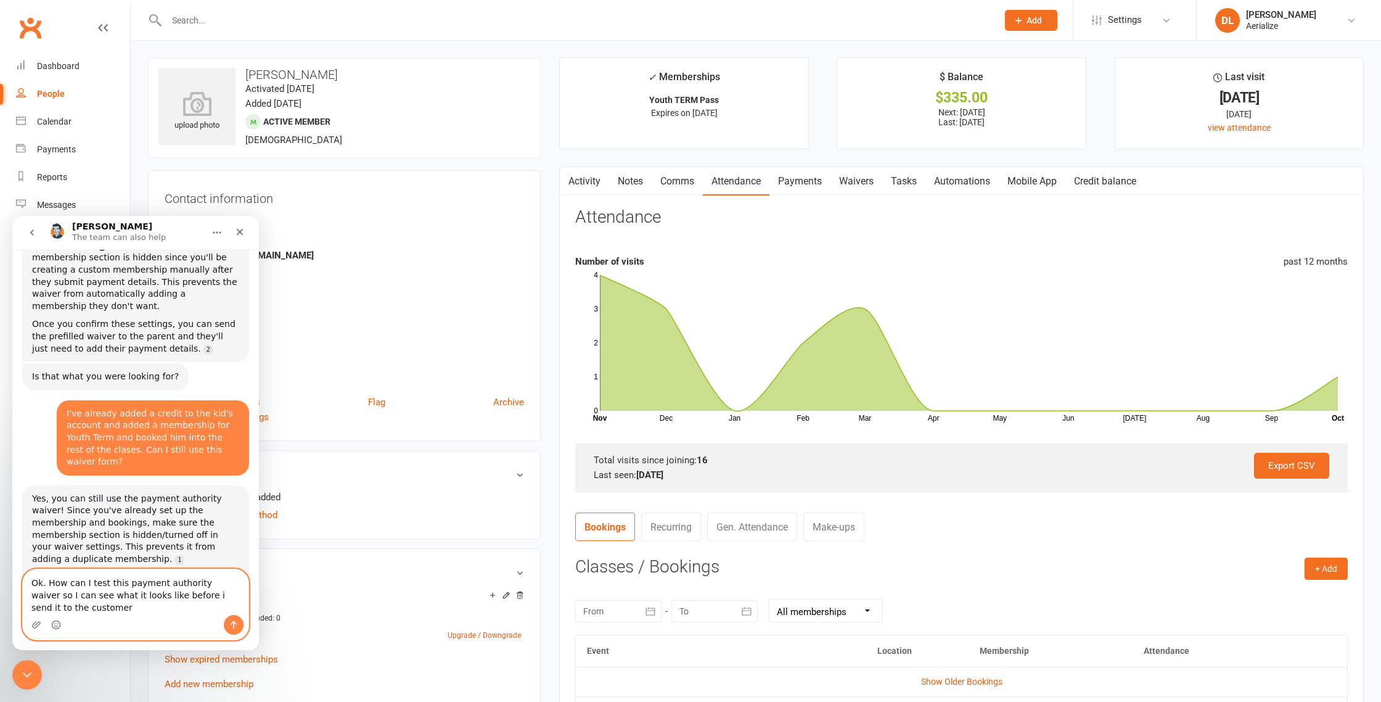
type textarea "Ok. How can I test this payment authority waiver so I can see what it looks lik…"
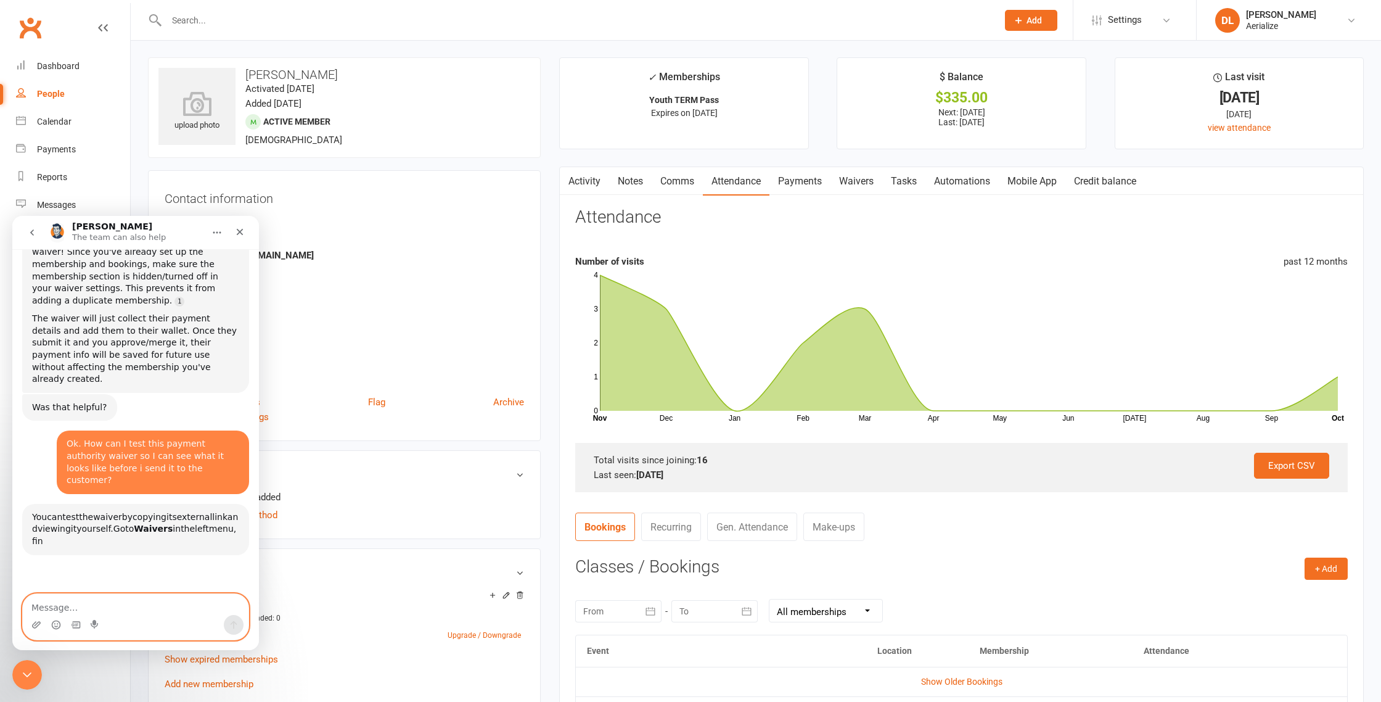
scroll to position [2347, 0]
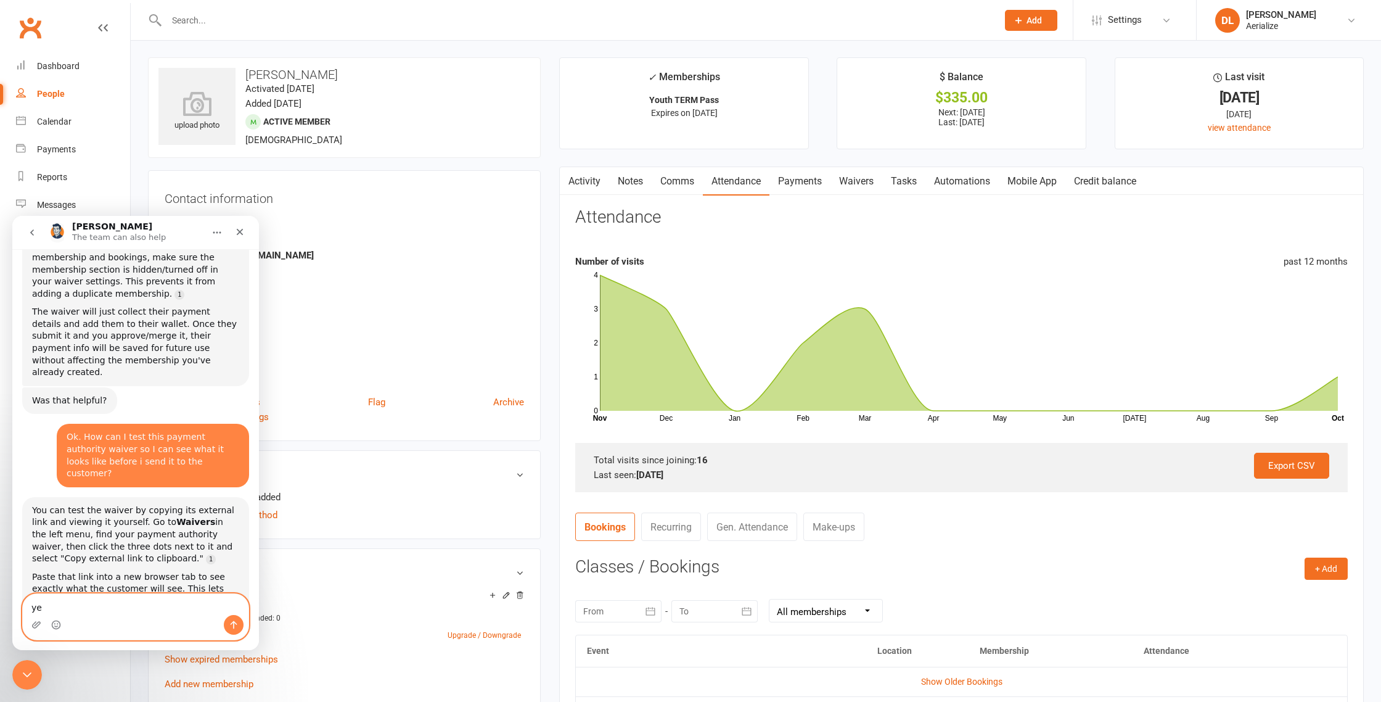
type textarea "yes"
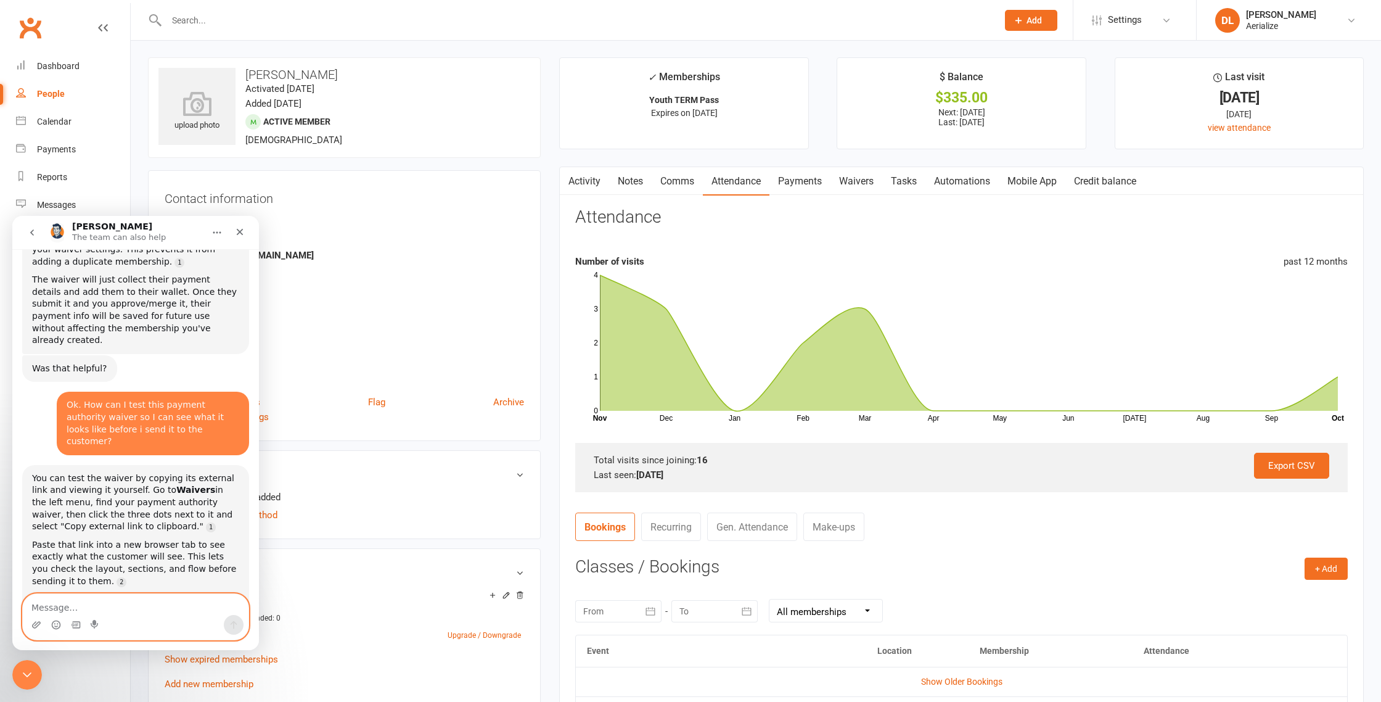
scroll to position [0, 0]
click at [234, 231] on div "Close" at bounding box center [240, 232] width 22 height 22
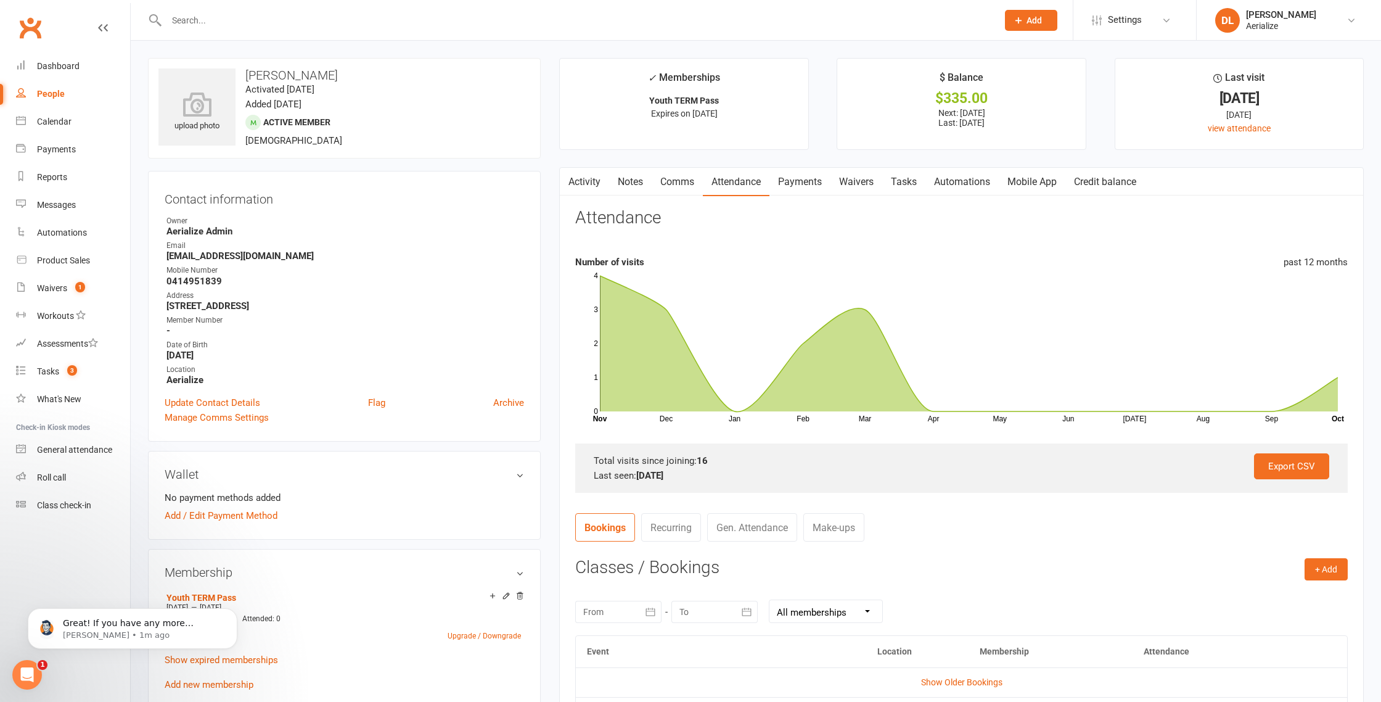
scroll to position [1552, 0]
click at [224, 22] on input "text" at bounding box center [576, 20] width 826 height 17
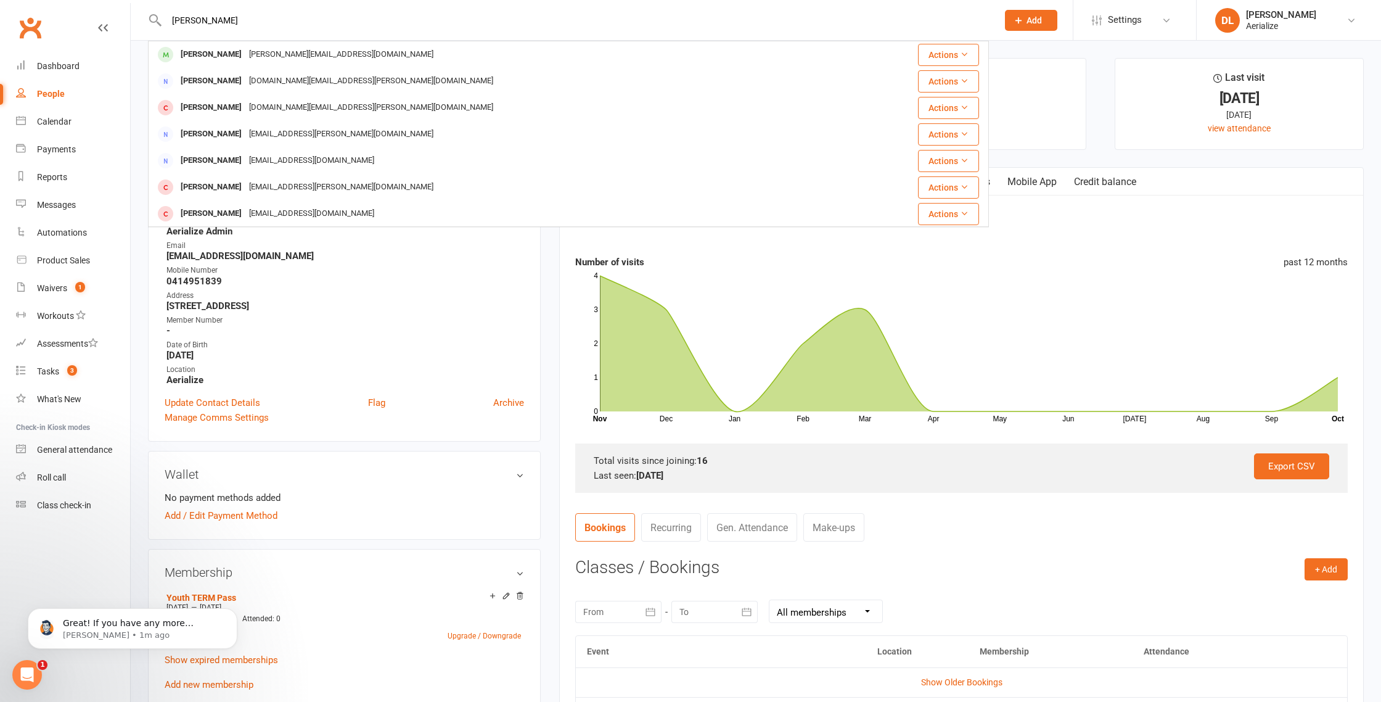
type input "julie d"
click at [245, 55] on div "julie.dao96@gmail.com" at bounding box center [341, 55] width 192 height 18
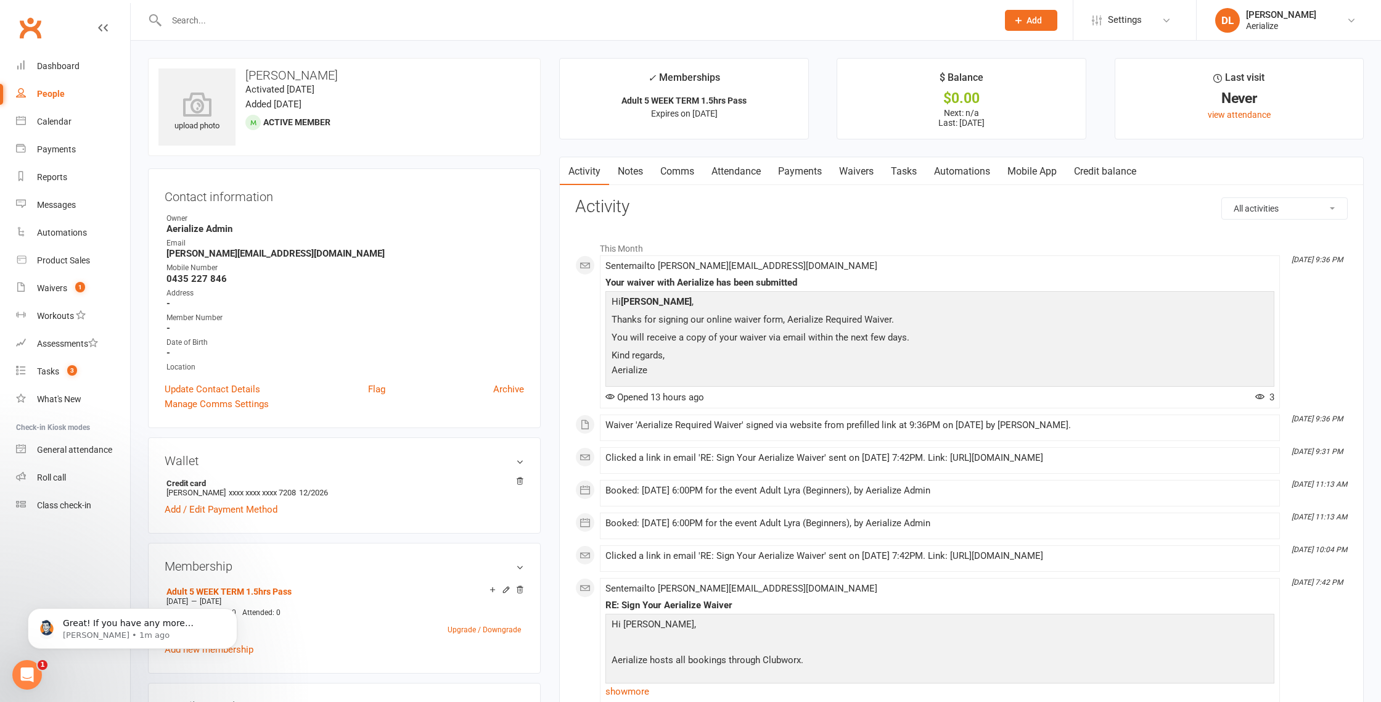
click at [723, 172] on link "Attendance" at bounding box center [736, 171] width 67 height 28
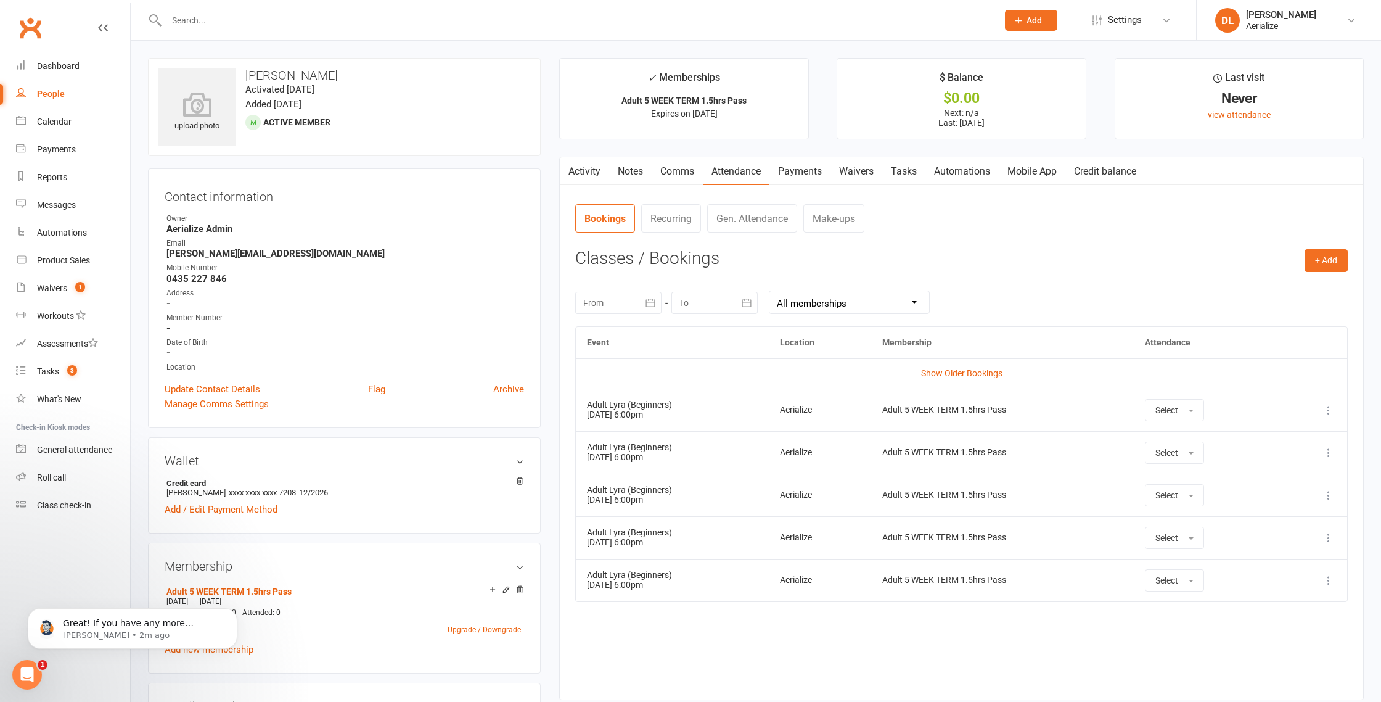
scroll to position [2400, 0]
click at [289, 22] on input "text" at bounding box center [576, 20] width 826 height 17
type input "kylie smith"
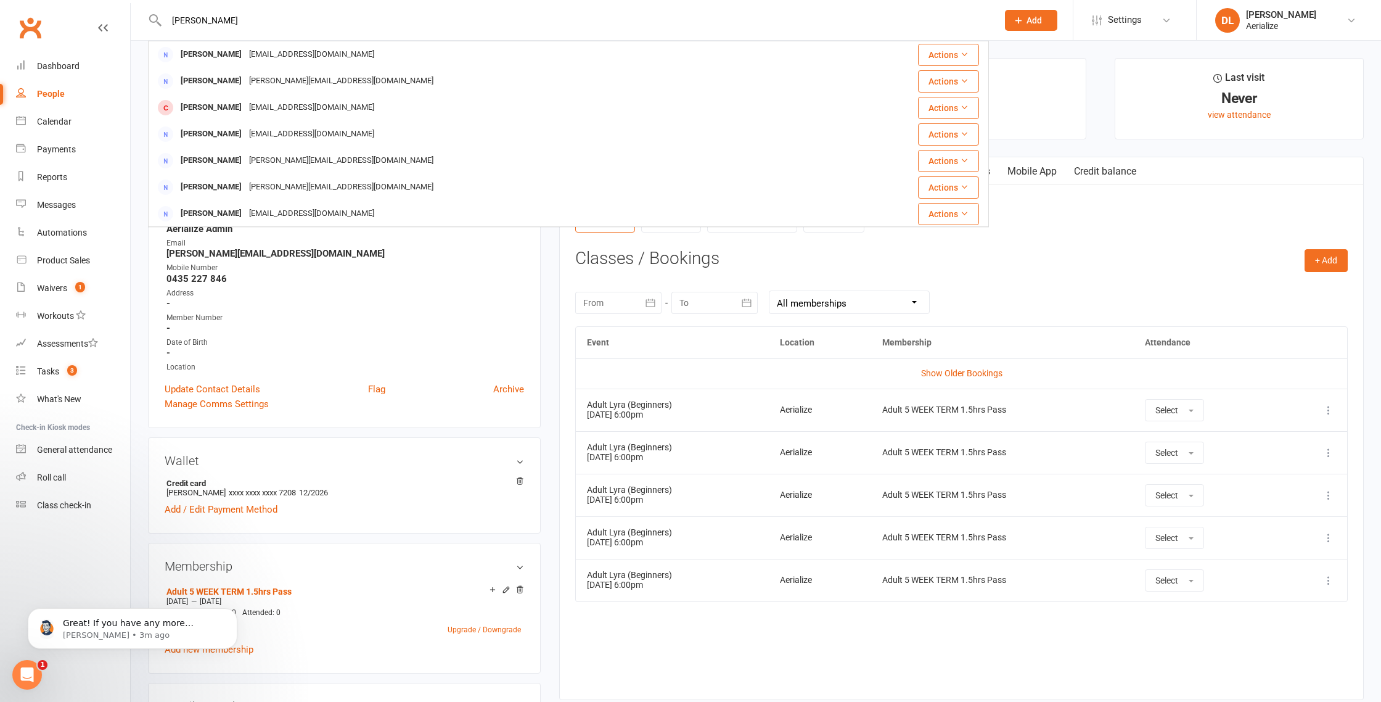
click at [249, 51] on div "[EMAIL_ADDRESS][DOMAIN_NAME]" at bounding box center [311, 55] width 133 height 18
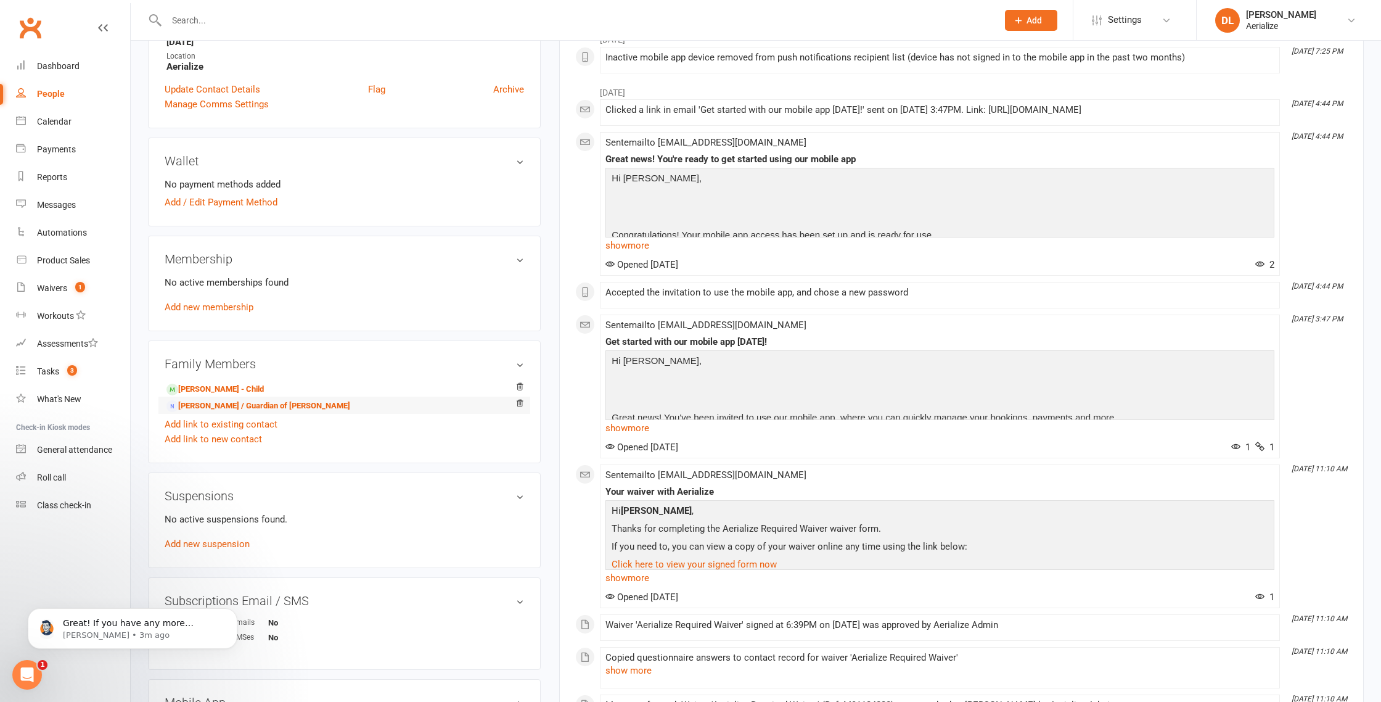
scroll to position [262, 0]
click at [247, 390] on link "Aleksandra Milov - Child" at bounding box center [214, 388] width 97 height 13
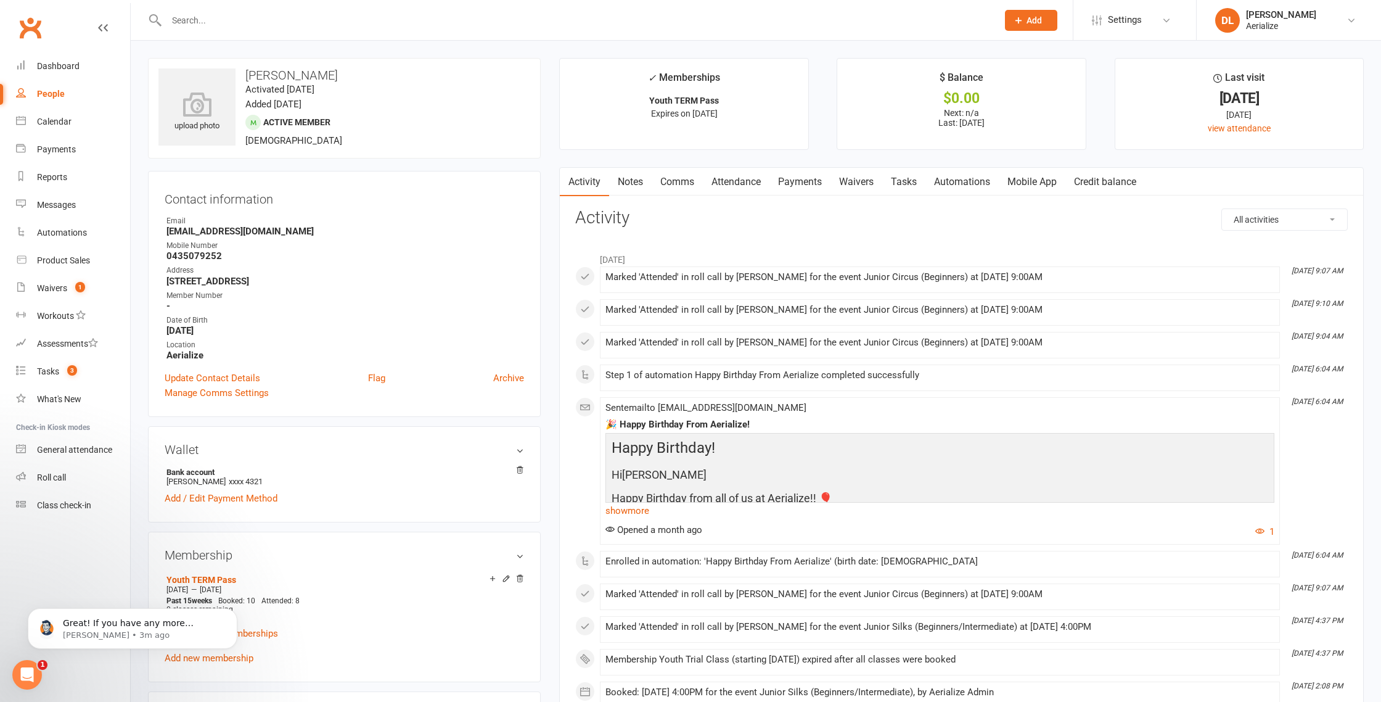
click at [807, 181] on link "Payments" at bounding box center [799, 182] width 61 height 28
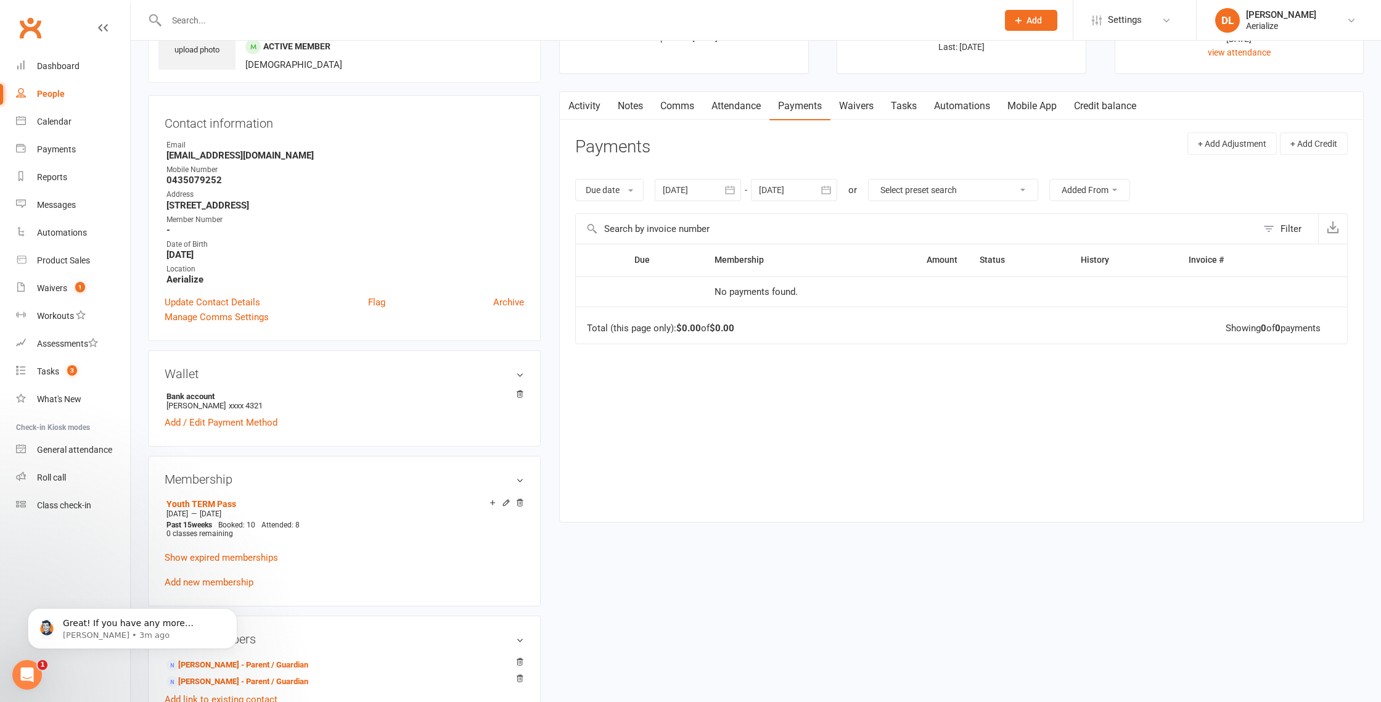
scroll to position [75, 0]
drag, startPoint x: 742, startPoint y: 110, endPoint x: 735, endPoint y: 121, distance: 13.2
click at [742, 110] on link "Attendance" at bounding box center [736, 107] width 67 height 28
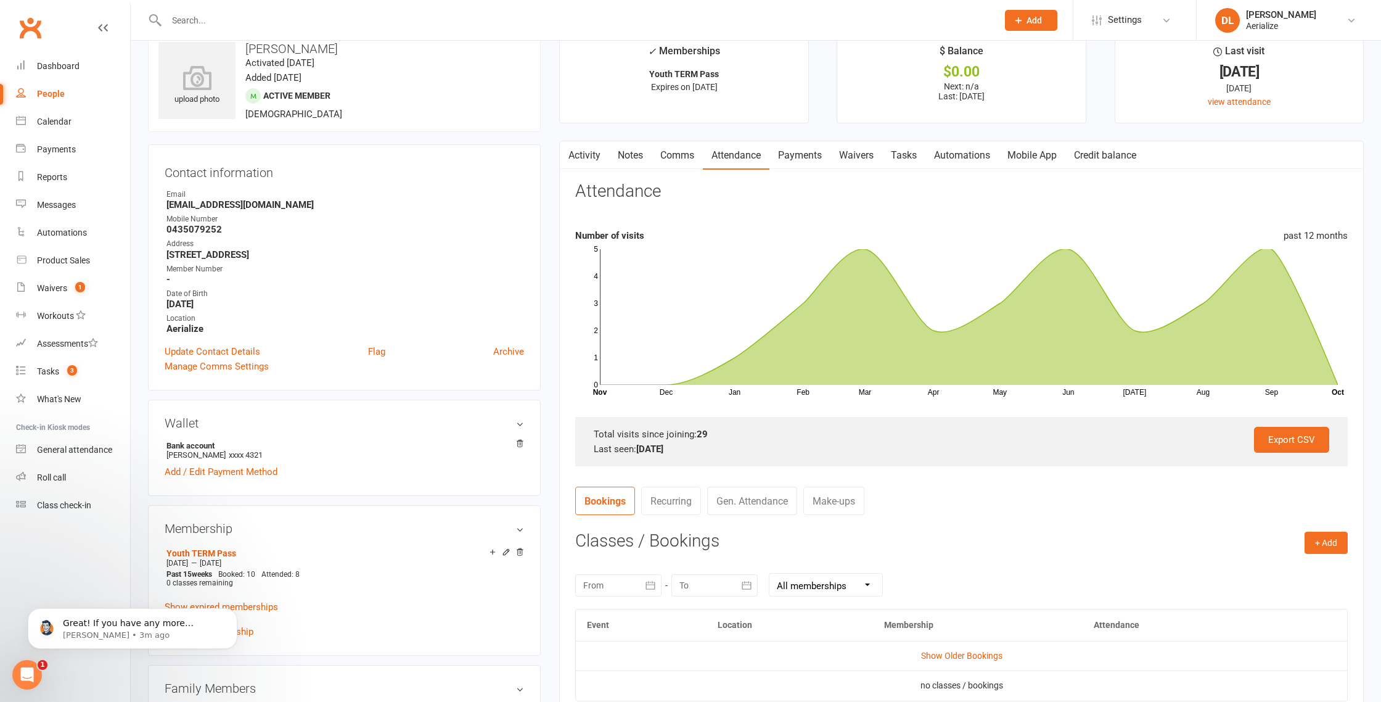
scroll to position [27, 0]
click at [62, 122] on div "Calendar" at bounding box center [54, 122] width 35 height 10
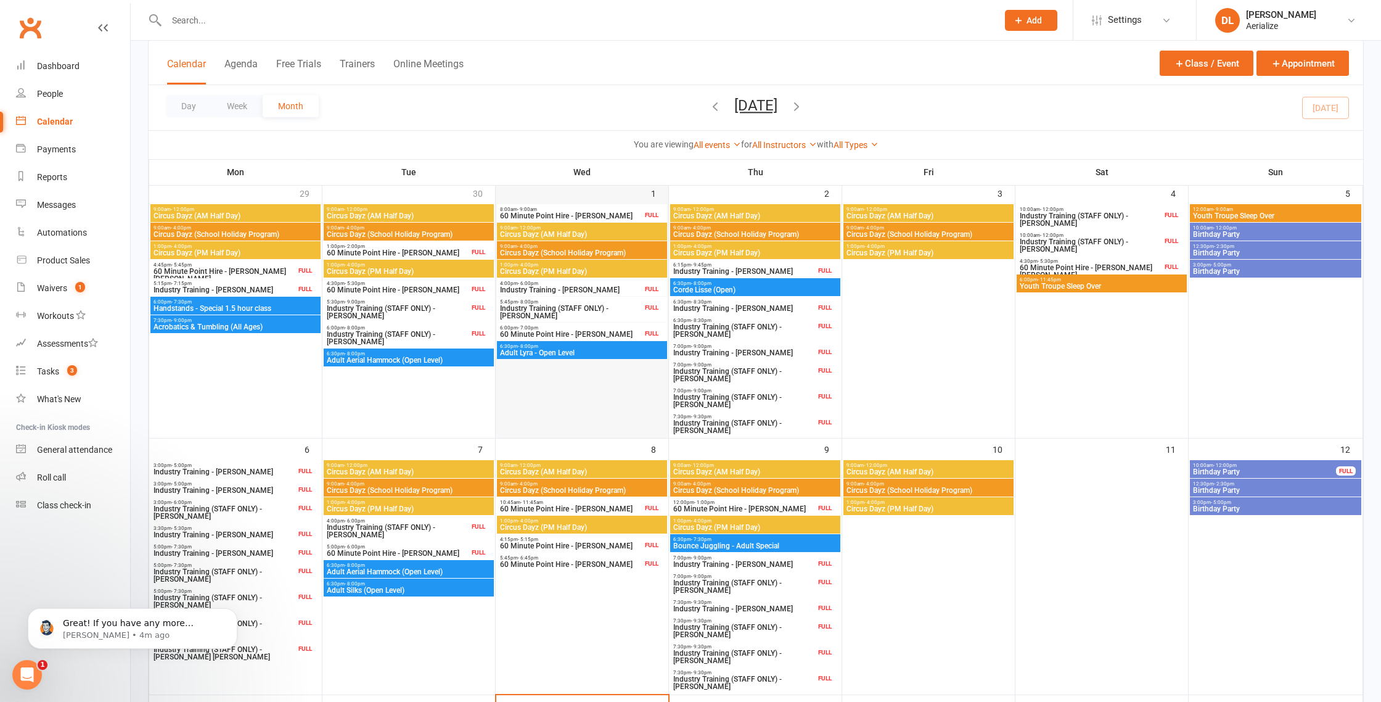
scroll to position [72, 0]
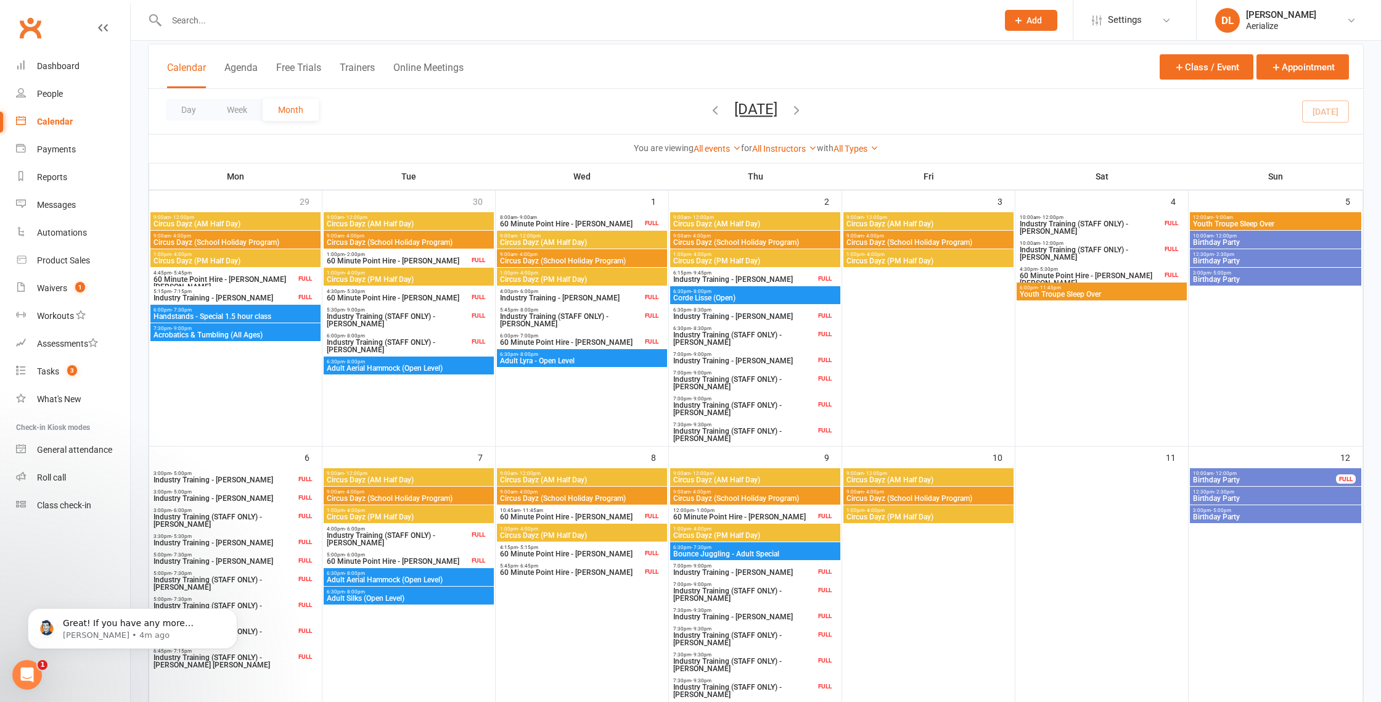
click at [1333, 110] on div "Day Week Month October 2025 October 2025 Sun Mon Tue Wed Thu Fri Sat 28 29 30 0…" at bounding box center [756, 111] width 1214 height 45
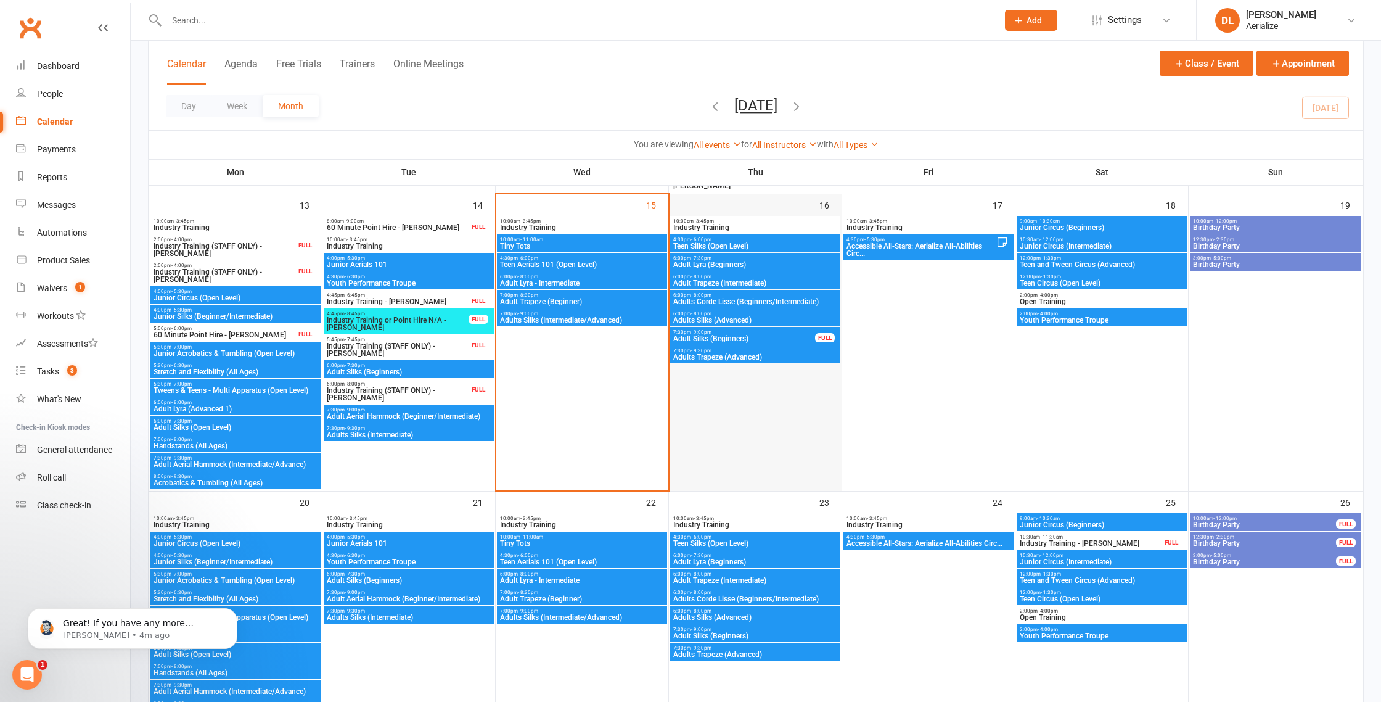
scroll to position [576, 0]
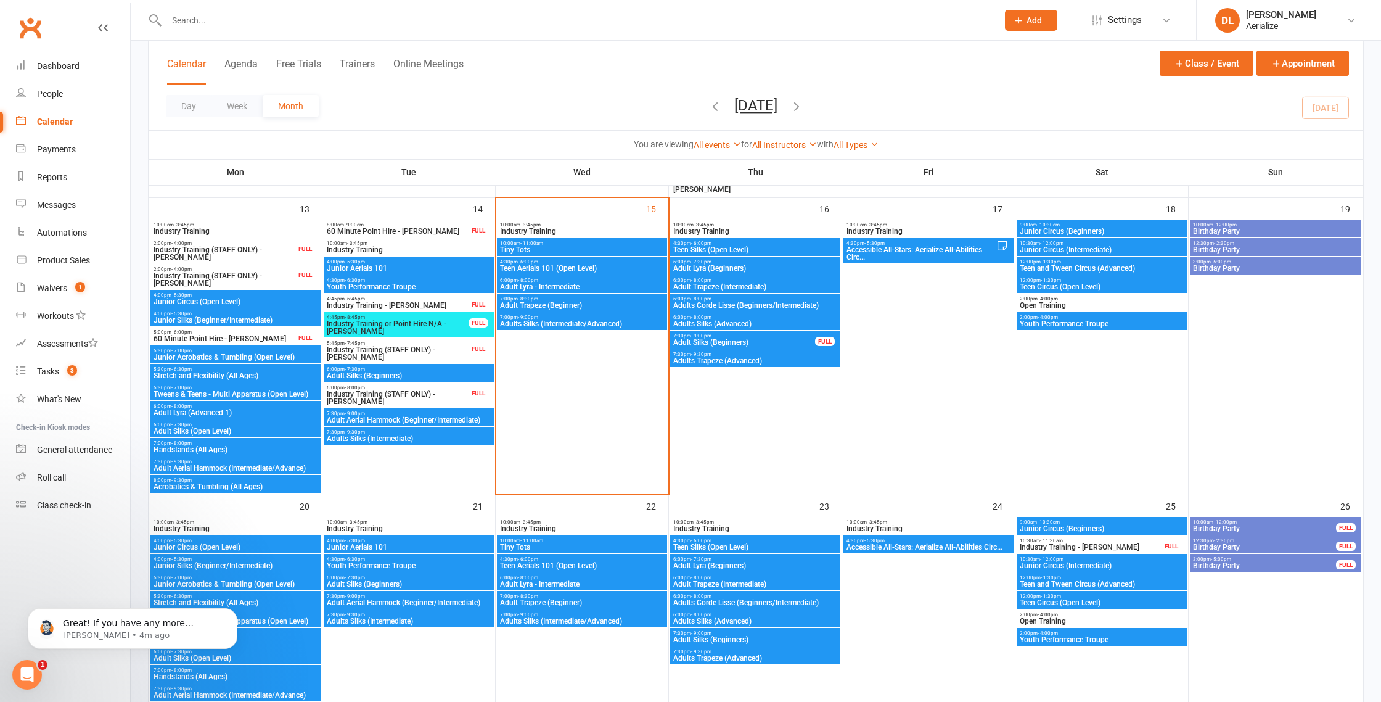
click at [1077, 229] on span "Junior Circus (Beginners)" at bounding box center [1101, 230] width 165 height 7
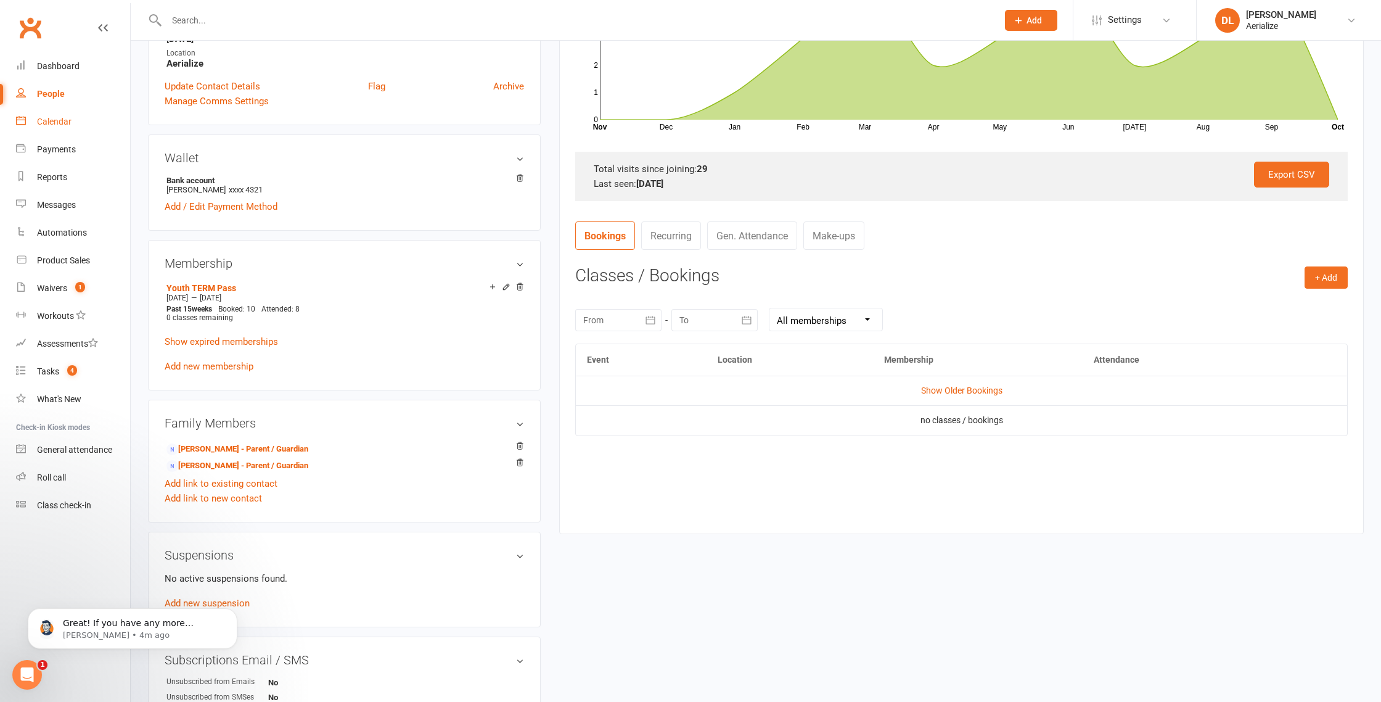
scroll to position [299, 0]
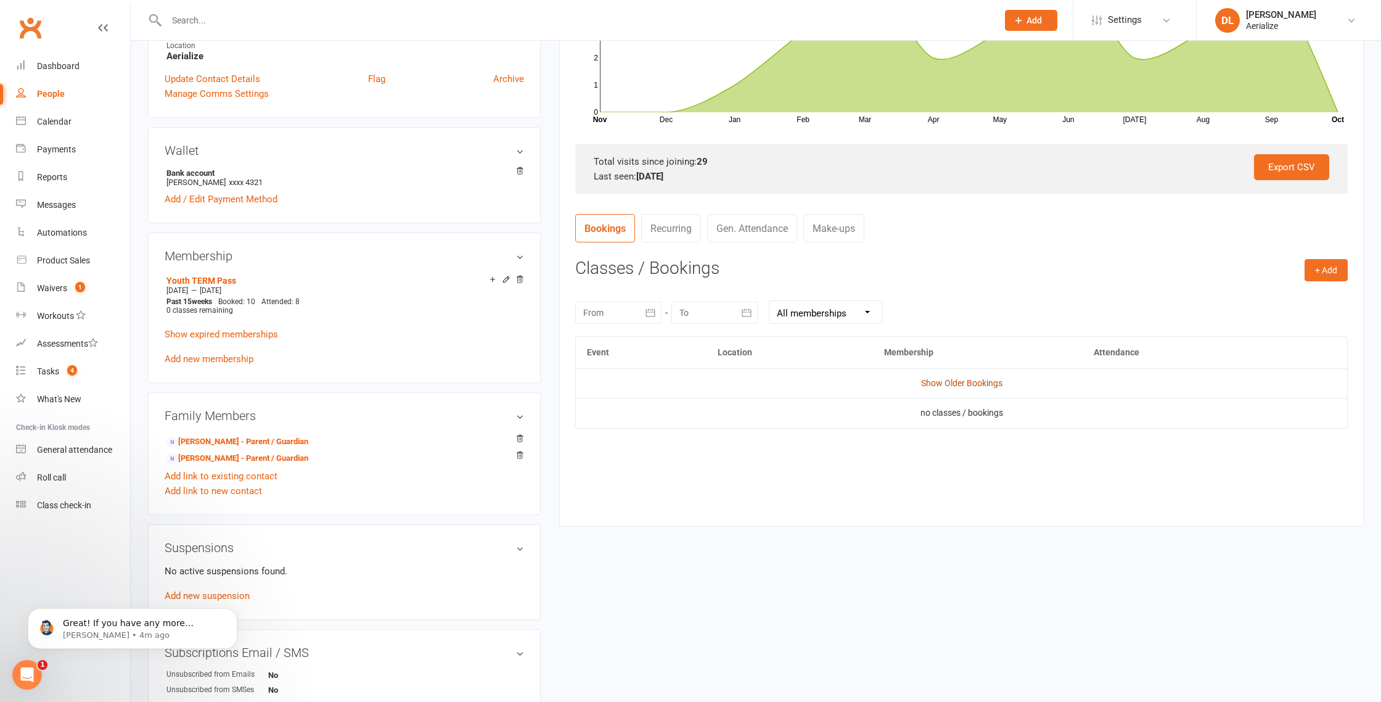
click at [999, 382] on link "Show Older Bookings" at bounding box center [961, 383] width 81 height 10
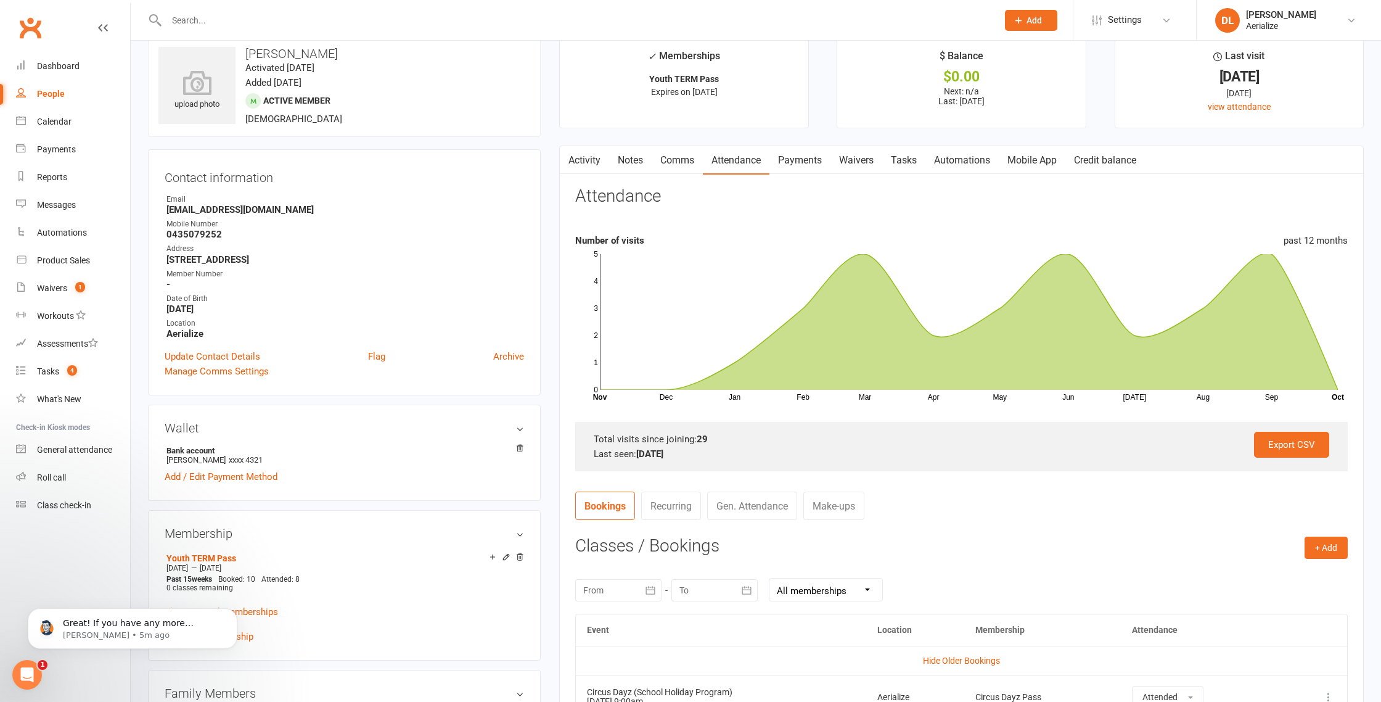
scroll to position [0, 0]
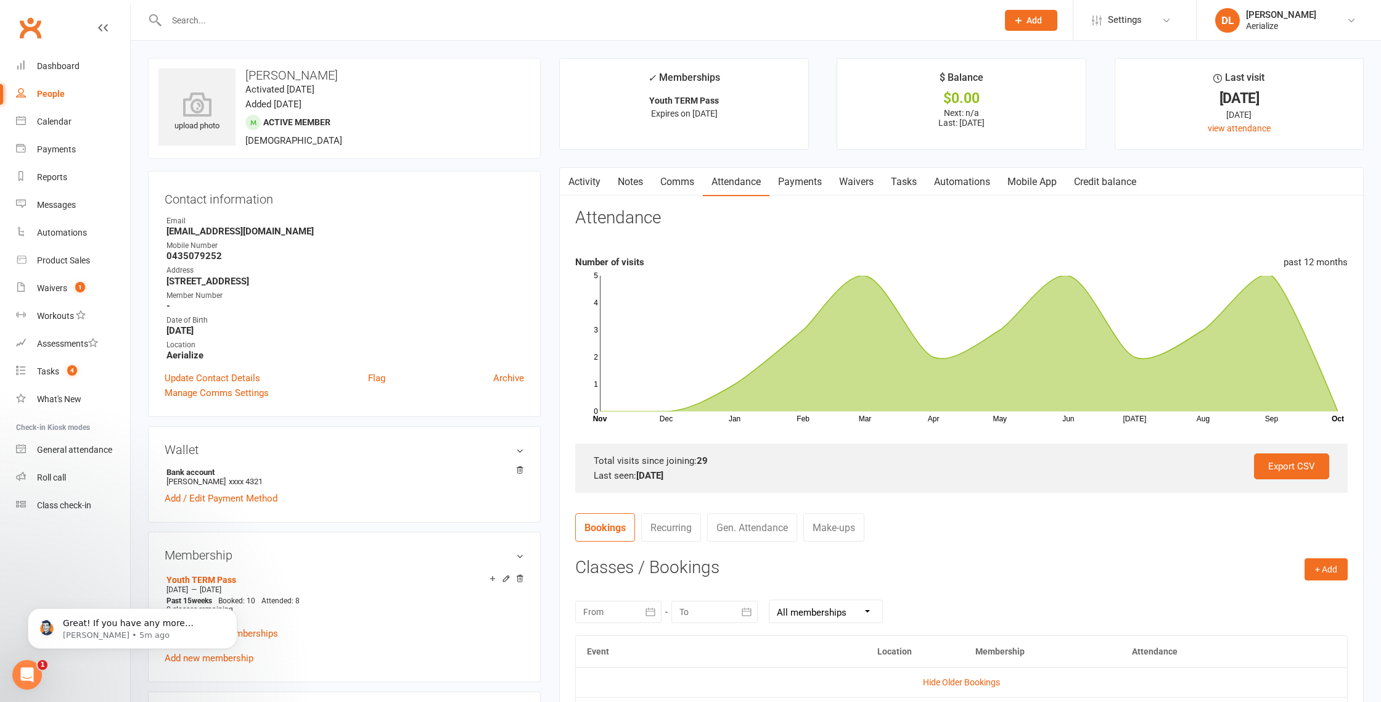
click at [1101, 186] on link "Credit balance" at bounding box center [1105, 182] width 80 height 28
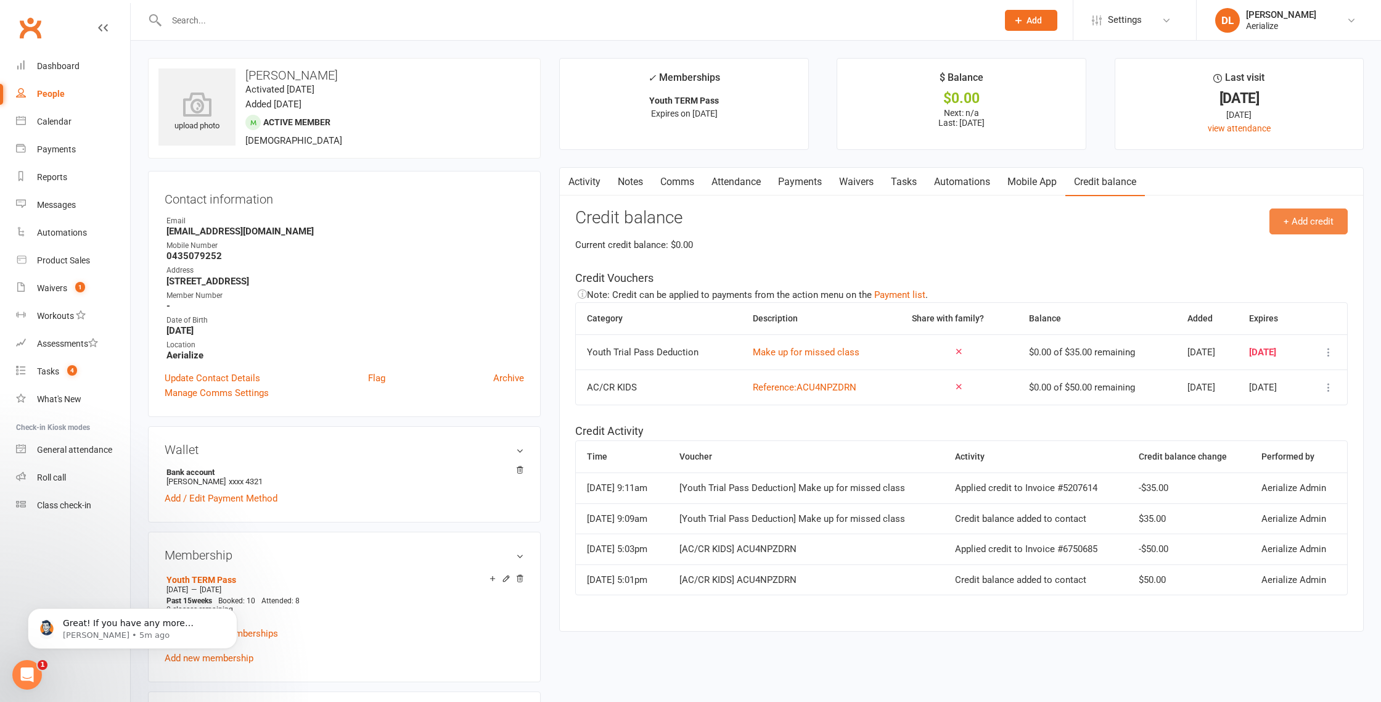
click at [1302, 222] on button "+ Add credit" at bounding box center [1308, 221] width 78 height 26
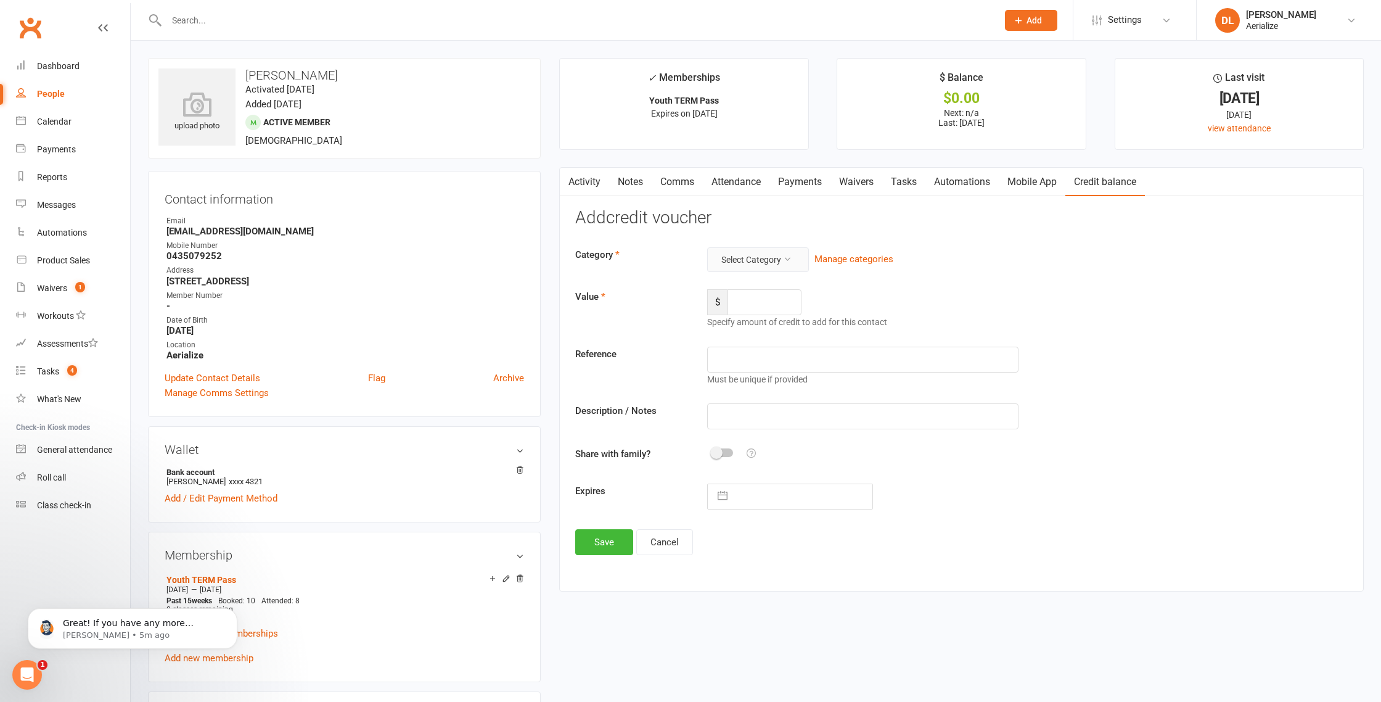
click at [764, 264] on button "Select Category" at bounding box center [758, 259] width 102 height 25
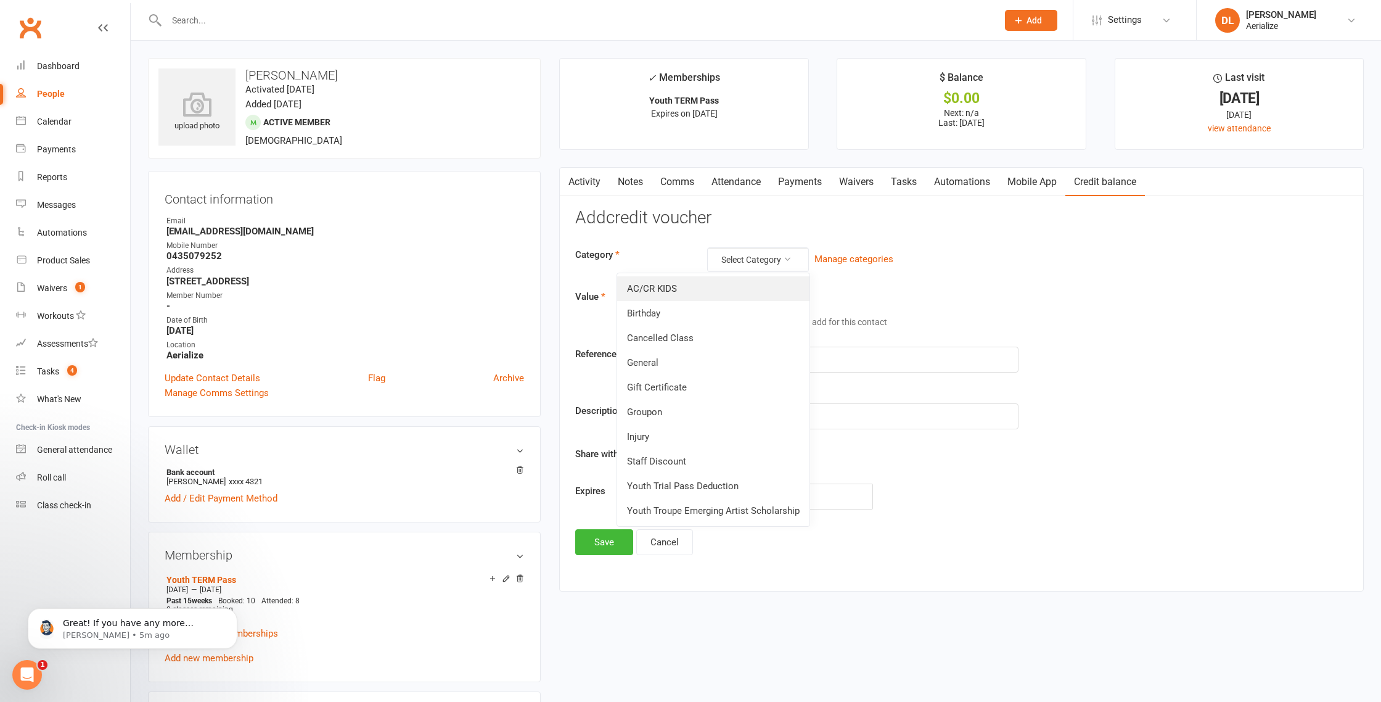
click at [692, 291] on link "AC/CR KIDS" at bounding box center [713, 288] width 192 height 25
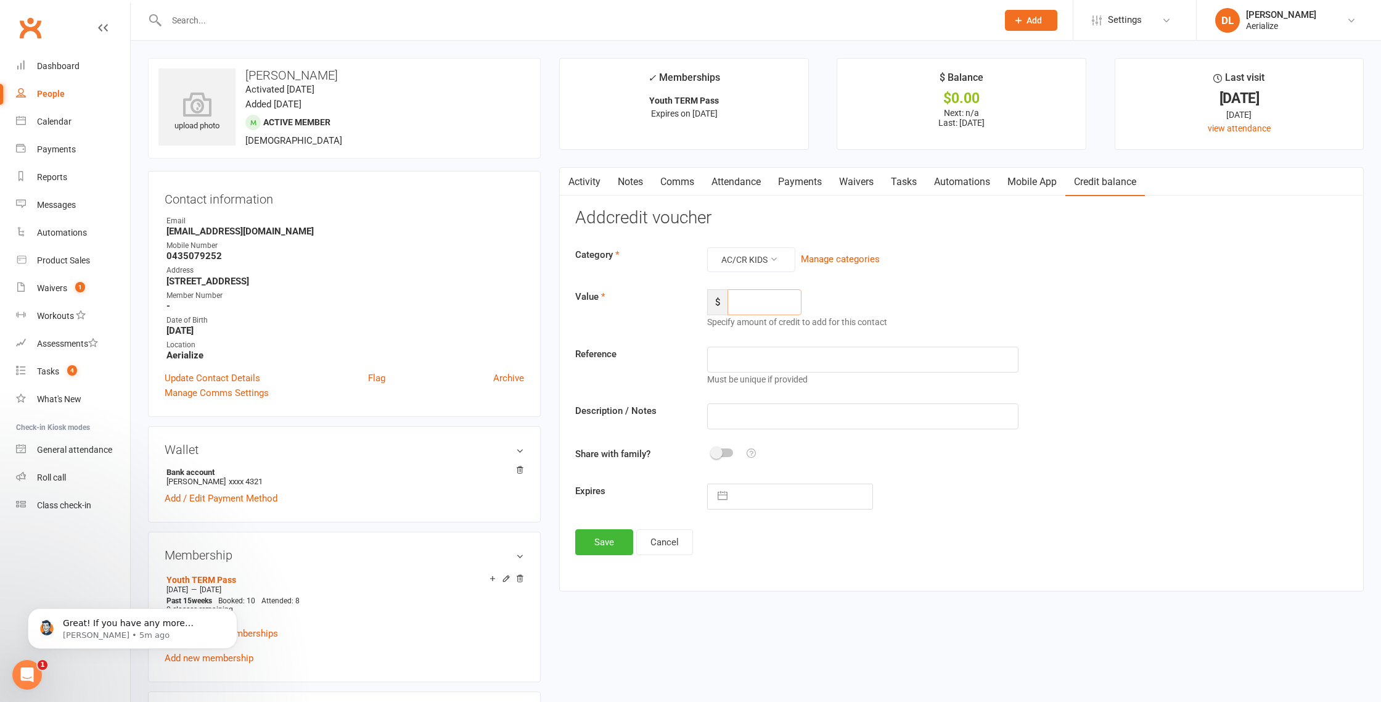
click at [772, 306] on input "number" at bounding box center [764, 302] width 74 height 26
type input "50"
click at [722, 417] on input "text" at bounding box center [862, 416] width 311 height 26
type input "Active kids voucher"
select select "8"
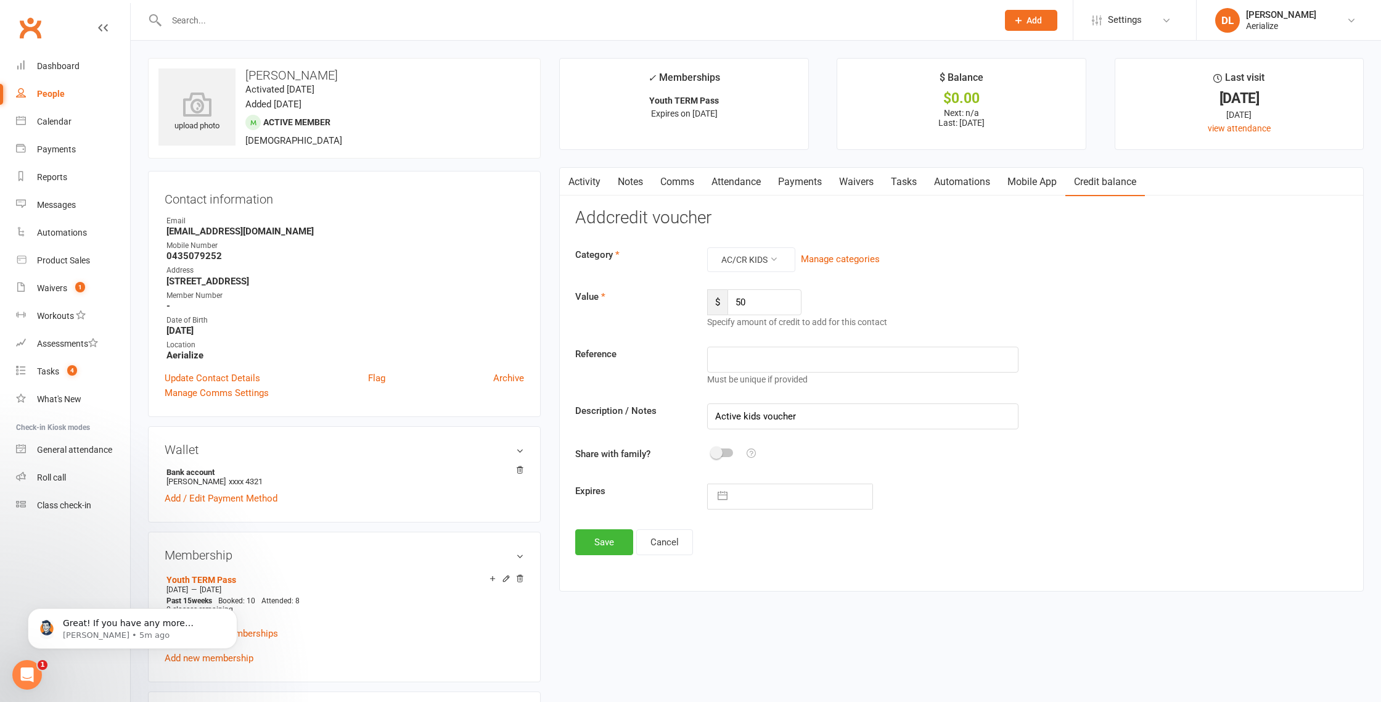
select select "2025"
select select "9"
select select "2025"
select select "10"
select select "2025"
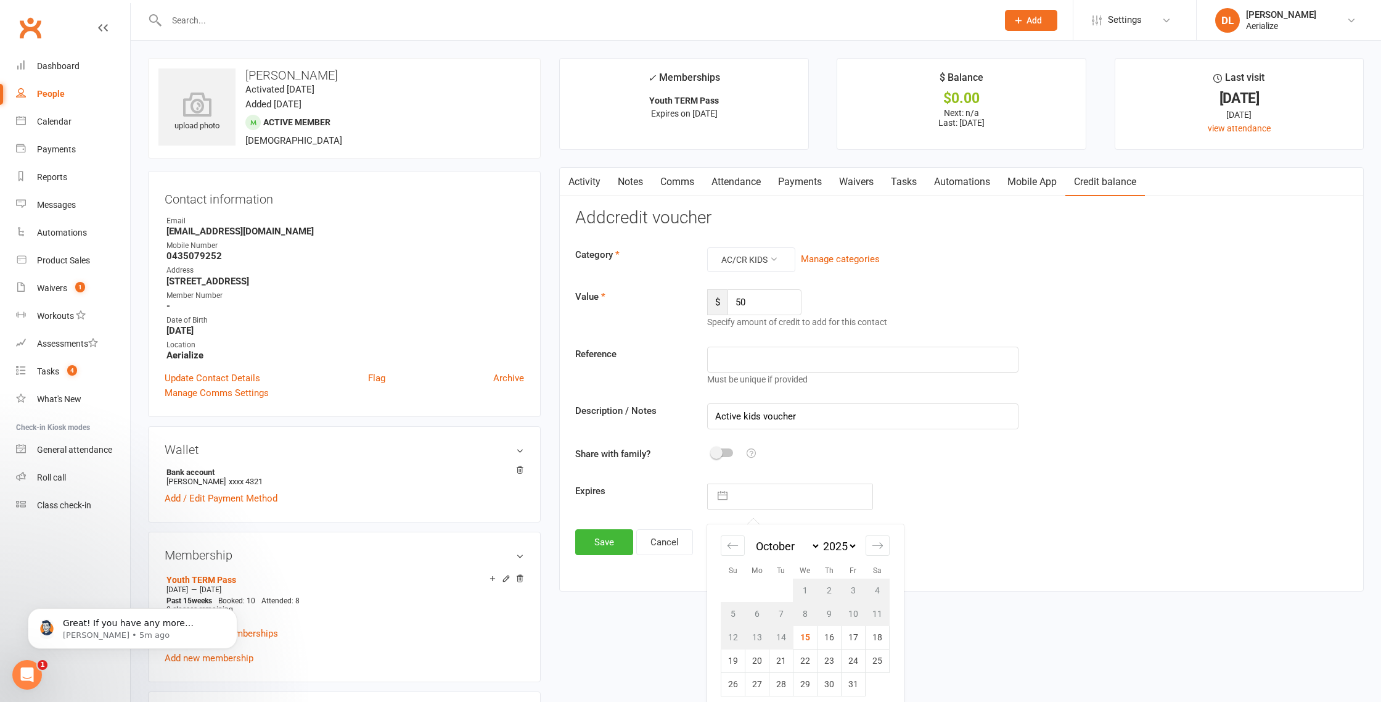
drag, startPoint x: 770, startPoint y: 493, endPoint x: 760, endPoint y: 493, distance: 9.9
click at [761, 493] on input "text" at bounding box center [803, 496] width 139 height 25
click at [730, 661] on td "19" at bounding box center [733, 660] width 24 height 23
type input "[DATE]"
click at [605, 546] on button "Save" at bounding box center [604, 542] width 58 height 26
